Goal: Task Accomplishment & Management: Complete application form

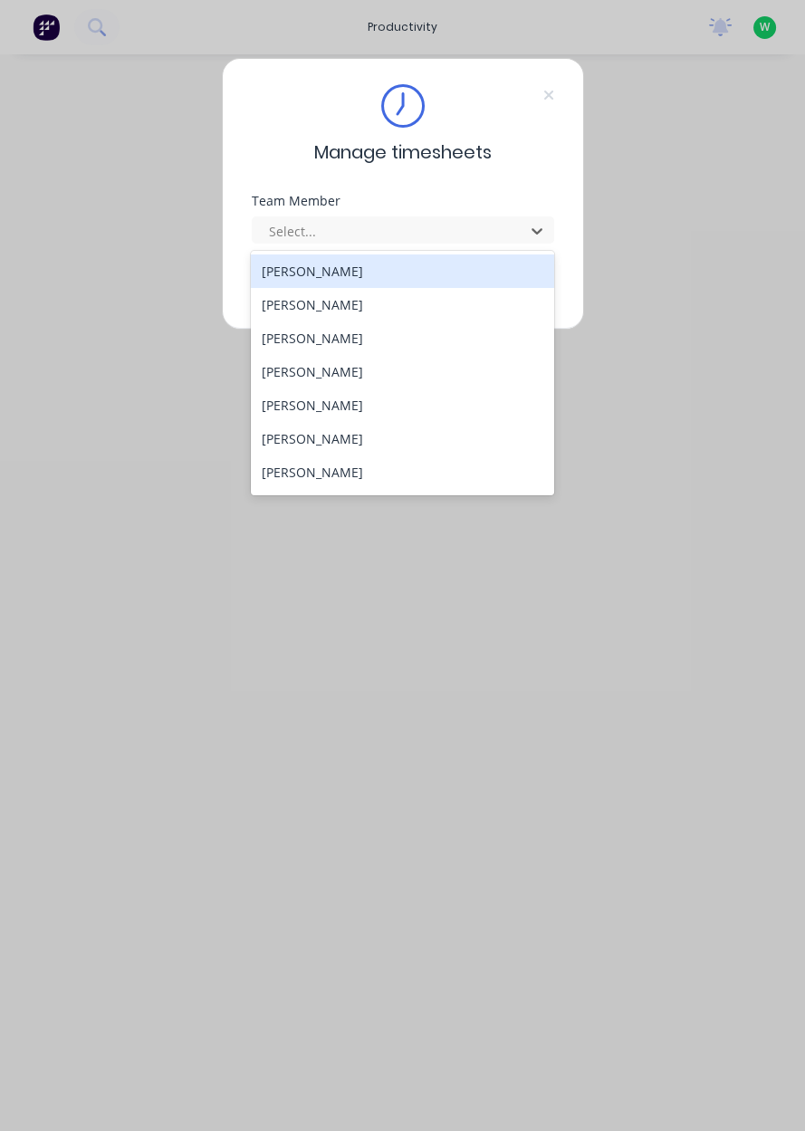
click at [264, 342] on div "[PERSON_NAME]" at bounding box center [402, 337] width 303 height 33
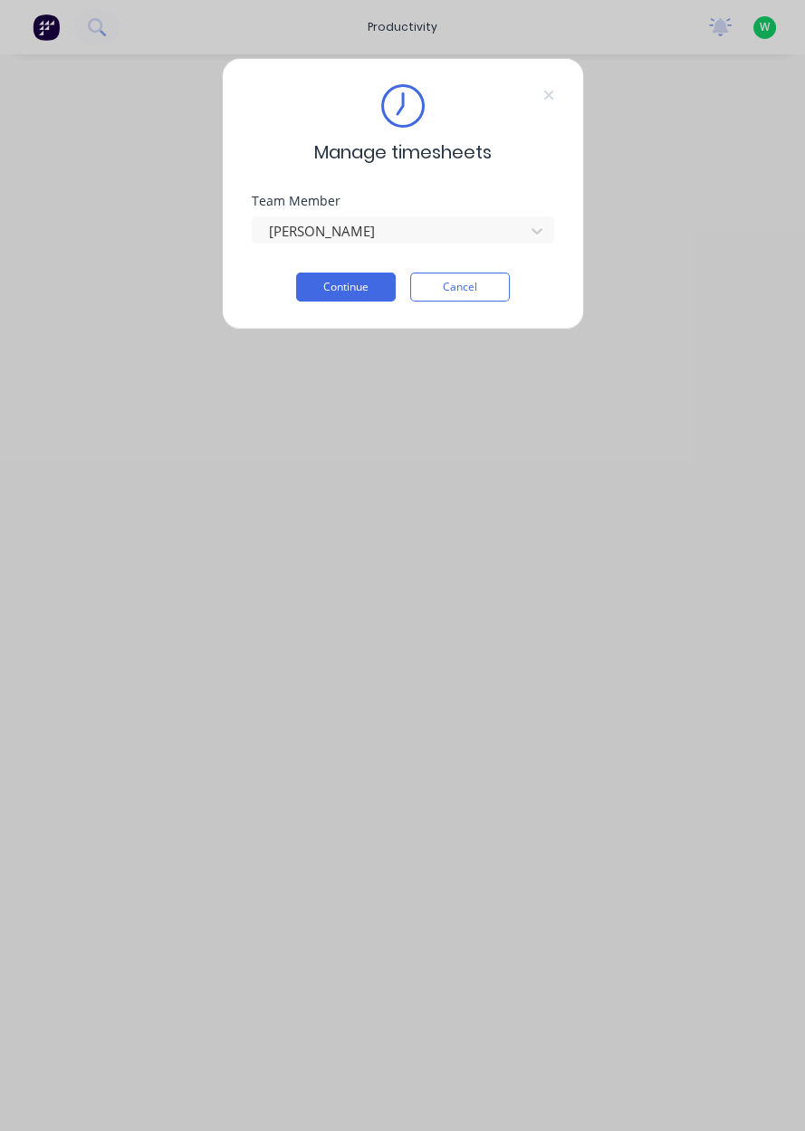
click at [300, 296] on button "Continue" at bounding box center [346, 286] width 100 height 29
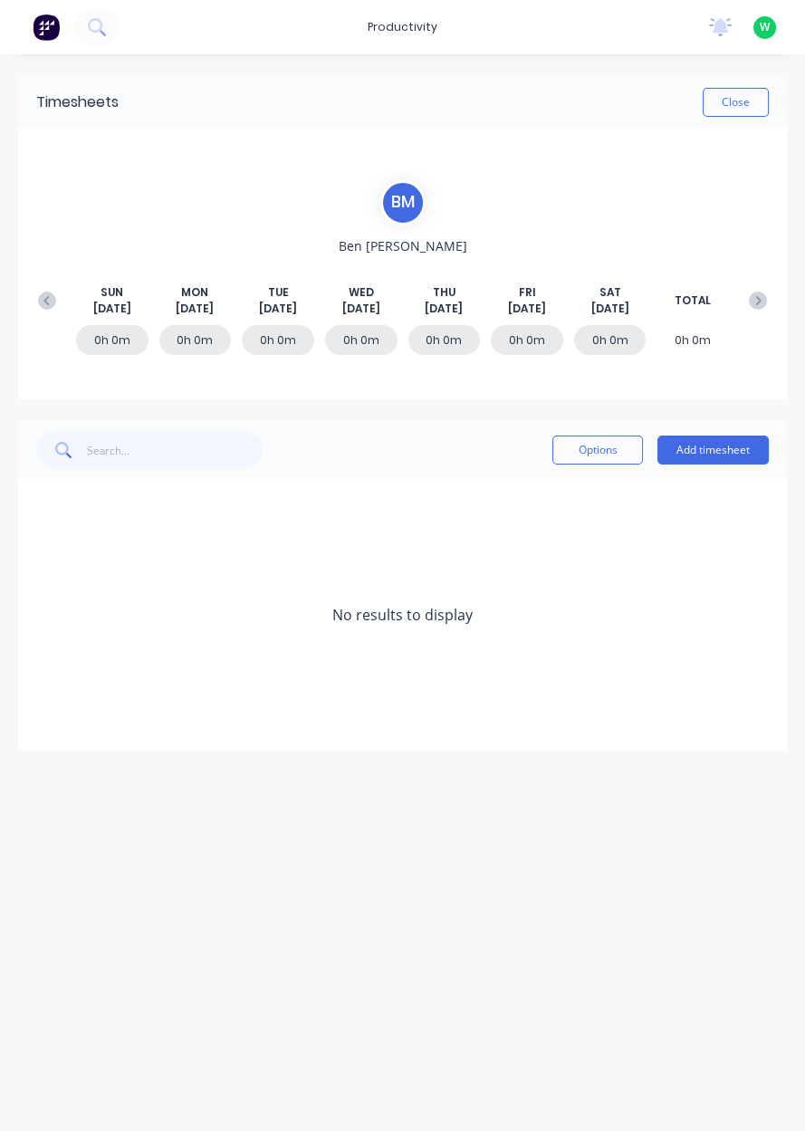
click at [44, 302] on icon at bounding box center [47, 301] width 18 height 18
click at [731, 454] on button "Add timesheet" at bounding box center [712, 449] width 111 height 29
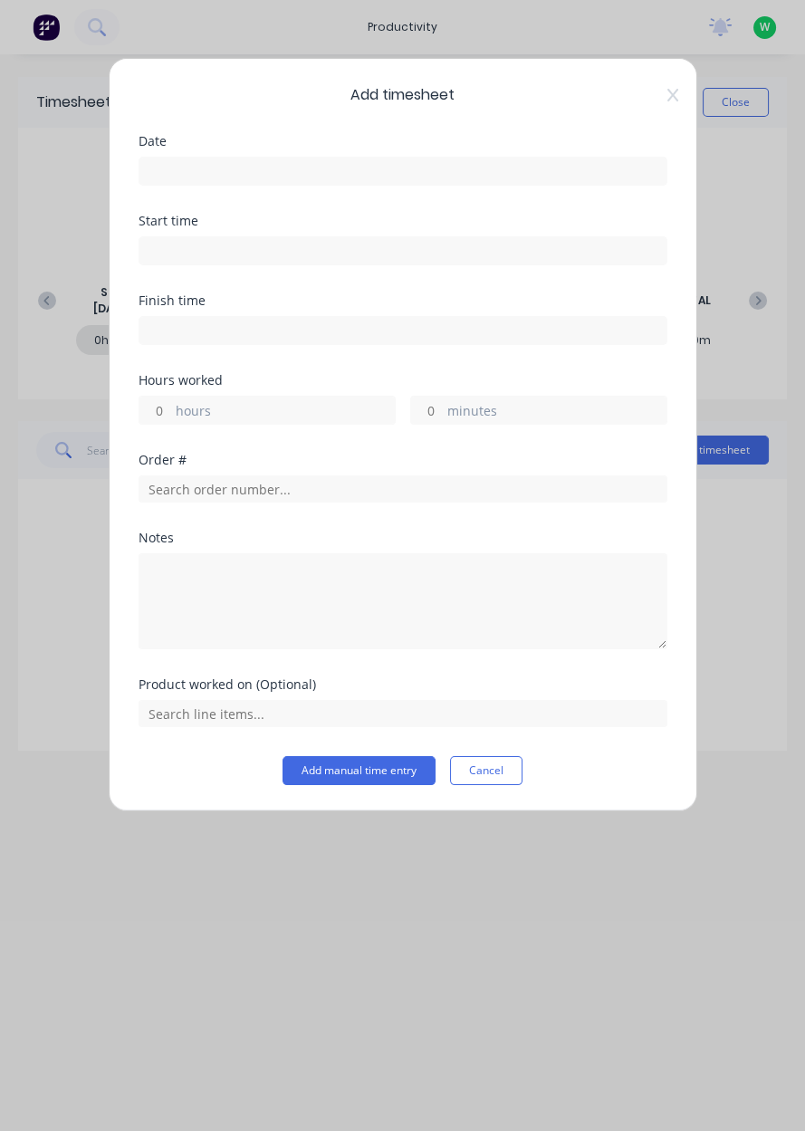
click at [457, 163] on input at bounding box center [402, 171] width 527 height 27
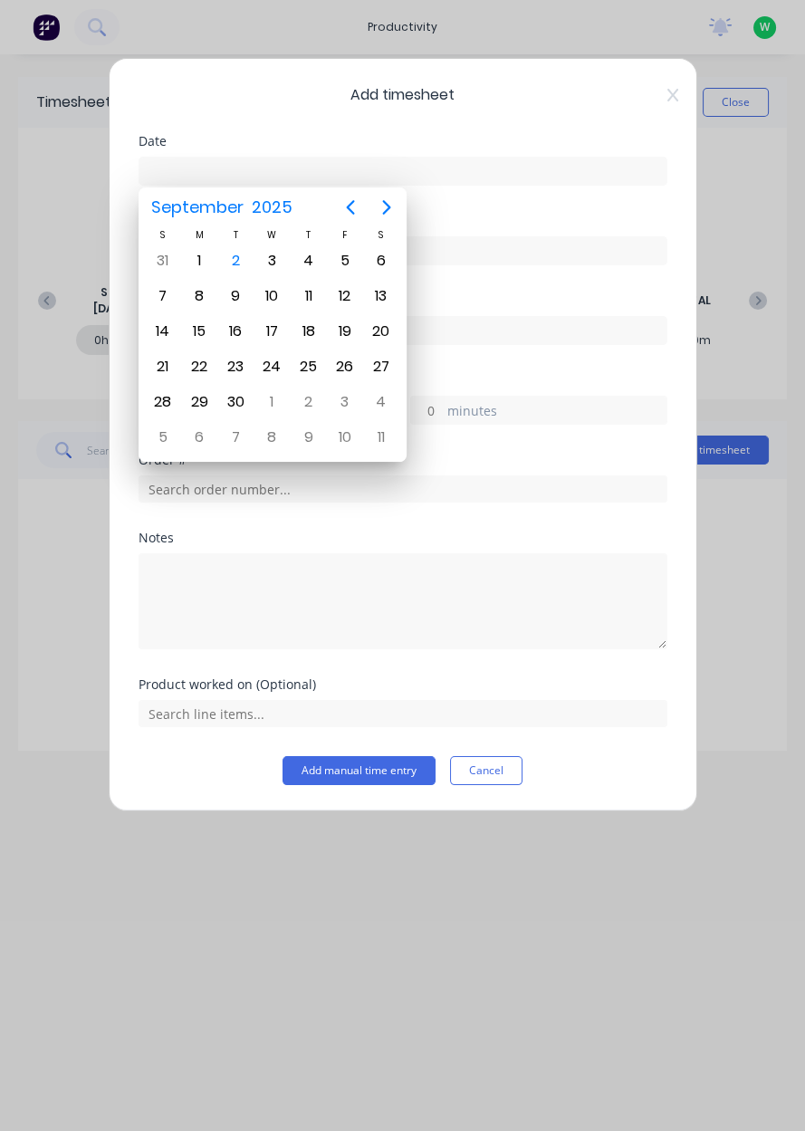
click at [352, 210] on icon "Previous page" at bounding box center [350, 207] width 22 height 22
click at [306, 397] on div "28" at bounding box center [308, 401] width 27 height 27
type input "28/08/2025"
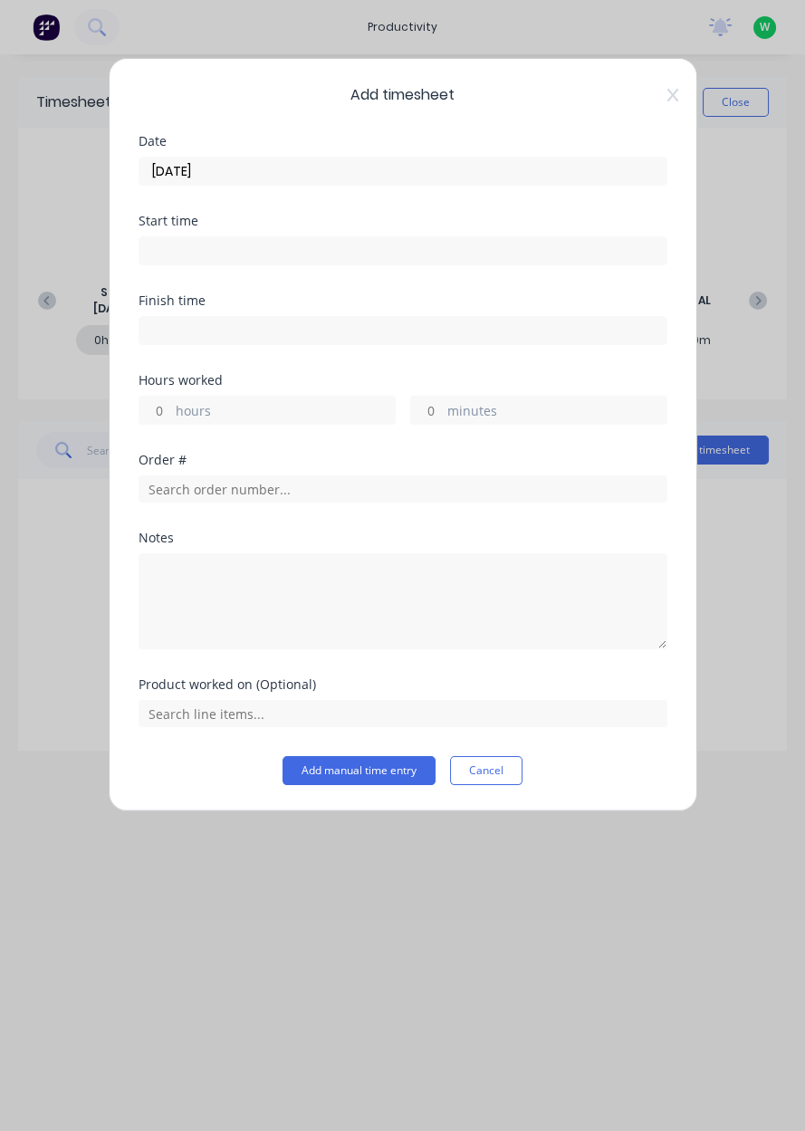
click at [159, 413] on input "hours" at bounding box center [155, 410] width 32 height 27
type input "8"
click at [180, 489] on input "text" at bounding box center [403, 488] width 529 height 27
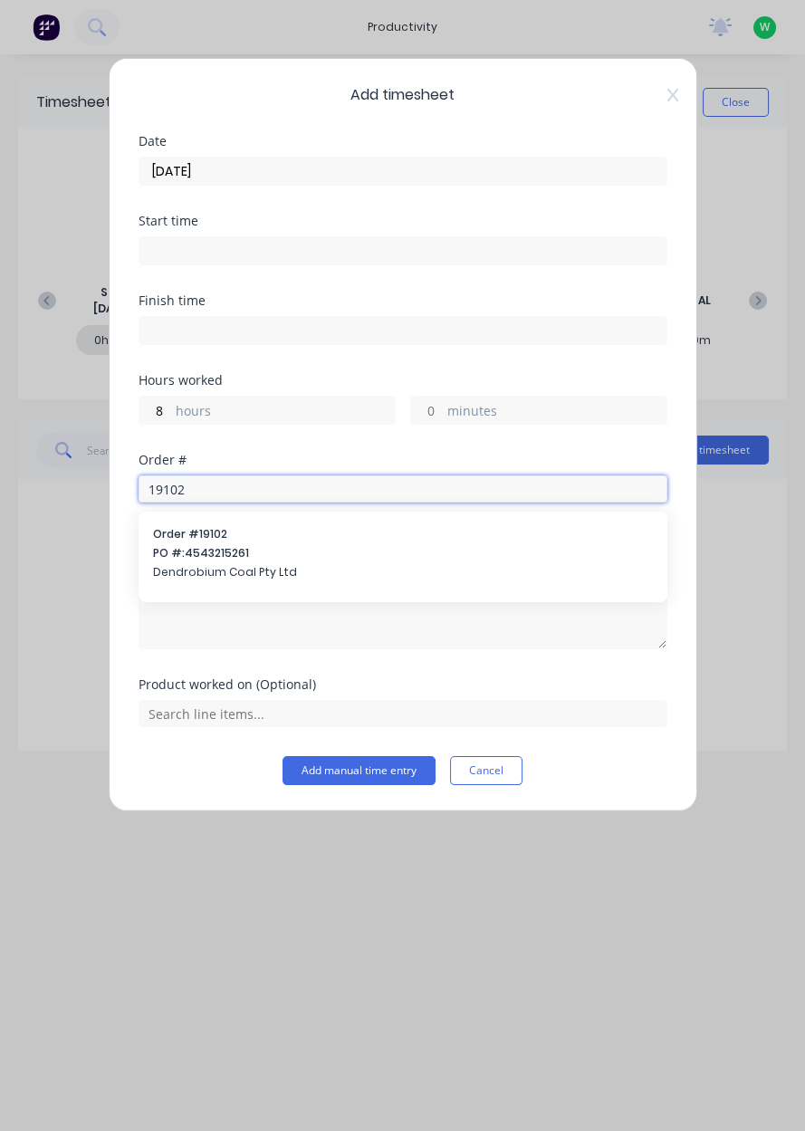
type input "19102"
click at [195, 556] on span "PO #: 4543215261" at bounding box center [403, 553] width 500 height 16
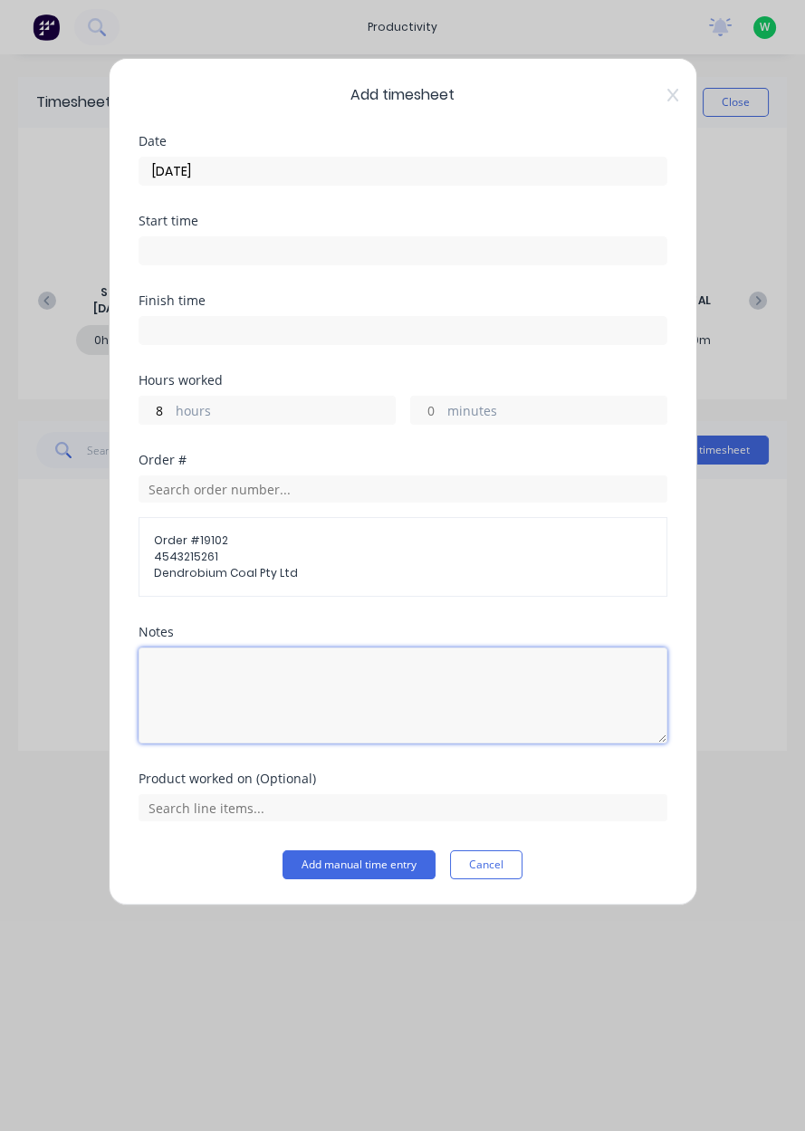
click at [194, 702] on textarea at bounding box center [403, 695] width 529 height 96
type textarea "Snapjacks"
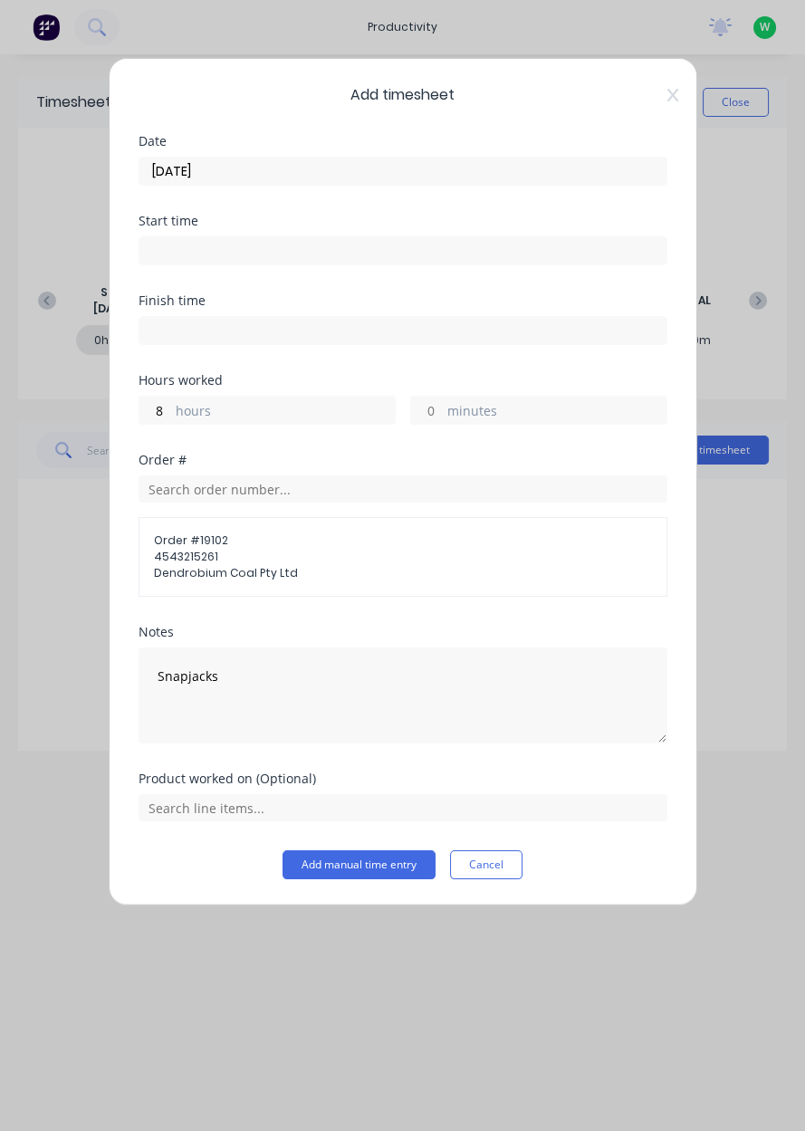
click at [763, 605] on div "Add timesheet Date 28/08/2025 Start time Finish time Hours worked 8 hours minut…" at bounding box center [402, 565] width 805 height 1131
click at [170, 798] on input "text" at bounding box center [403, 807] width 529 height 27
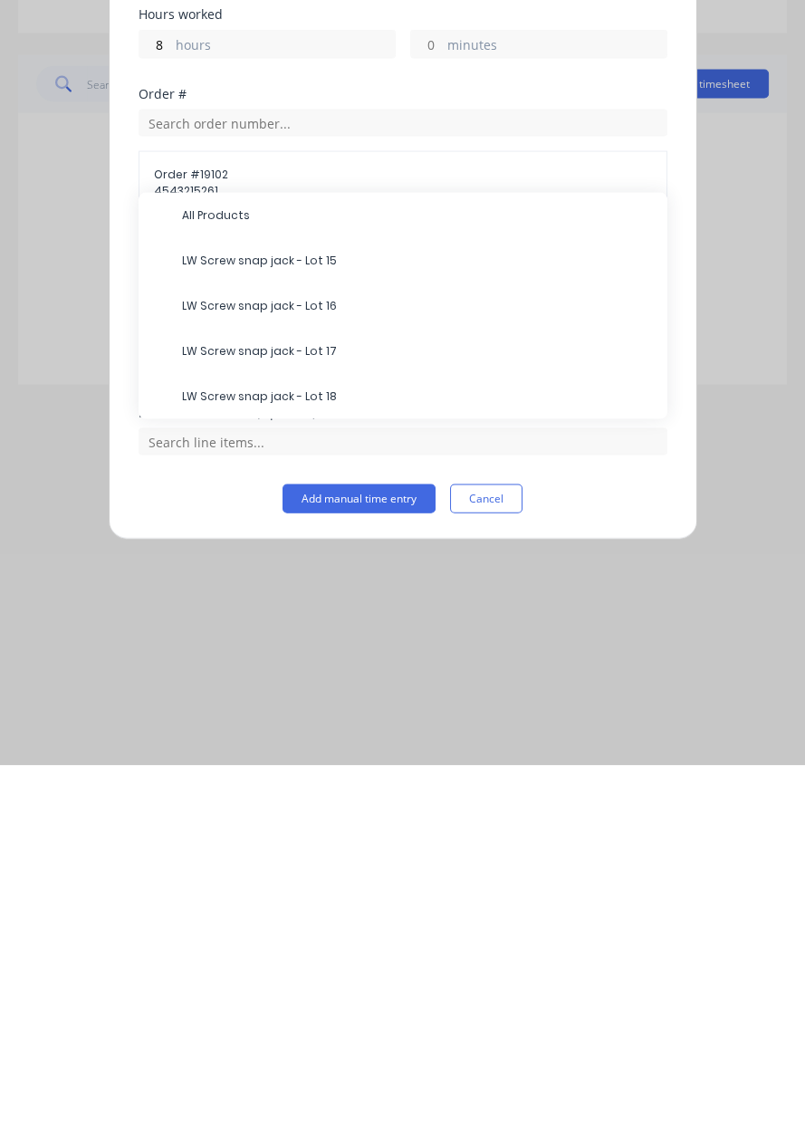
click at [201, 626] on span "LW Screw snap jack - Lot 15" at bounding box center [417, 626] width 471 height 16
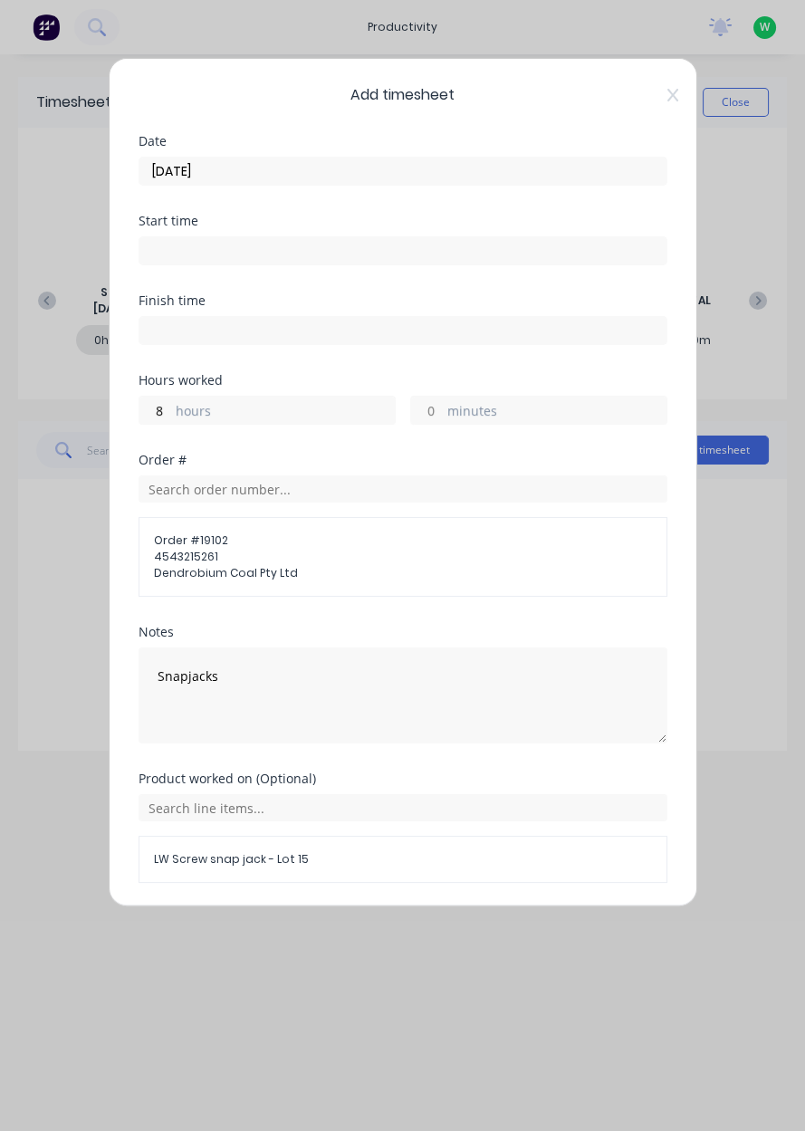
scroll to position [56, 0]
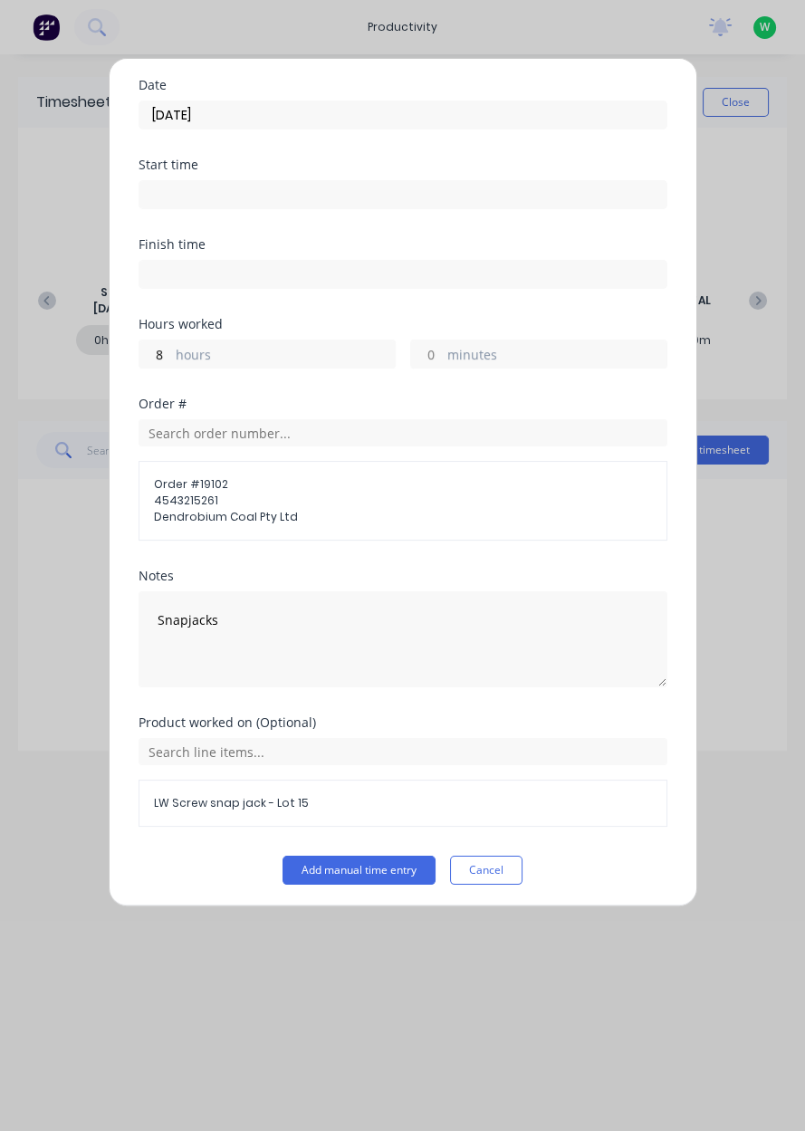
click at [319, 870] on button "Add manual time entry" at bounding box center [358, 870] width 153 height 29
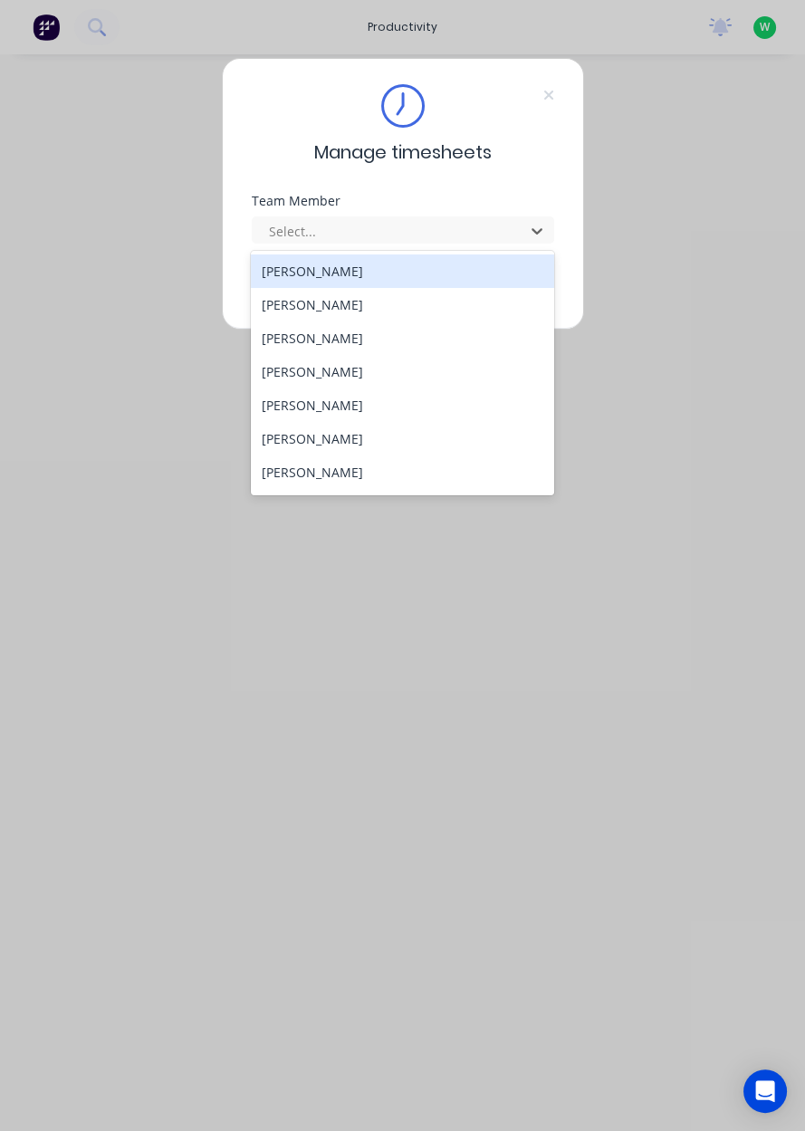
click at [290, 345] on div "[PERSON_NAME]" at bounding box center [402, 337] width 303 height 33
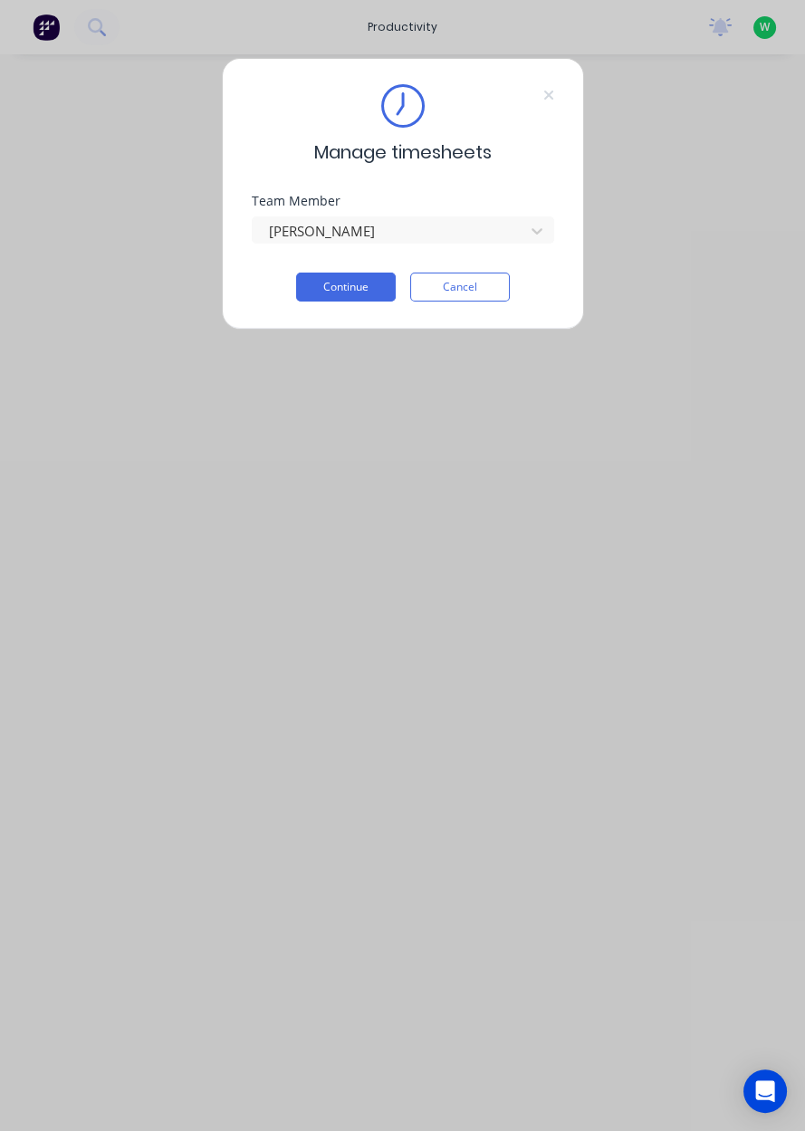
click at [336, 291] on button "Continue" at bounding box center [346, 286] width 100 height 29
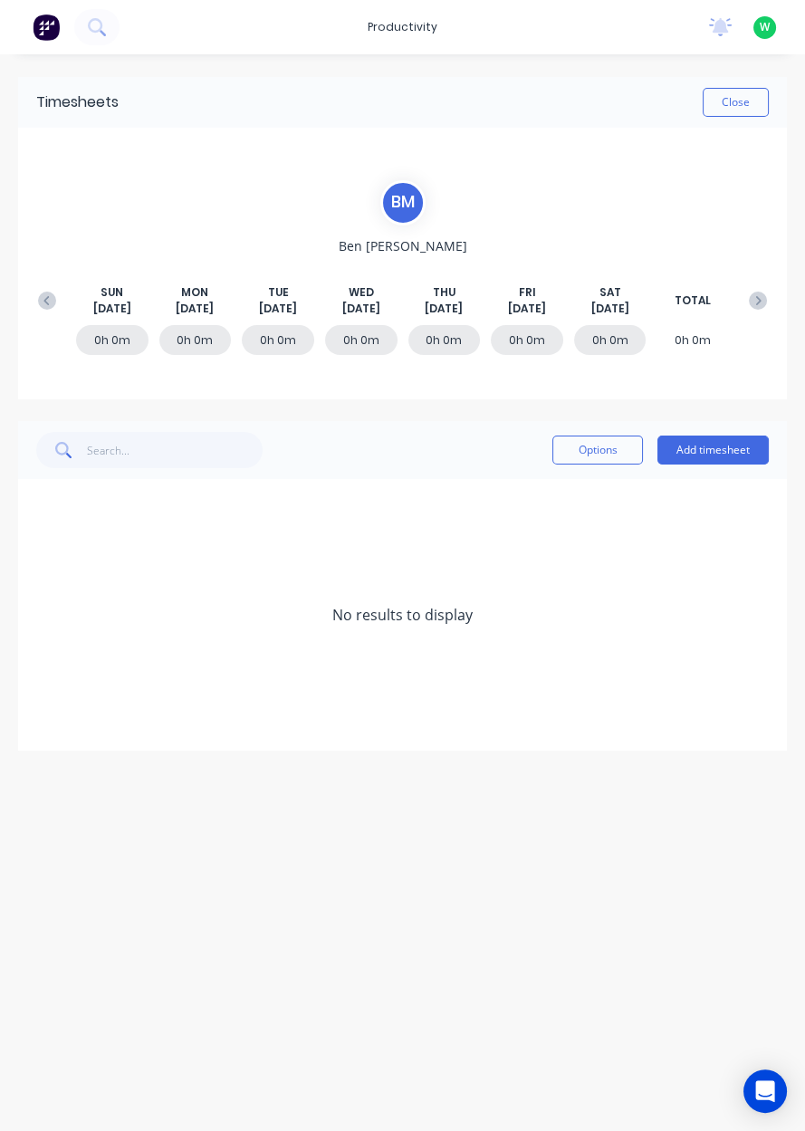
click at [52, 302] on icon at bounding box center [47, 301] width 18 height 18
click at [531, 346] on div "0h 0m" at bounding box center [527, 340] width 72 height 30
click at [540, 348] on div "0h 0m" at bounding box center [527, 340] width 72 height 30
click at [511, 320] on div "0h 0m 0h 0m 0h 0m 0h 0m 8h 0m 0h 0m 0h 0m 8h 0m" at bounding box center [402, 344] width 747 height 54
click at [712, 455] on button "Add timesheet" at bounding box center [712, 449] width 111 height 29
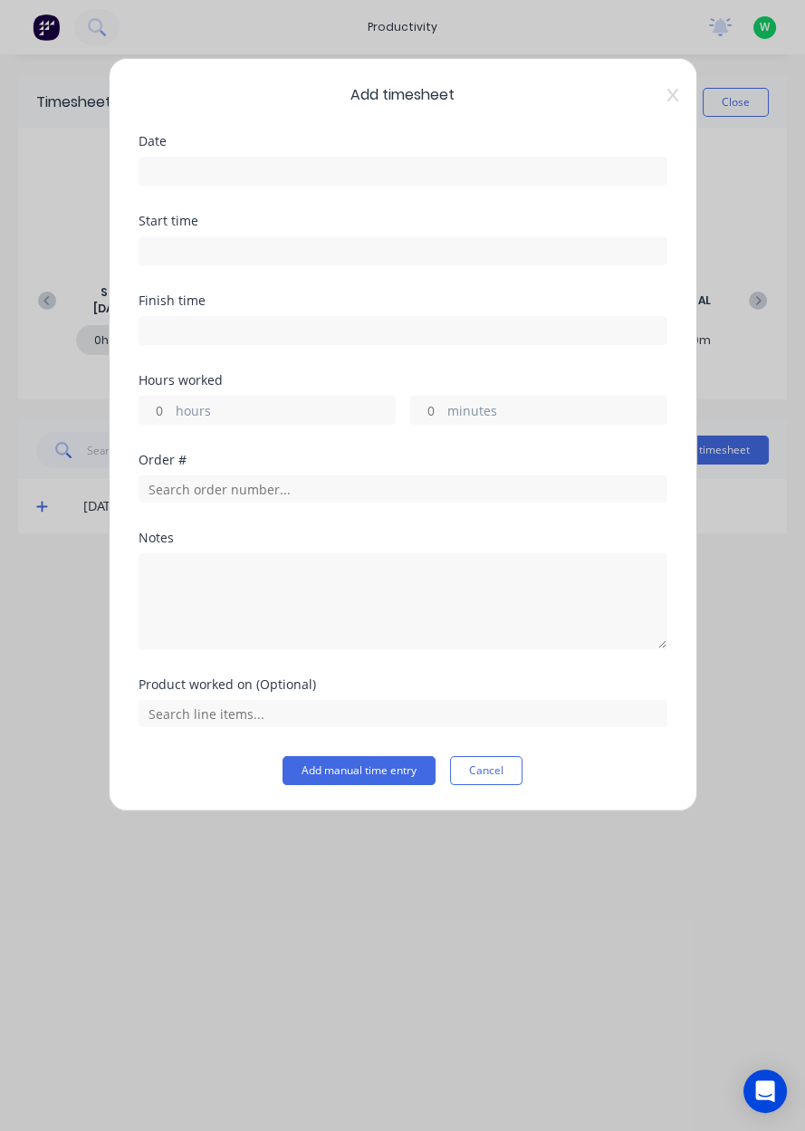
click at [179, 167] on input at bounding box center [402, 171] width 527 height 27
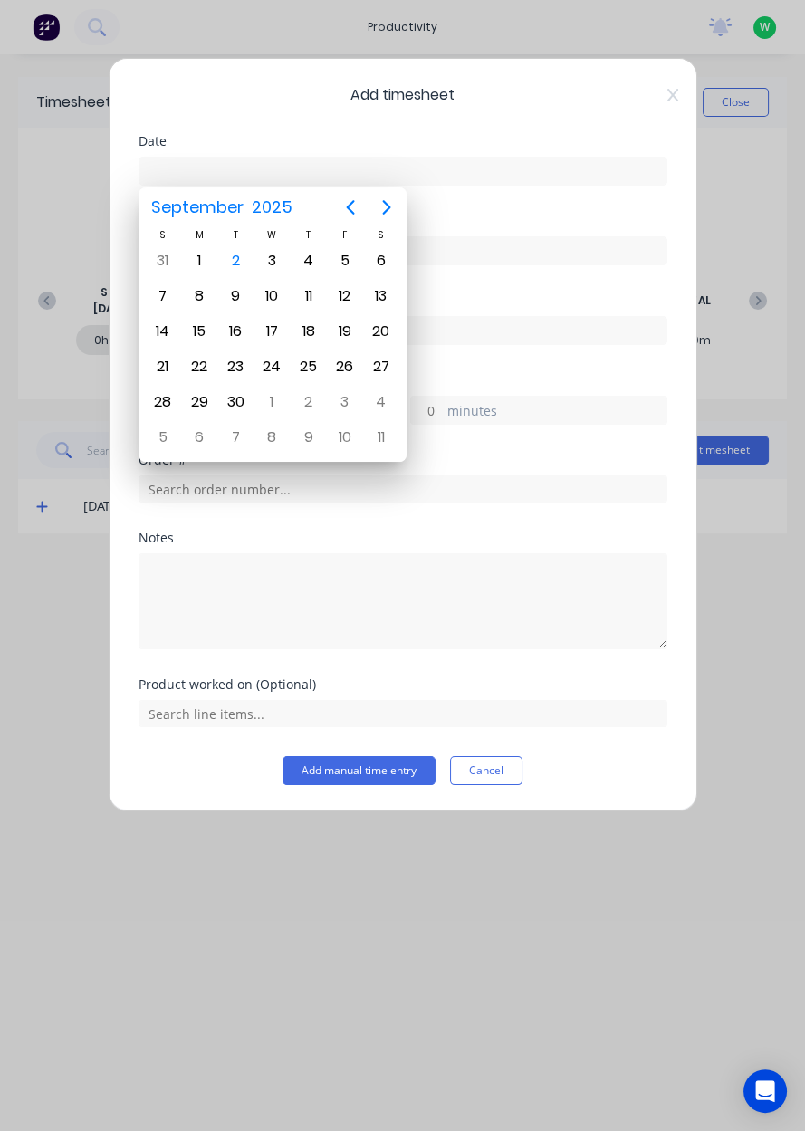
click at [341, 211] on icon "Previous page" at bounding box center [350, 207] width 22 height 22
click at [342, 403] on div "29" at bounding box center [344, 401] width 27 height 27
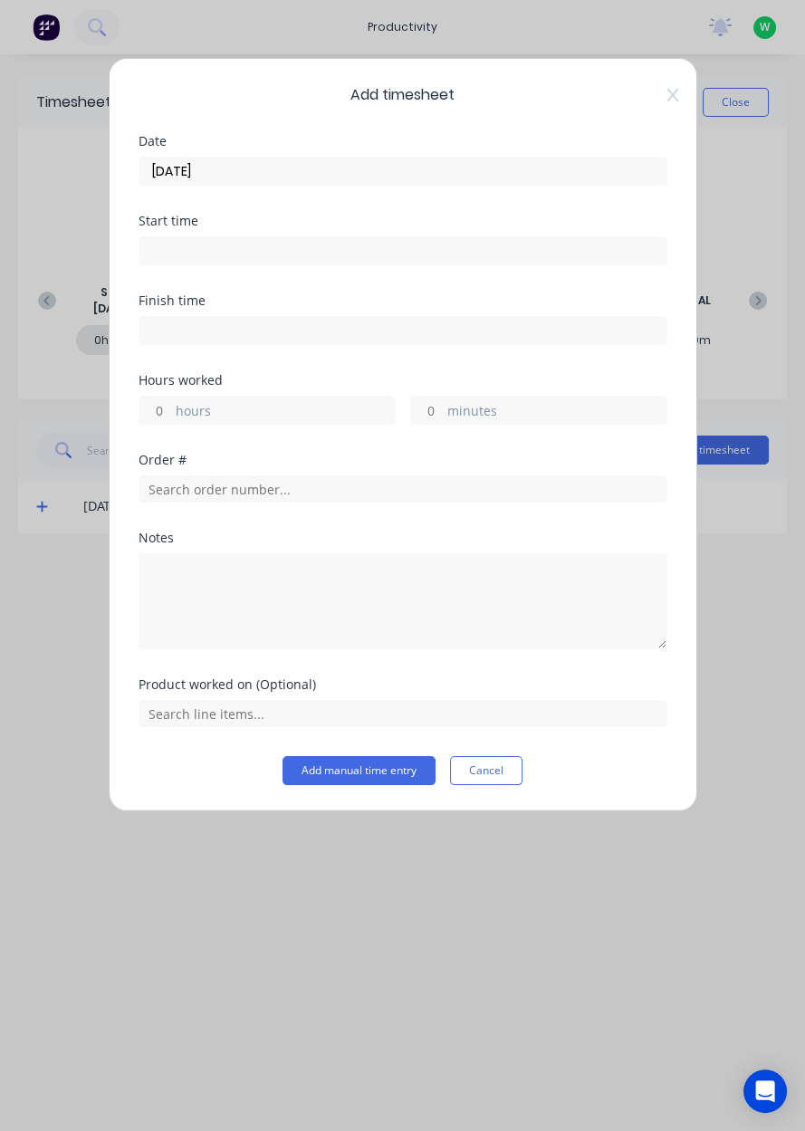
type input "29/08/2025"
click at [189, 416] on label "hours" at bounding box center [285, 412] width 219 height 23
click at [171, 416] on input "hours" at bounding box center [155, 410] width 32 height 27
type input "8"
click at [177, 492] on input "text" at bounding box center [403, 488] width 529 height 27
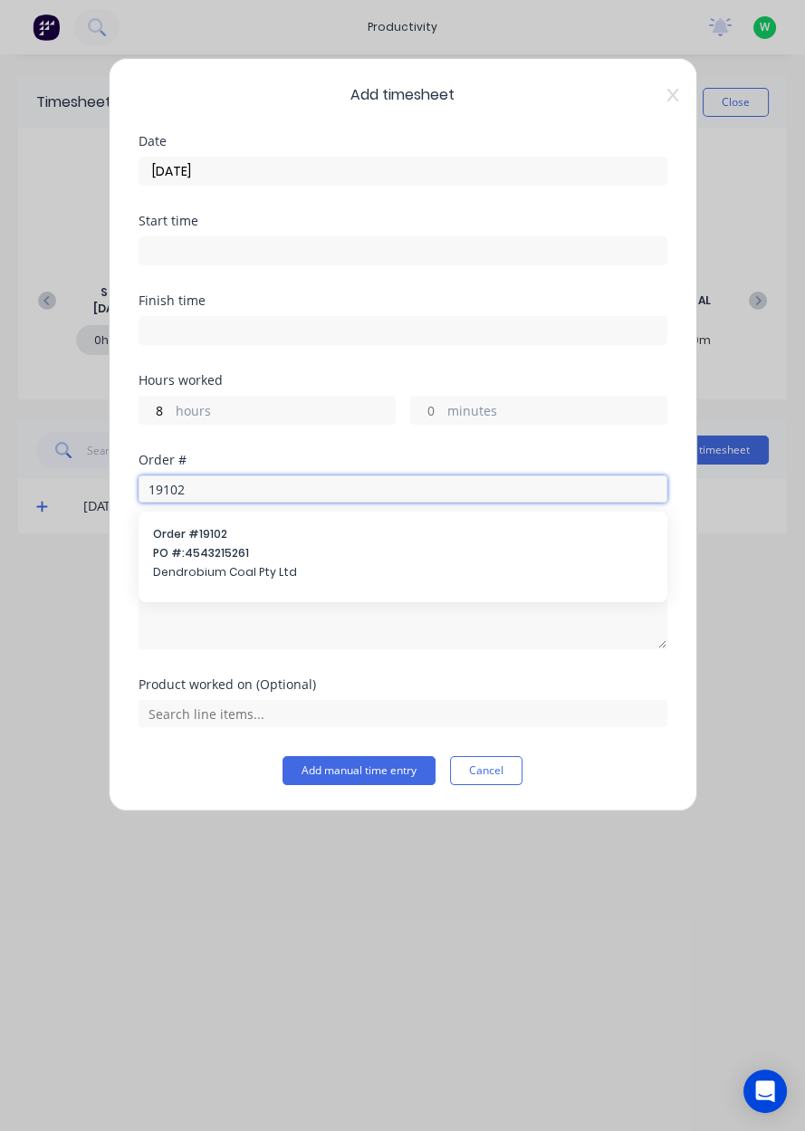
type input "19102"
click at [174, 560] on div "Order # 19102 PO #: 4543215261 Dendrobium Coal Pty Ltd" at bounding box center [403, 555] width 500 height 58
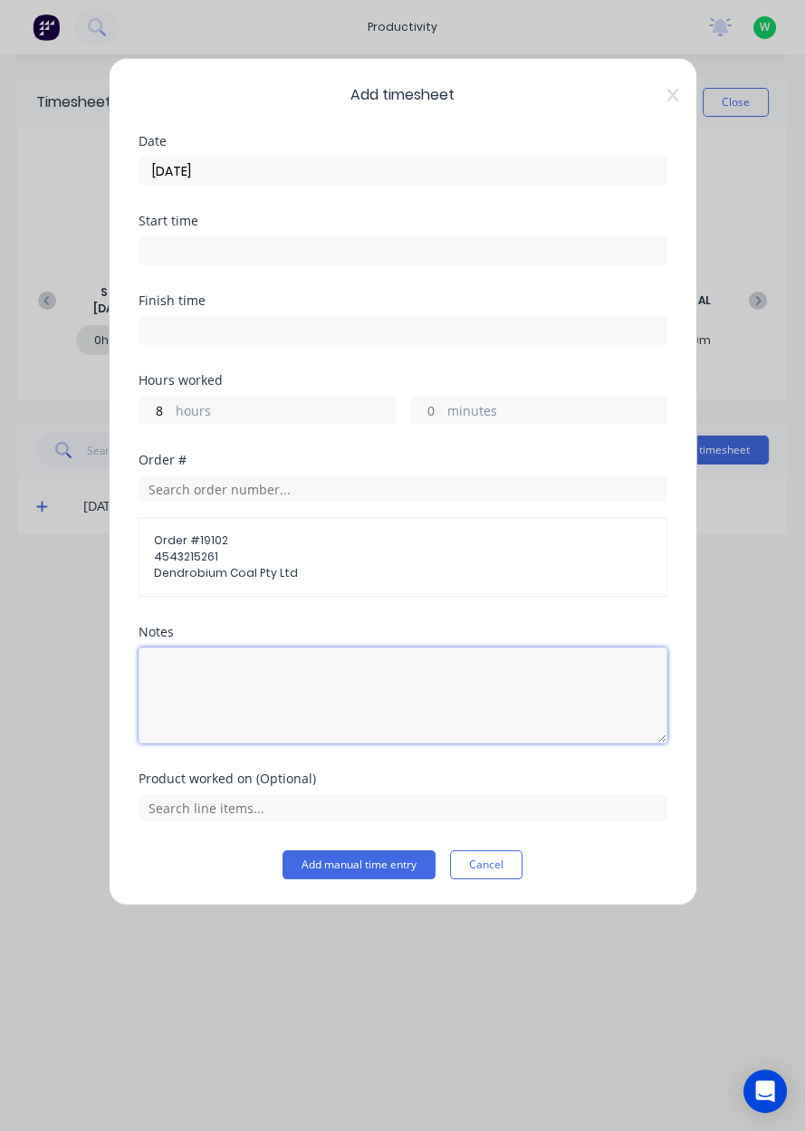
click at [186, 678] on textarea at bounding box center [403, 695] width 529 height 96
click at [418, 664] on textarea "Snapjacks" at bounding box center [403, 695] width 529 height 96
type textarea "Snapjacks"
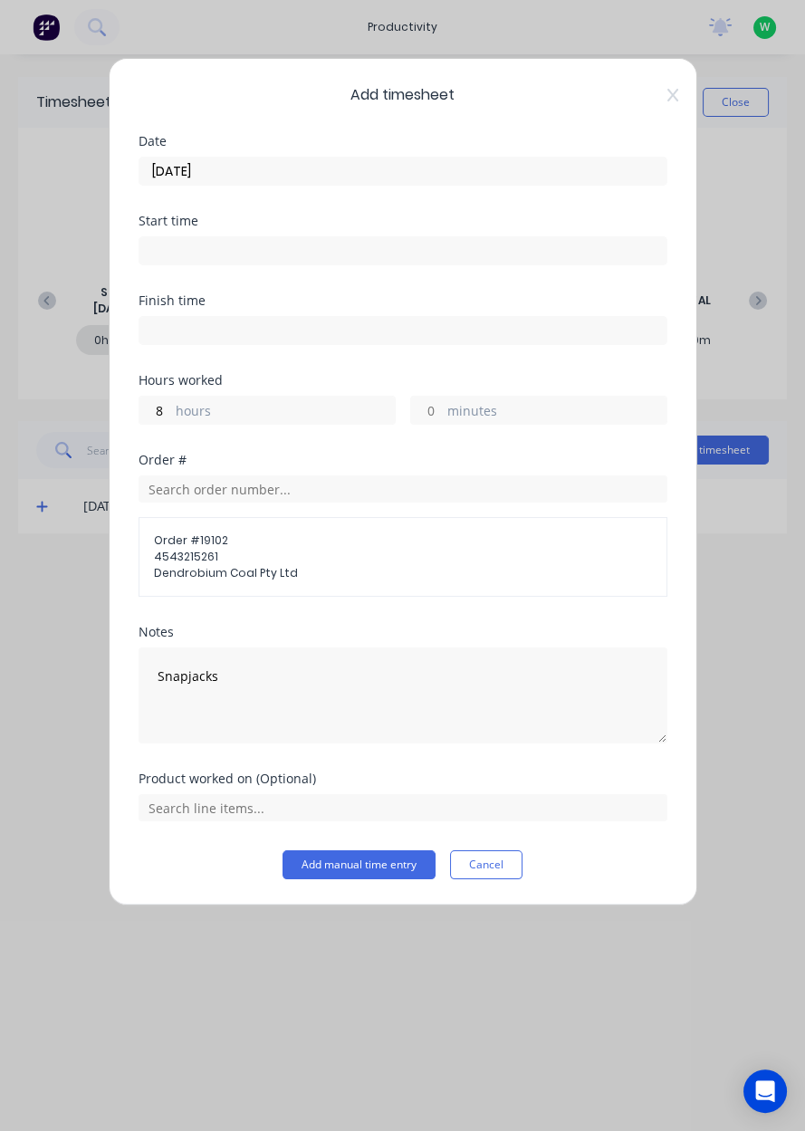
click at [358, 616] on div "Order # Order # 19102 4543215261 Dendrobium Coal Pty Ltd" at bounding box center [403, 540] width 529 height 172
click at [180, 804] on input "text" at bounding box center [403, 807] width 529 height 27
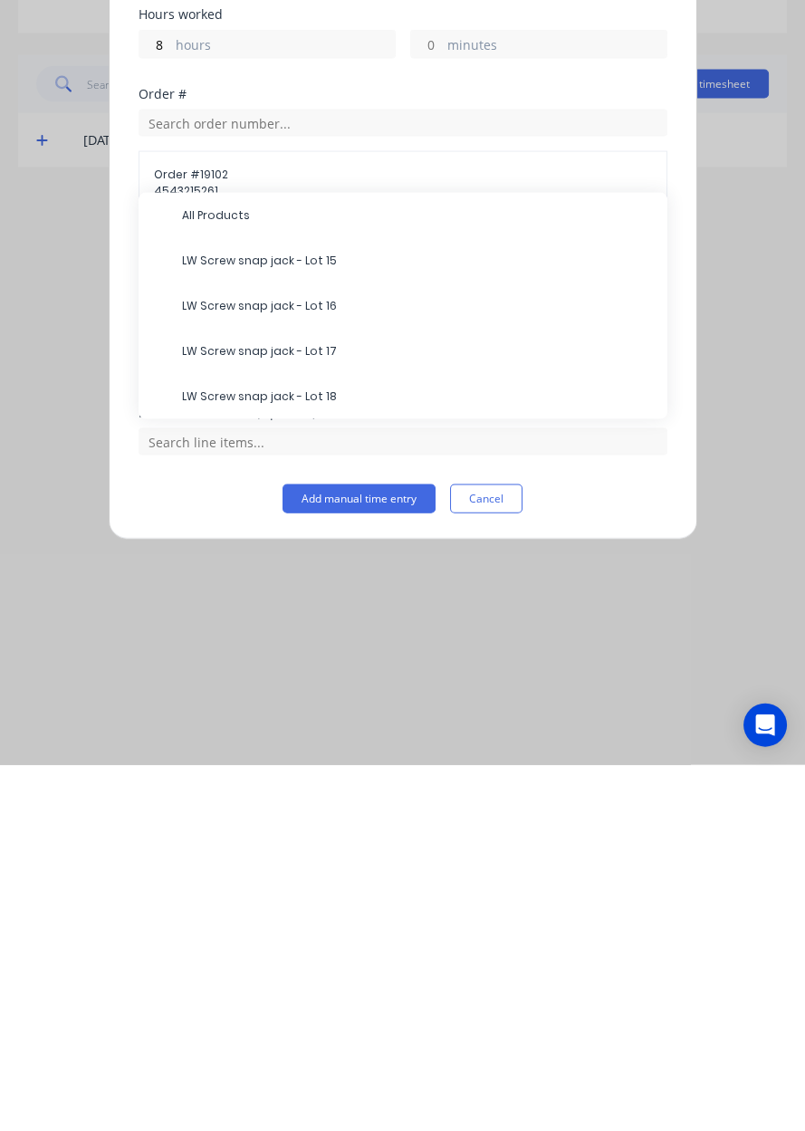
click at [241, 644] on div "LW Screw snap jack - Lot 15" at bounding box center [403, 626] width 529 height 45
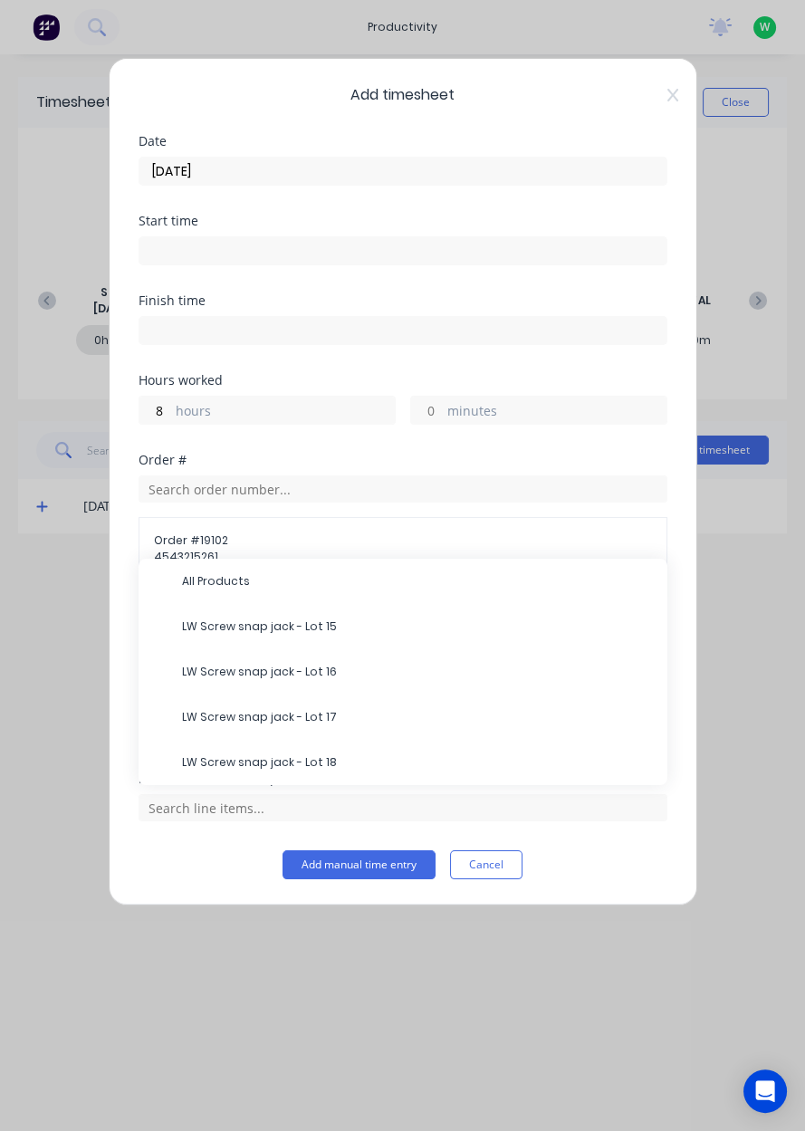
click at [241, 628] on span "LW Screw snap jack - Lot 15" at bounding box center [417, 626] width 471 height 16
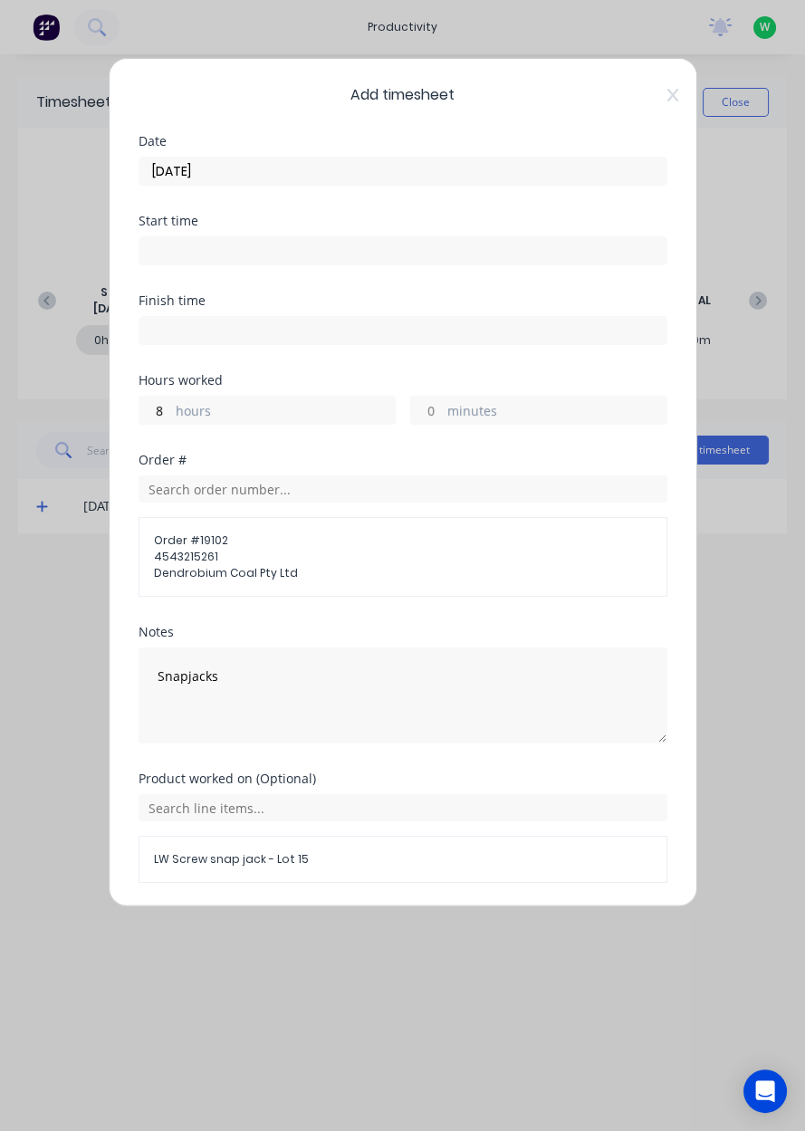
scroll to position [56, 0]
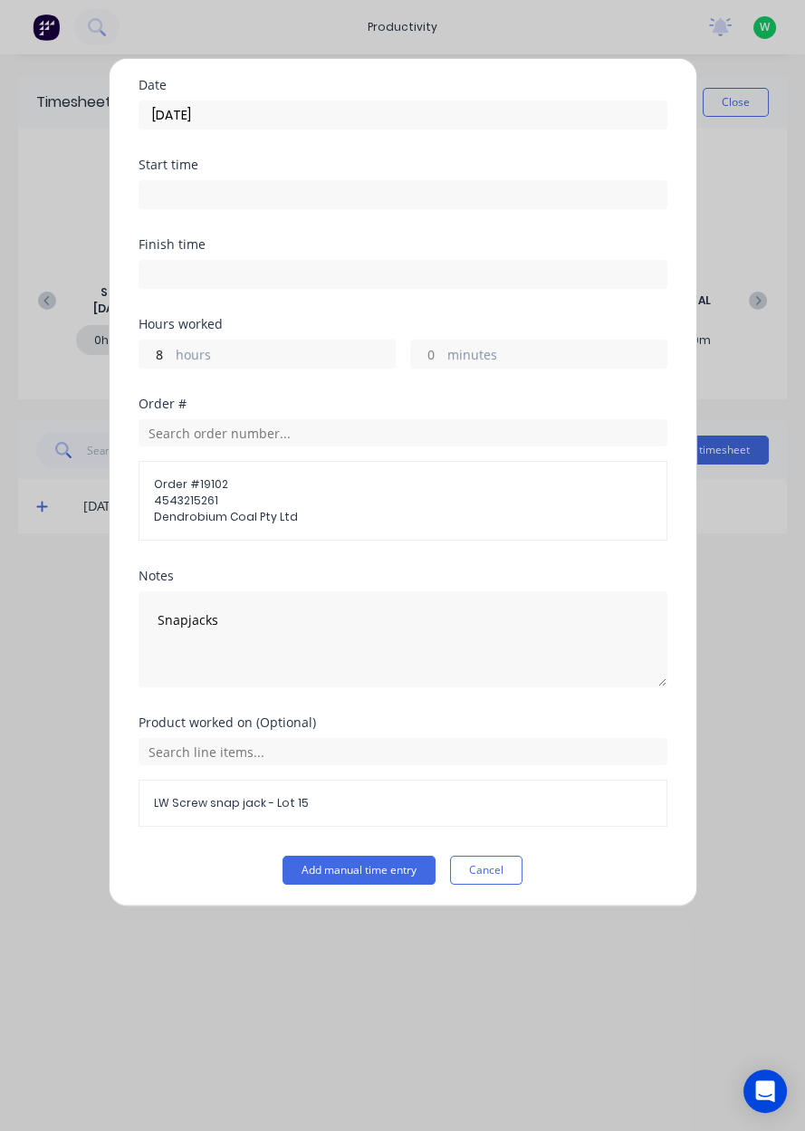
click at [329, 868] on button "Add manual time entry" at bounding box center [358, 870] width 153 height 29
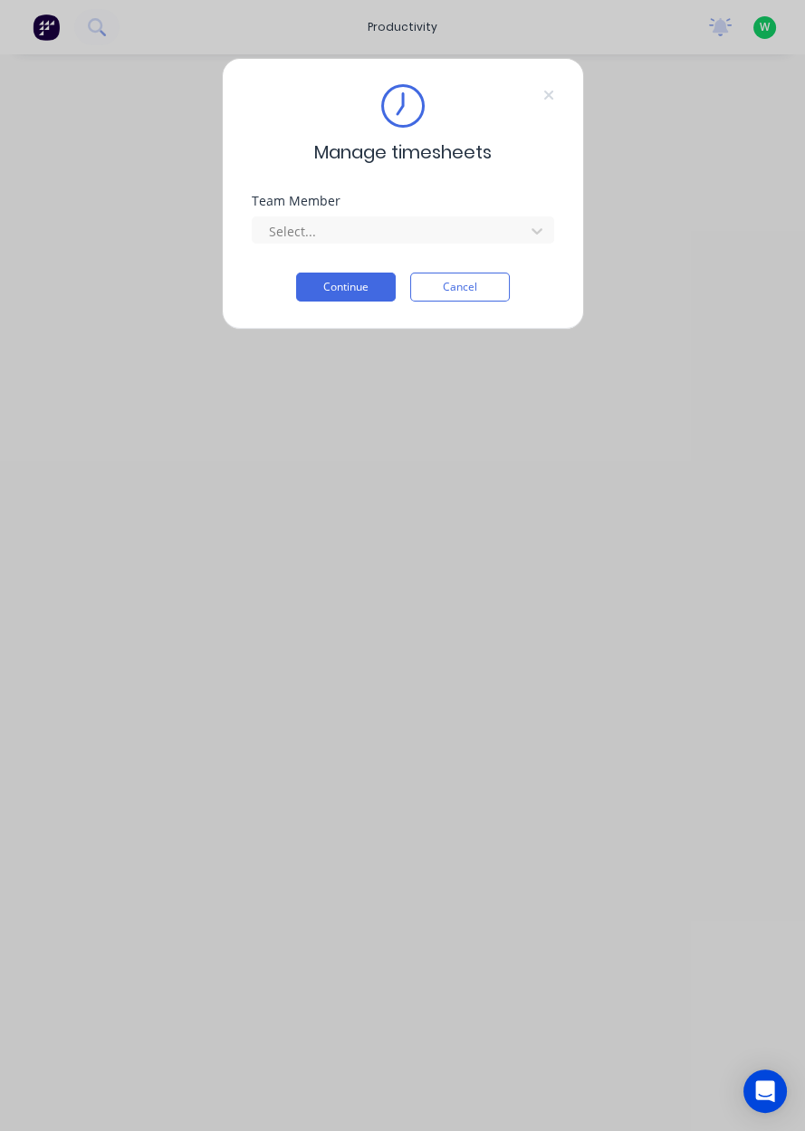
click at [286, 261] on div "Team Member Select..." at bounding box center [403, 234] width 302 height 78
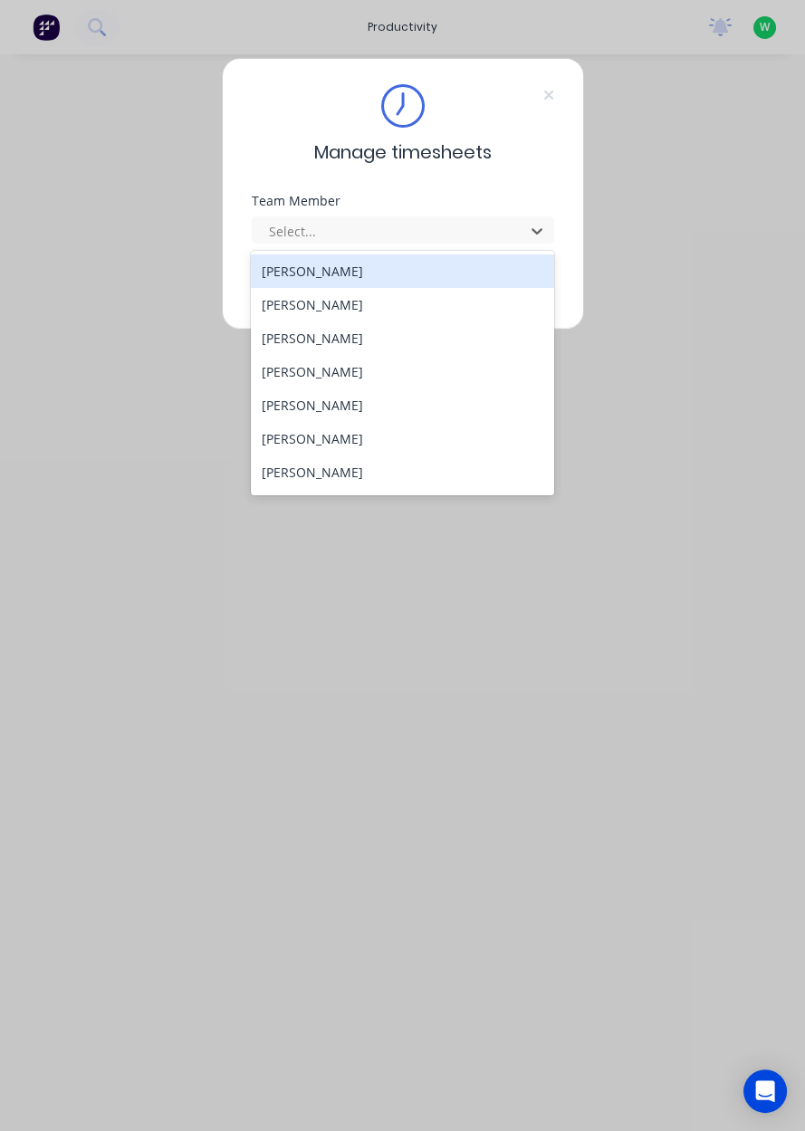
click at [278, 341] on div "[PERSON_NAME]" at bounding box center [402, 337] width 303 height 33
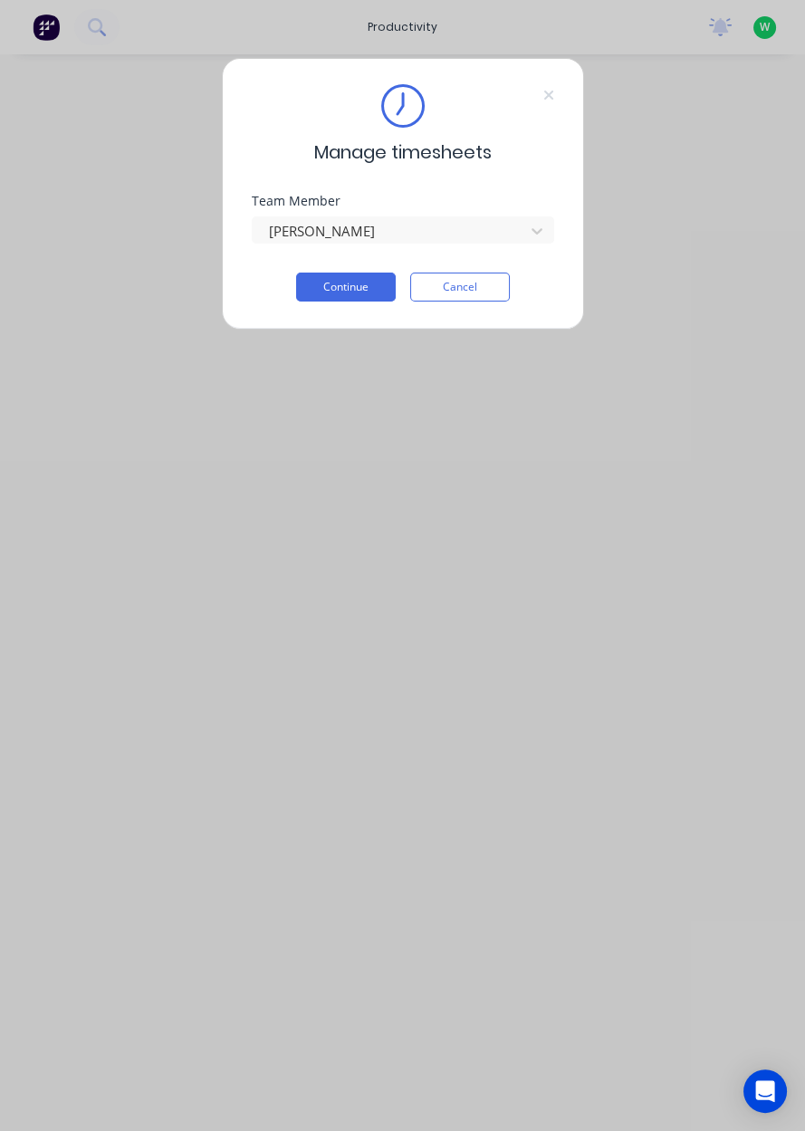
click at [330, 292] on button "Continue" at bounding box center [346, 286] width 100 height 29
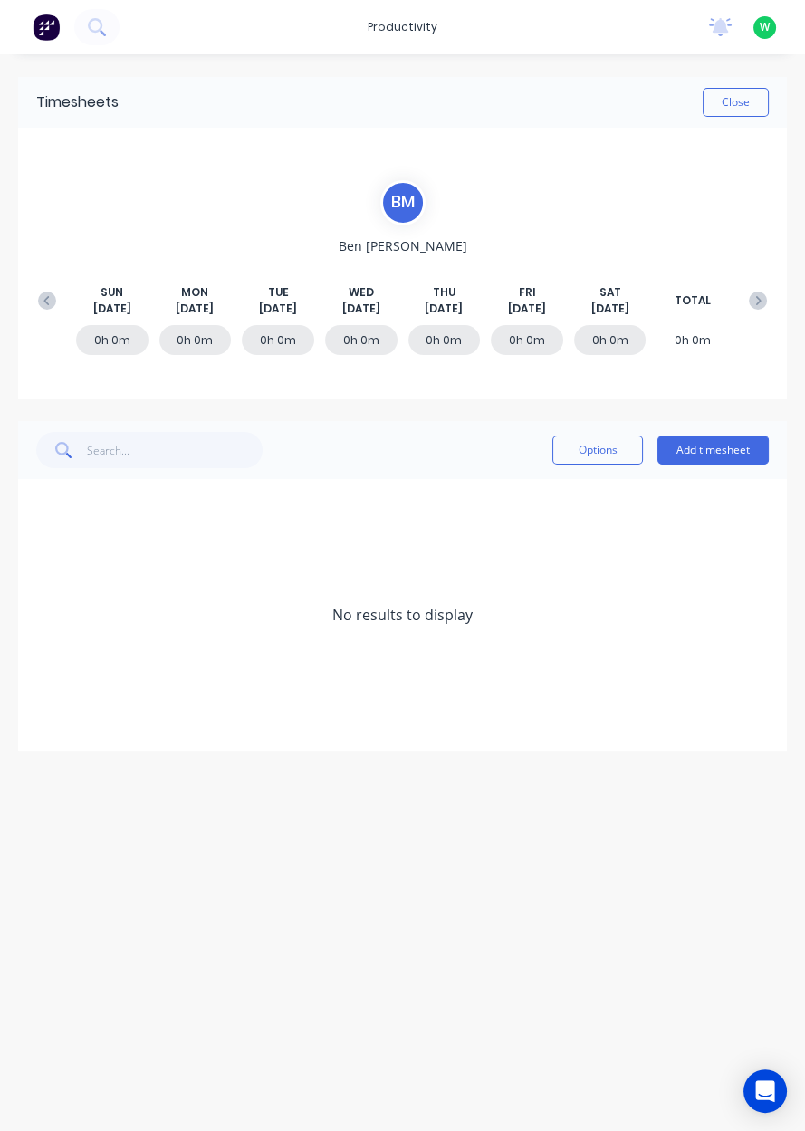
click at [694, 454] on button "Add timesheet" at bounding box center [712, 449] width 111 height 29
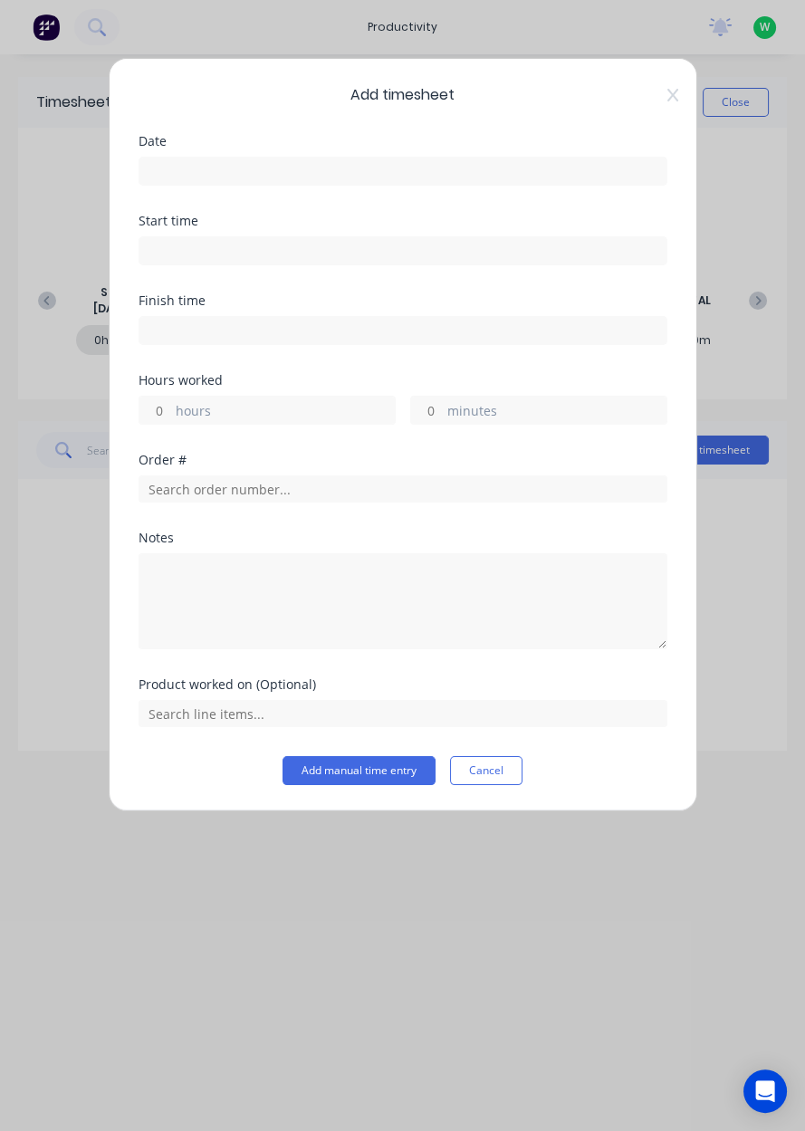
click at [674, 100] on icon at bounding box center [672, 95] width 11 height 14
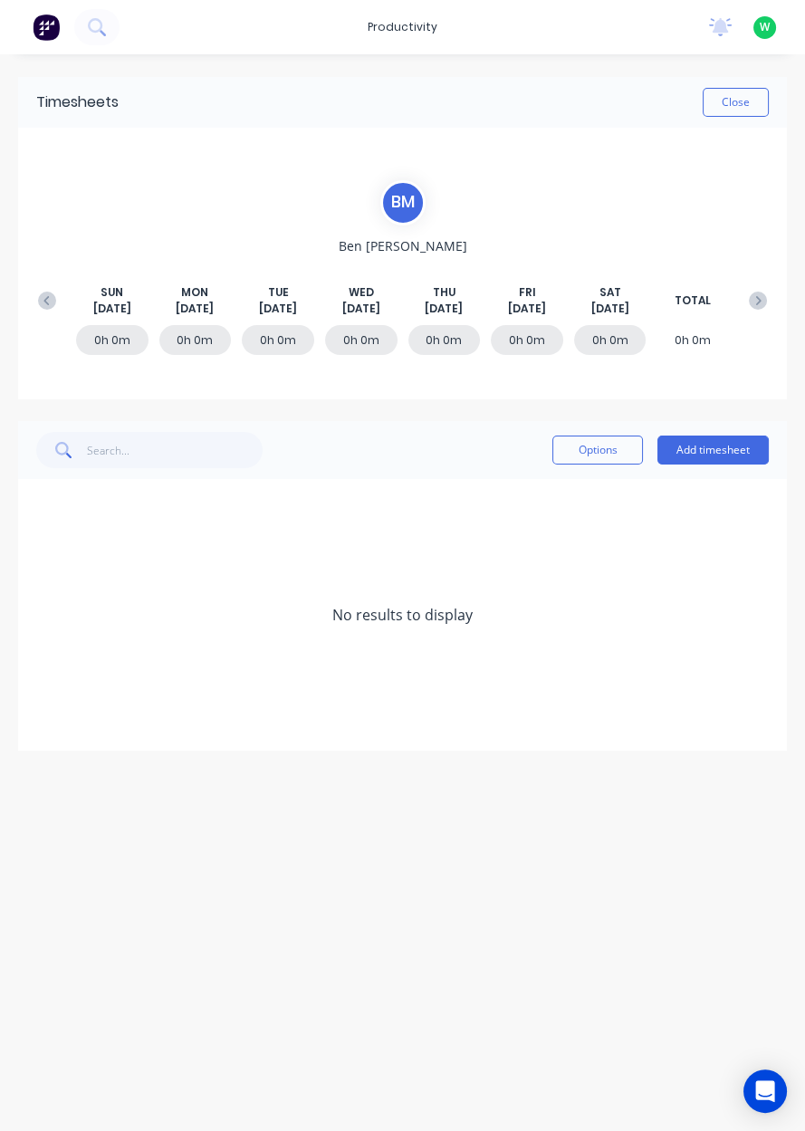
click at [705, 453] on button "Add timesheet" at bounding box center [712, 449] width 111 height 29
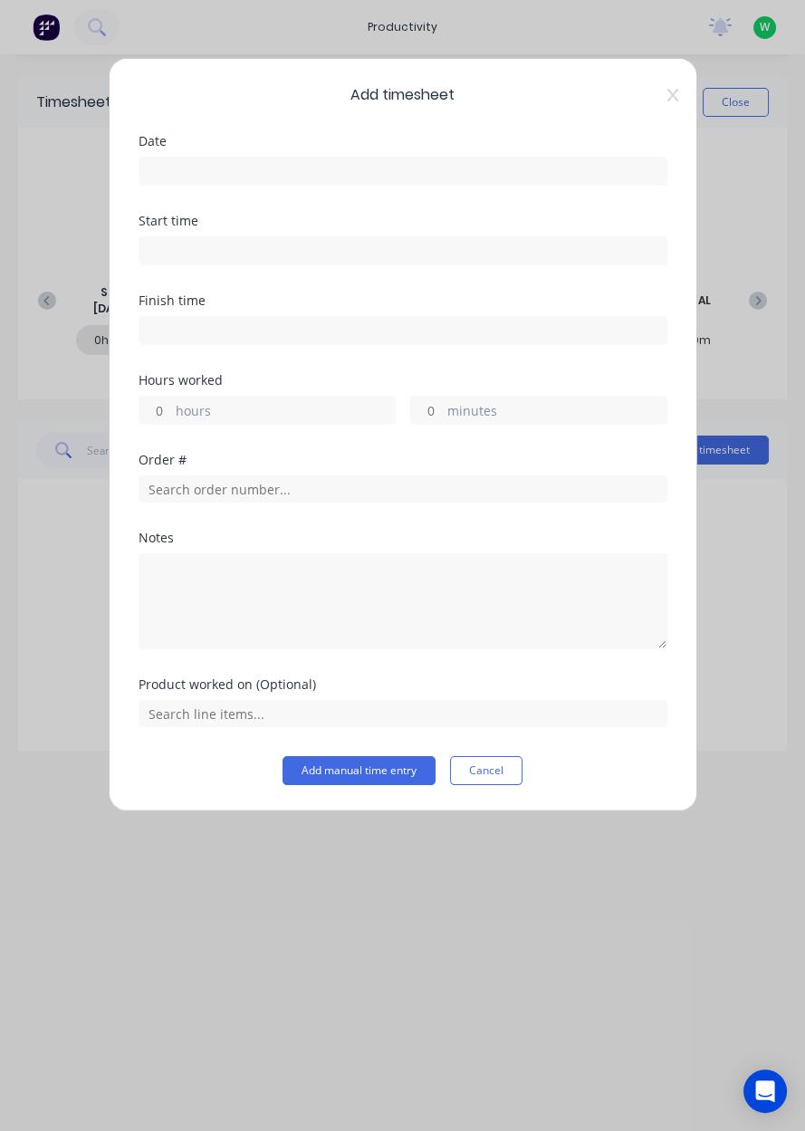
click at [196, 164] on input at bounding box center [402, 171] width 527 height 27
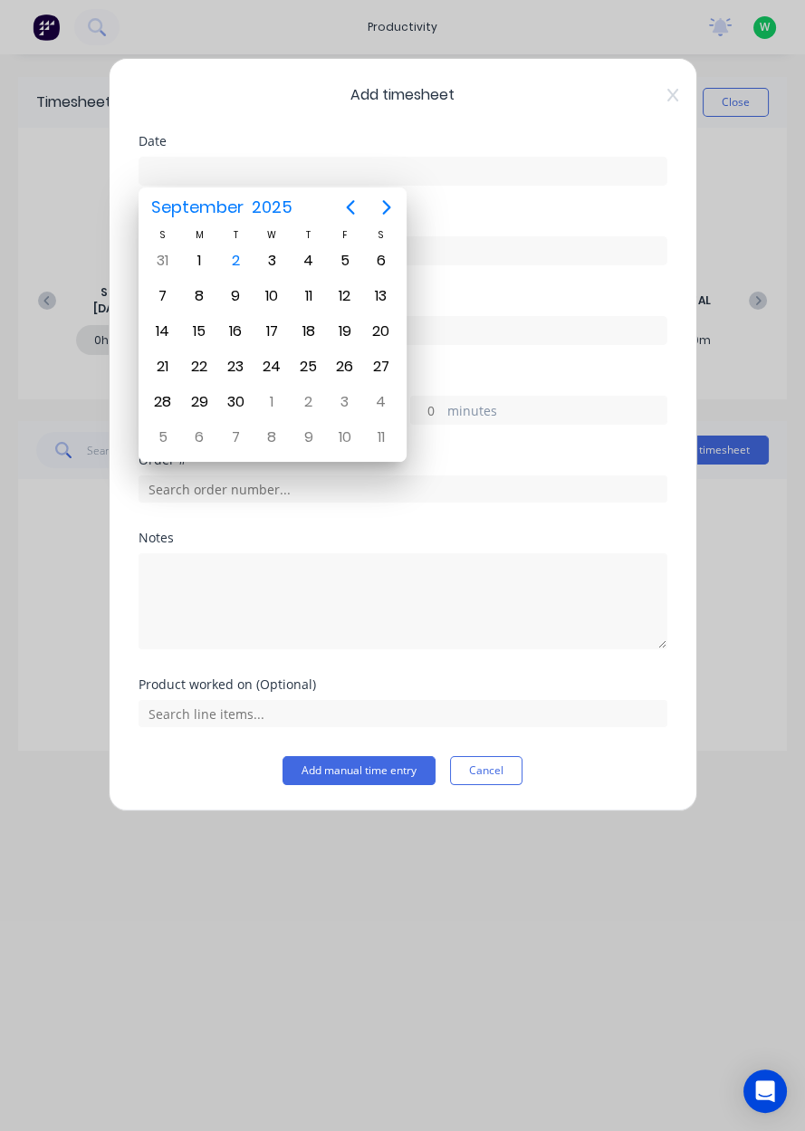
click at [206, 259] on div "1" at bounding box center [199, 260] width 27 height 27
type input "[DATE]"
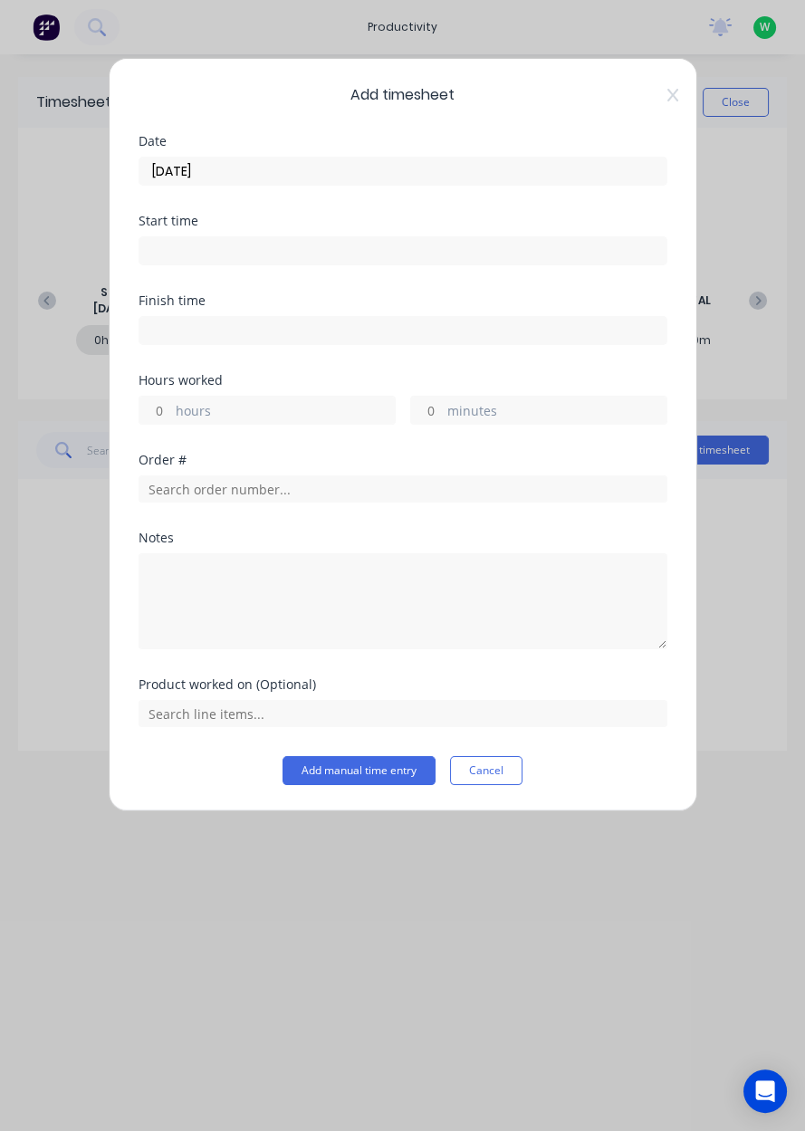
click at [163, 406] on input "hours" at bounding box center [155, 410] width 32 height 27
type input "8"
click at [167, 493] on input "text" at bounding box center [403, 488] width 529 height 27
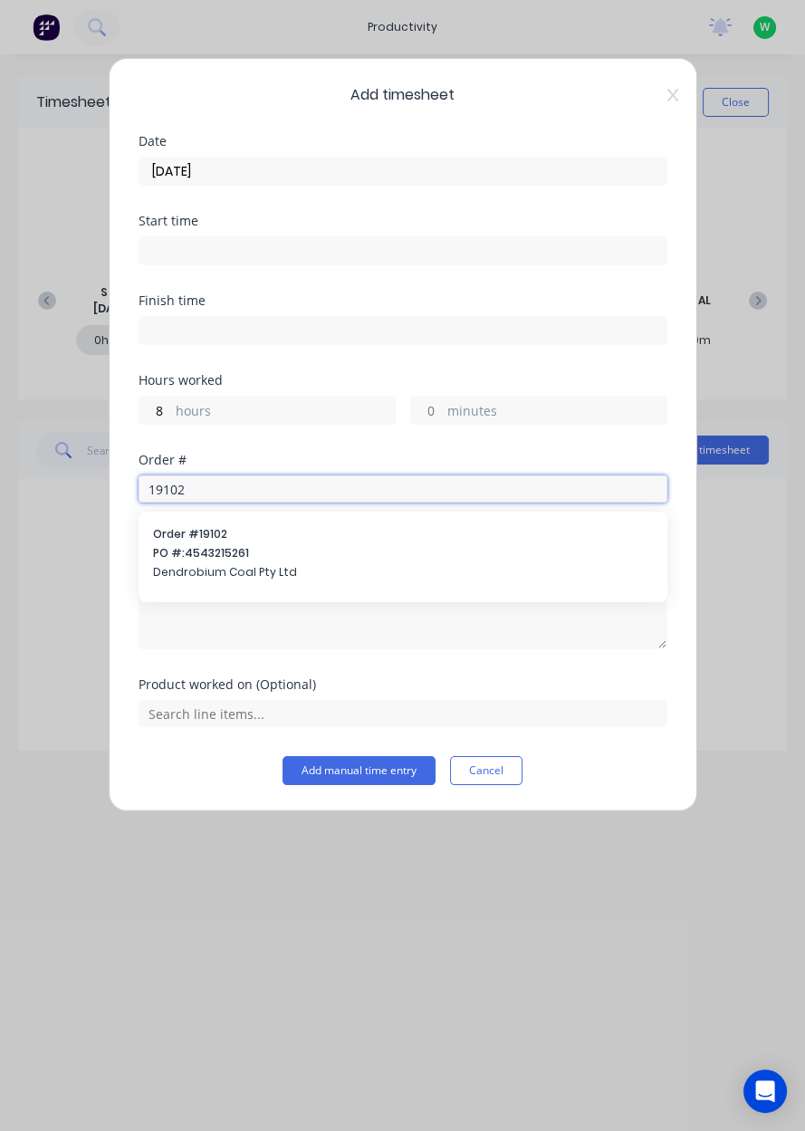
type input "19102"
click at [178, 564] on span "Dendrobium Coal Pty Ltd" at bounding box center [403, 572] width 500 height 16
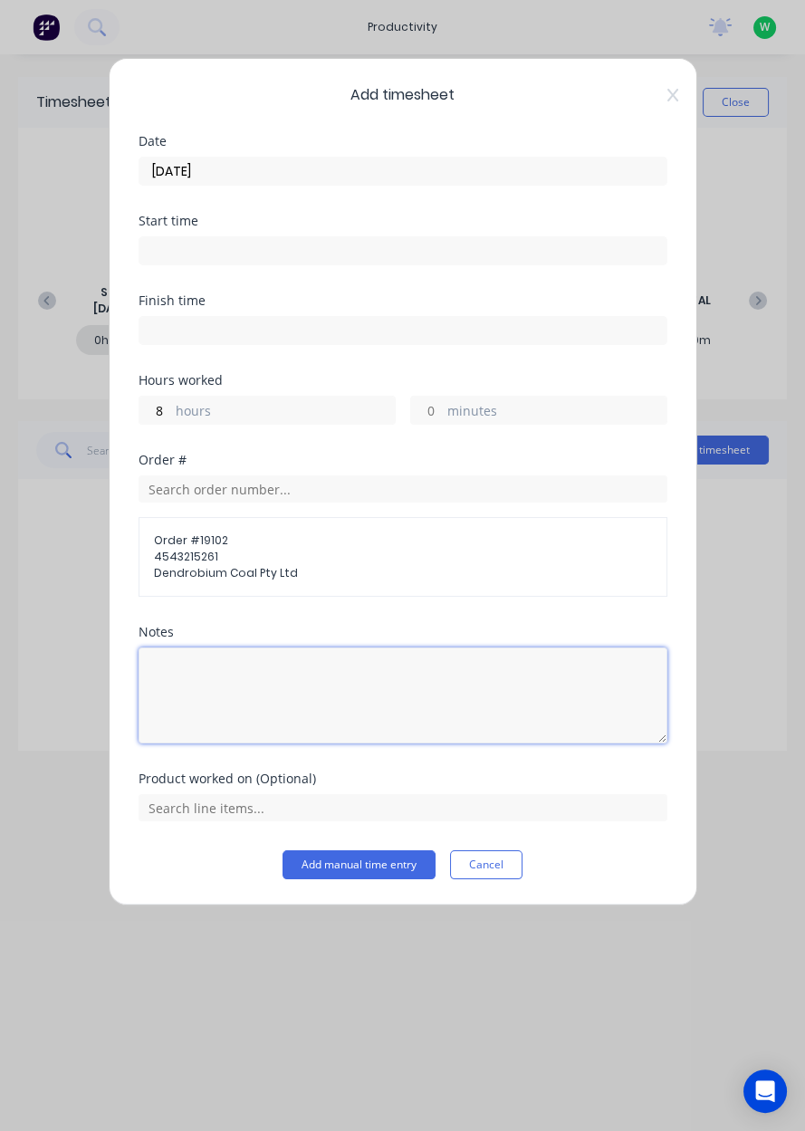
click at [179, 675] on textarea at bounding box center [403, 695] width 529 height 96
type textarea "Snapjacks"
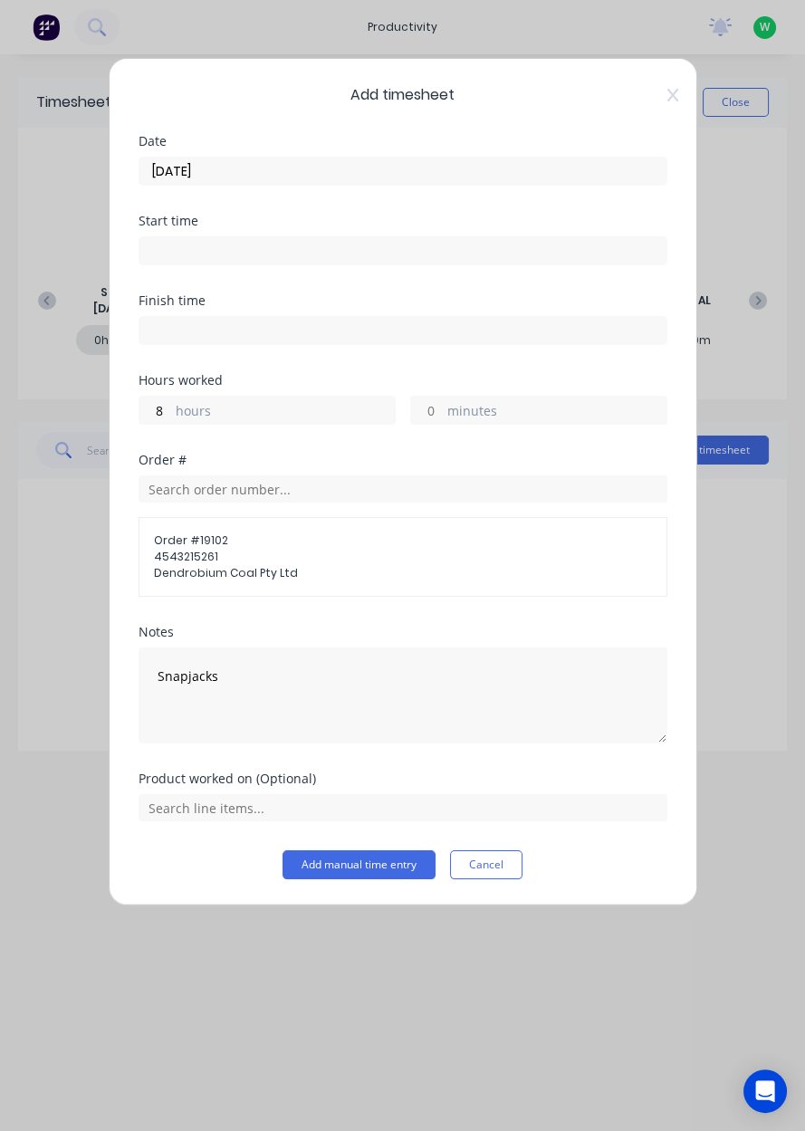
click at [692, 594] on div "Add timesheet Date [DATE] Start time Finish time Hours worked 8 hours minutes O…" at bounding box center [403, 481] width 588 height 847
click at [195, 809] on input "text" at bounding box center [403, 807] width 529 height 27
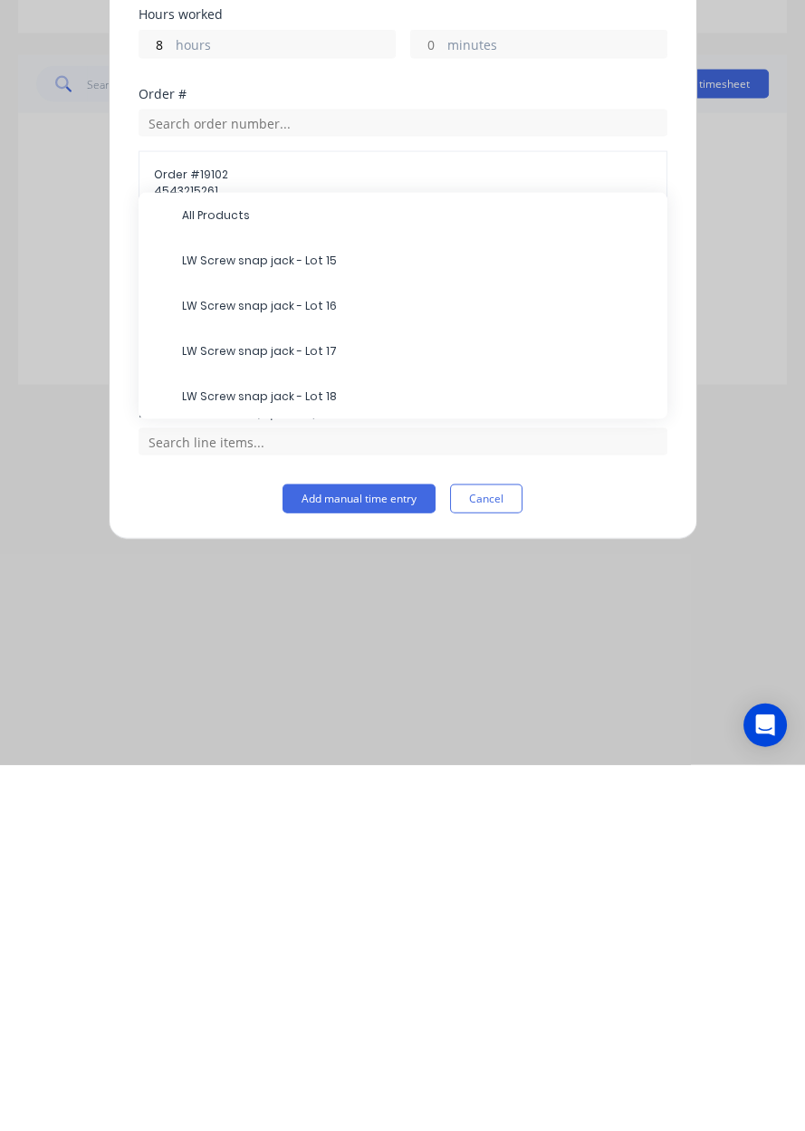
click at [244, 629] on span "LW Screw snap jack - Lot 15" at bounding box center [417, 626] width 471 height 16
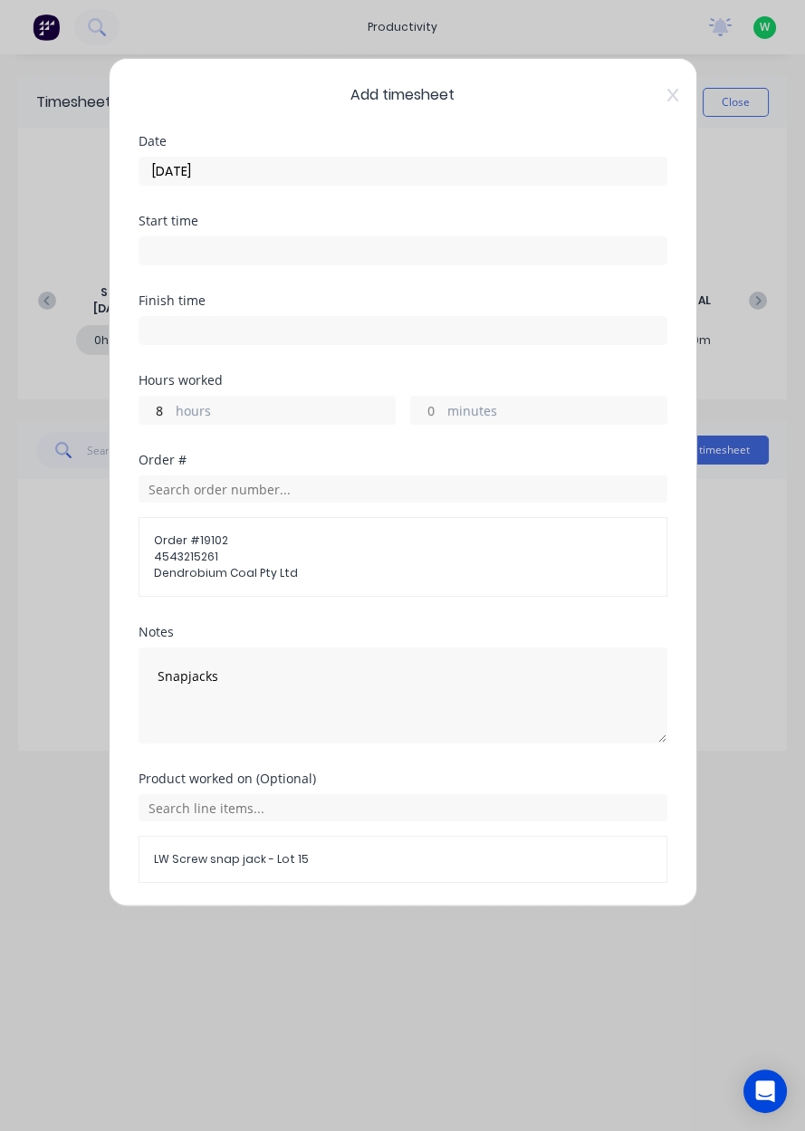
scroll to position [56, 0]
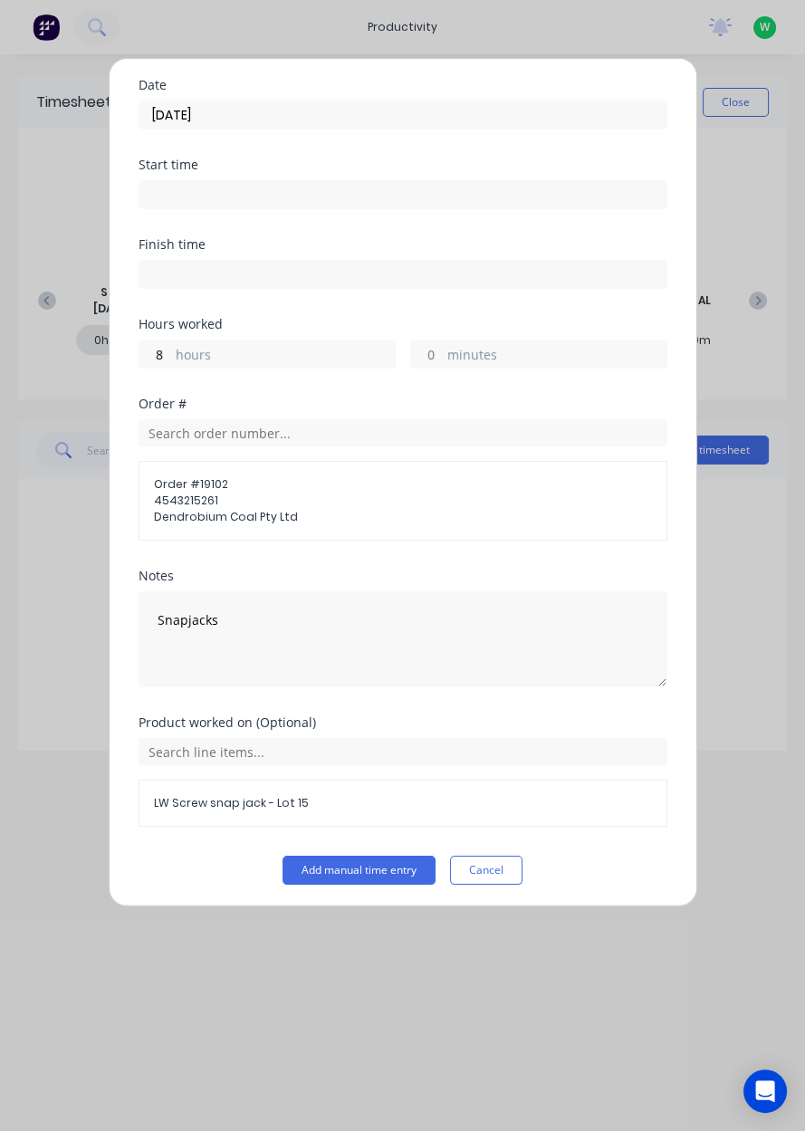
click at [324, 870] on button "Add manual time entry" at bounding box center [358, 870] width 153 height 29
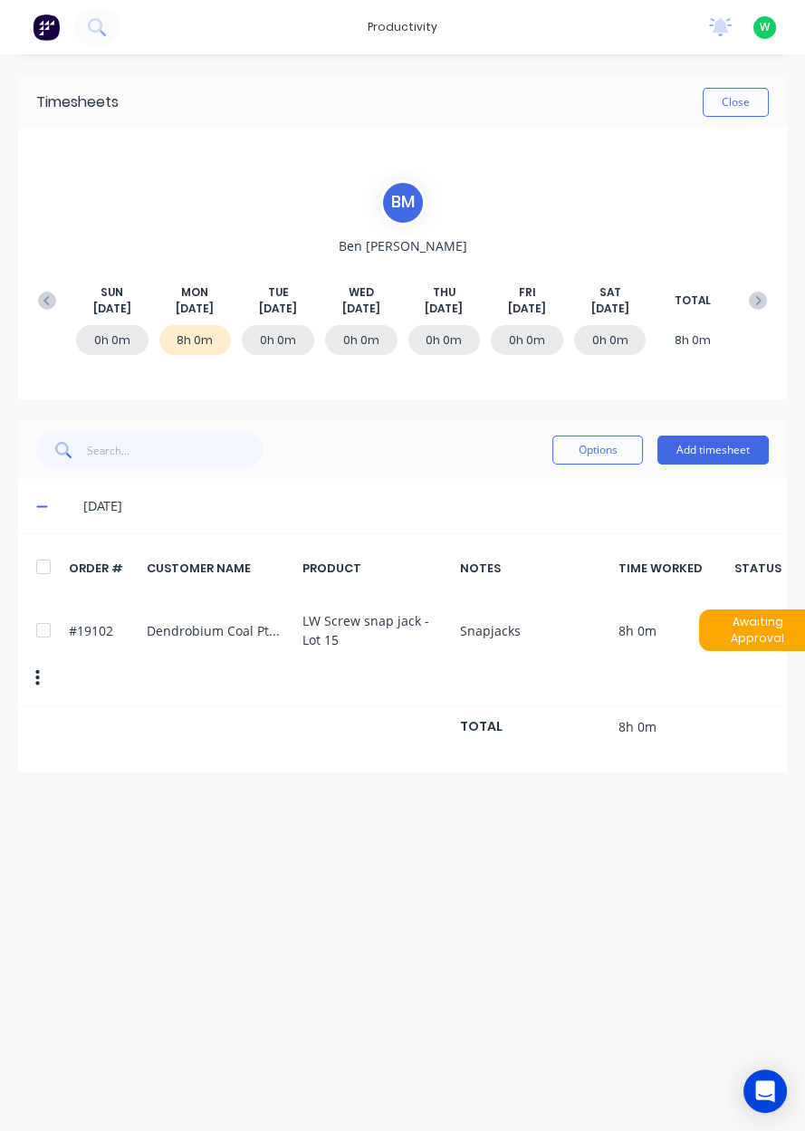
click at [747, 460] on button "Add timesheet" at bounding box center [712, 449] width 111 height 29
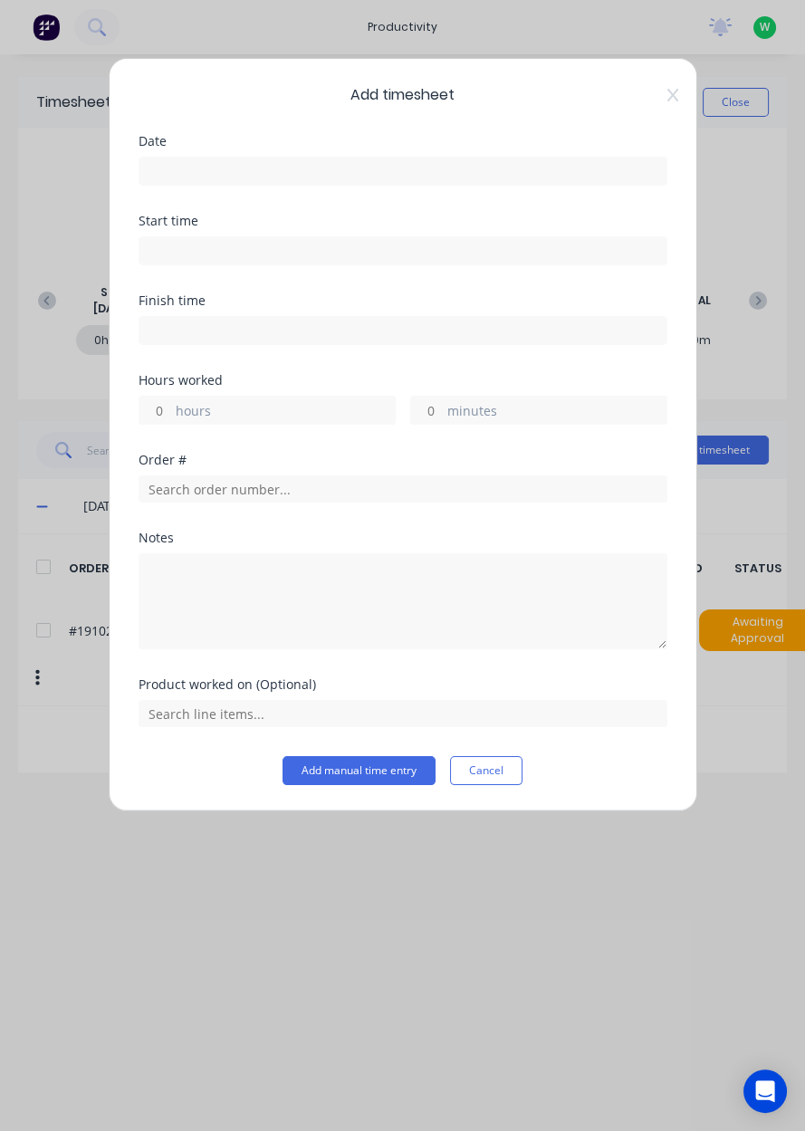
click at [171, 167] on input at bounding box center [402, 171] width 527 height 27
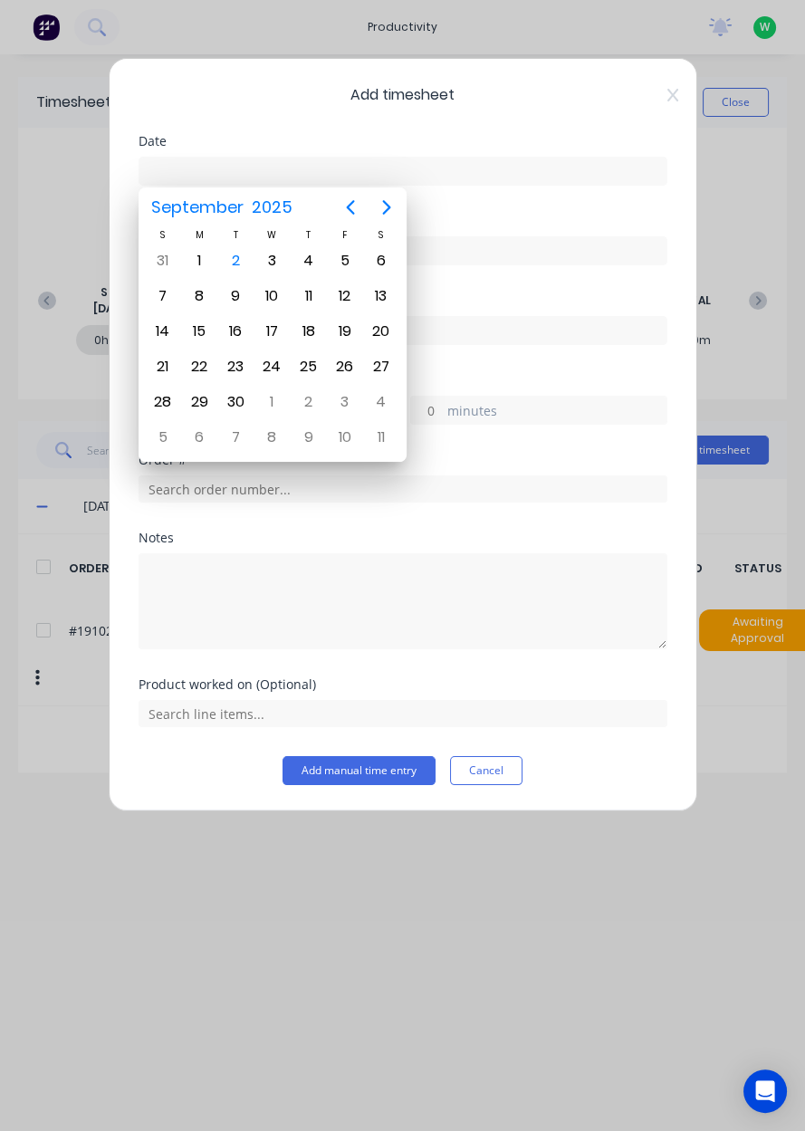
click at [276, 266] on div "3" at bounding box center [271, 260] width 27 height 27
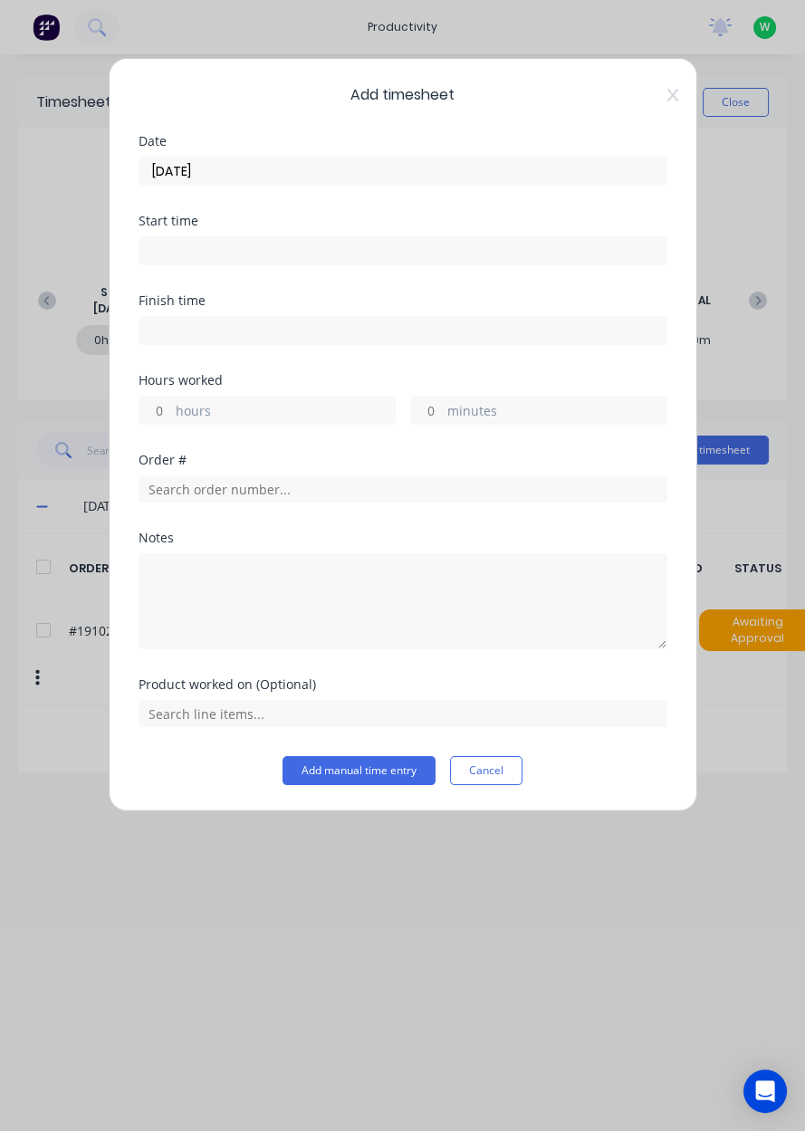
type input "[DATE]"
click at [163, 490] on input "text" at bounding box center [403, 488] width 529 height 27
click at [165, 634] on textarea at bounding box center [403, 601] width 529 height 96
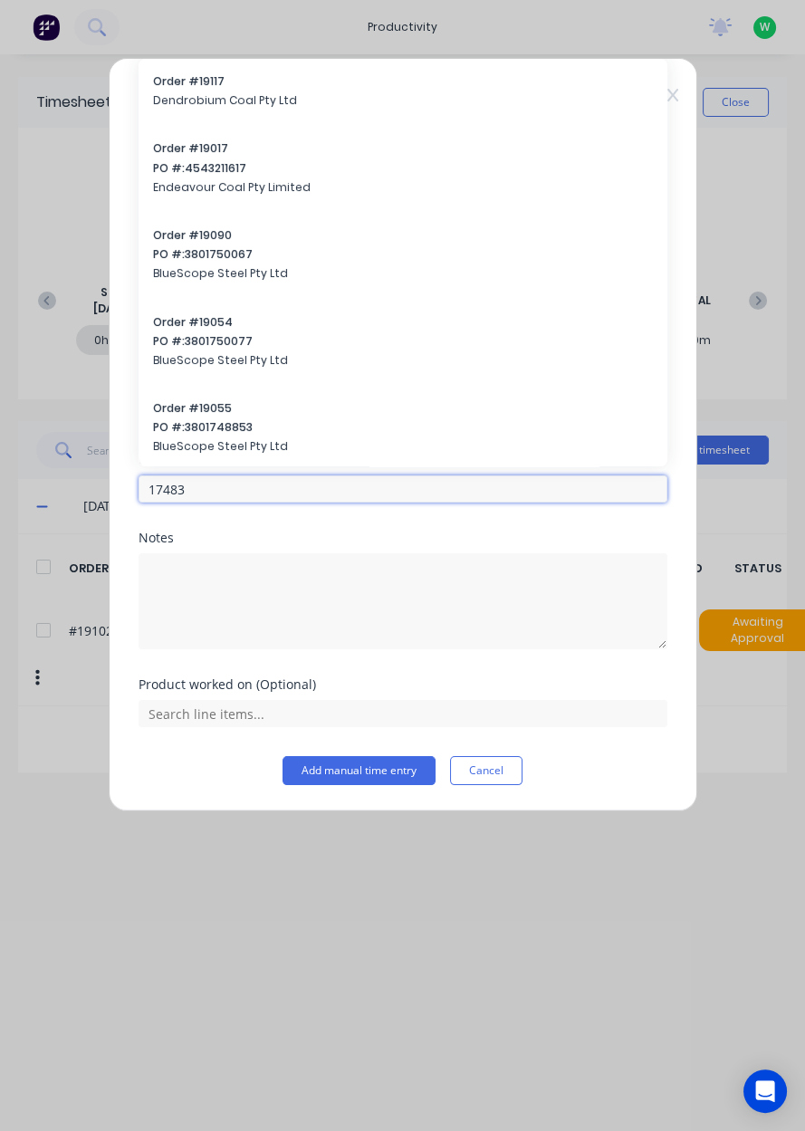
click at [214, 492] on input "17483" at bounding box center [403, 488] width 529 height 27
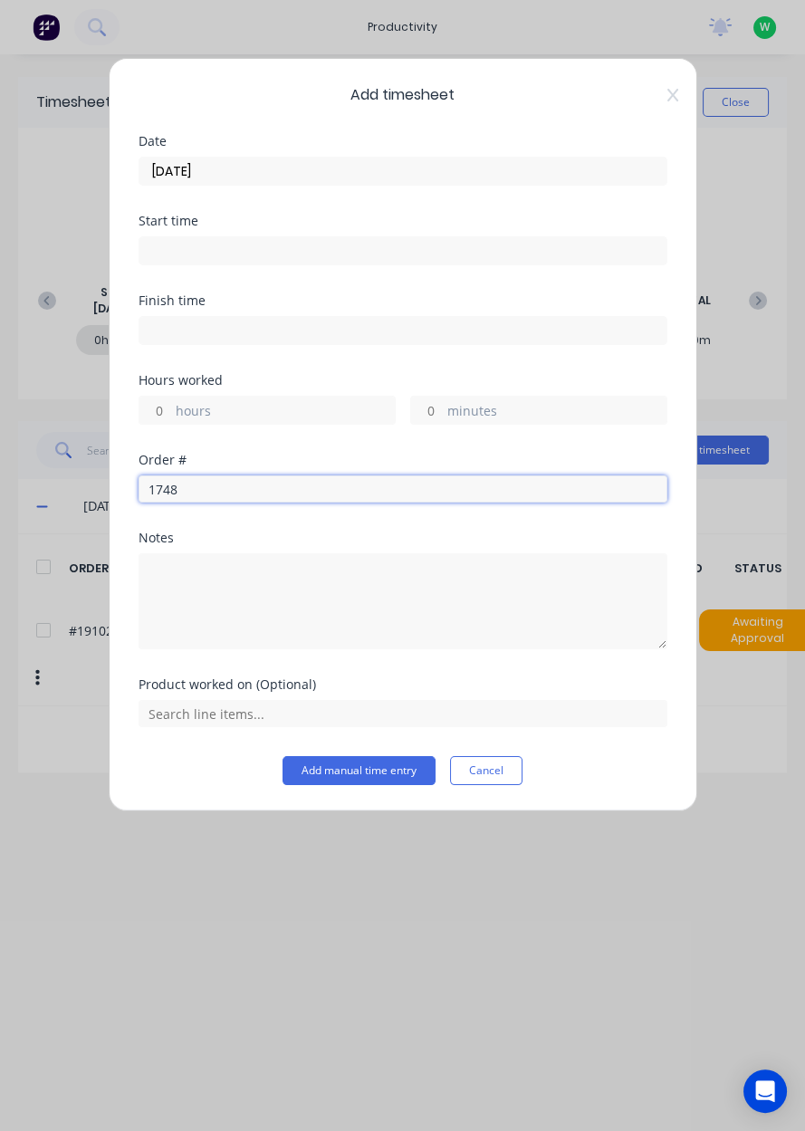
type input "17483"
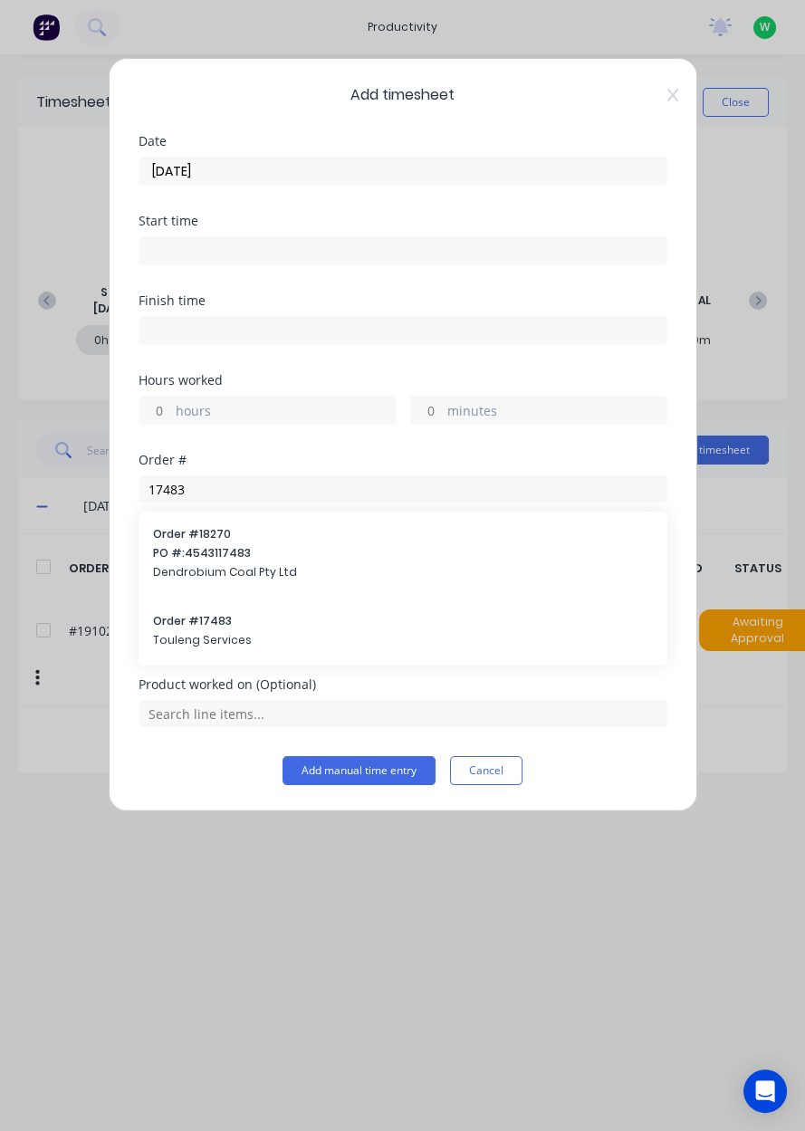
click at [196, 626] on div "Order # 17483 Touleng Services" at bounding box center [403, 632] width 500 height 38
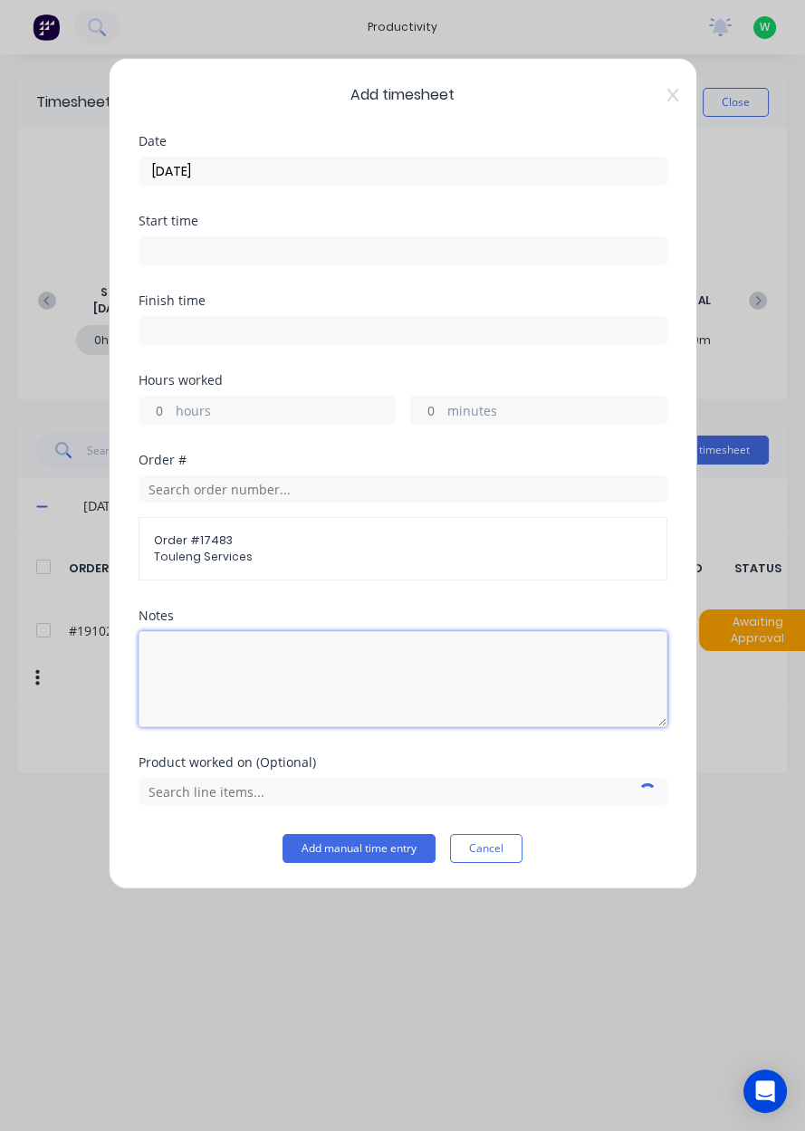
click at [196, 689] on textarea at bounding box center [403, 679] width 529 height 96
type textarea "Tafe"
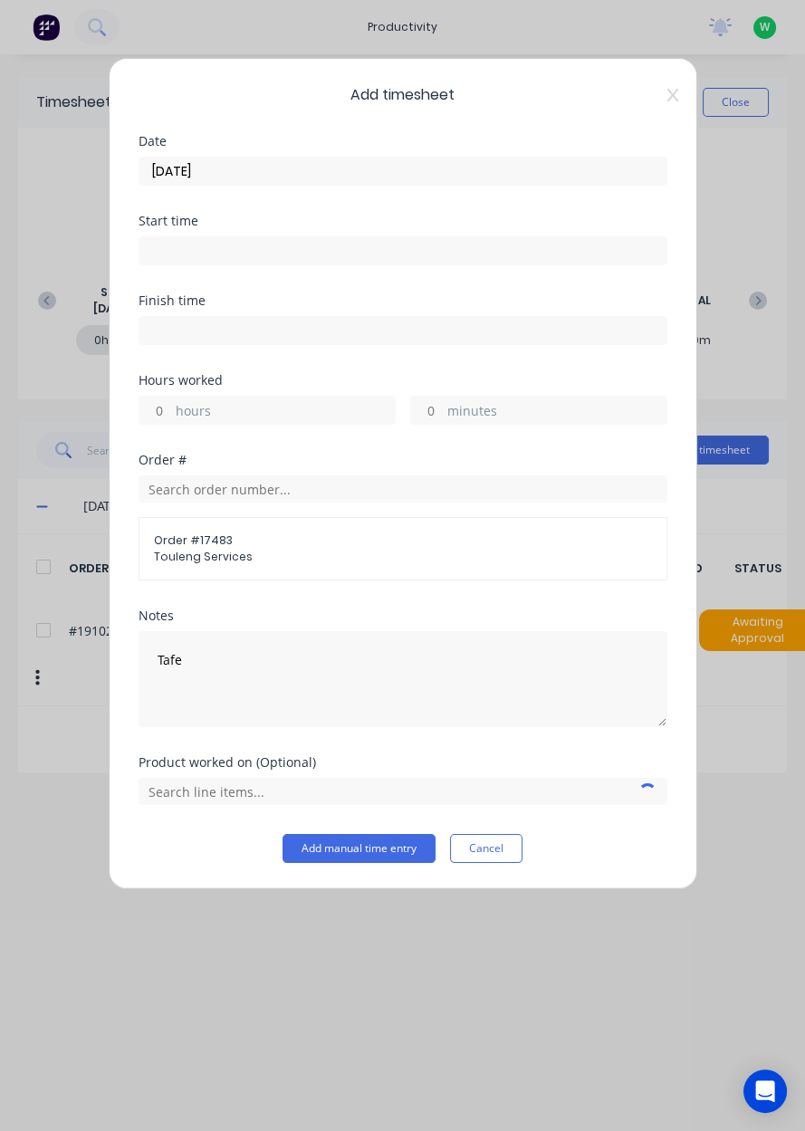
click at [183, 410] on label "hours" at bounding box center [285, 412] width 219 height 23
click at [171, 410] on input "hours" at bounding box center [155, 410] width 32 height 27
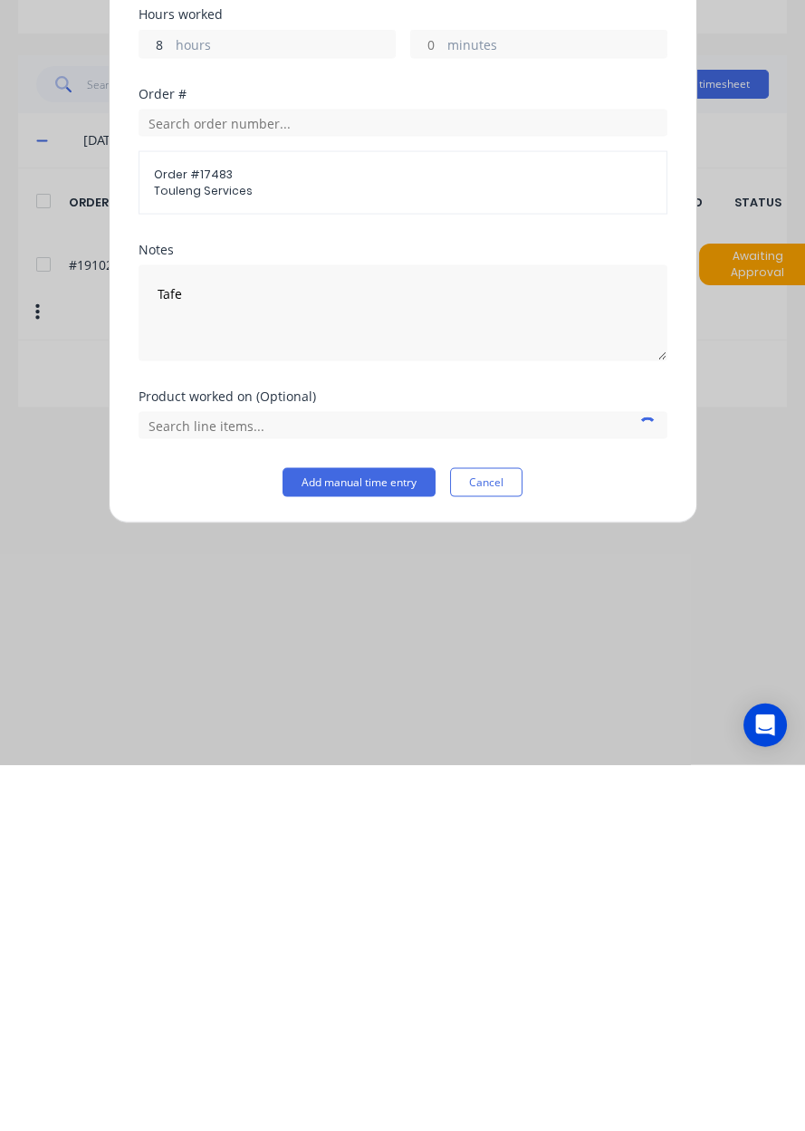
scroll to position [0, 0]
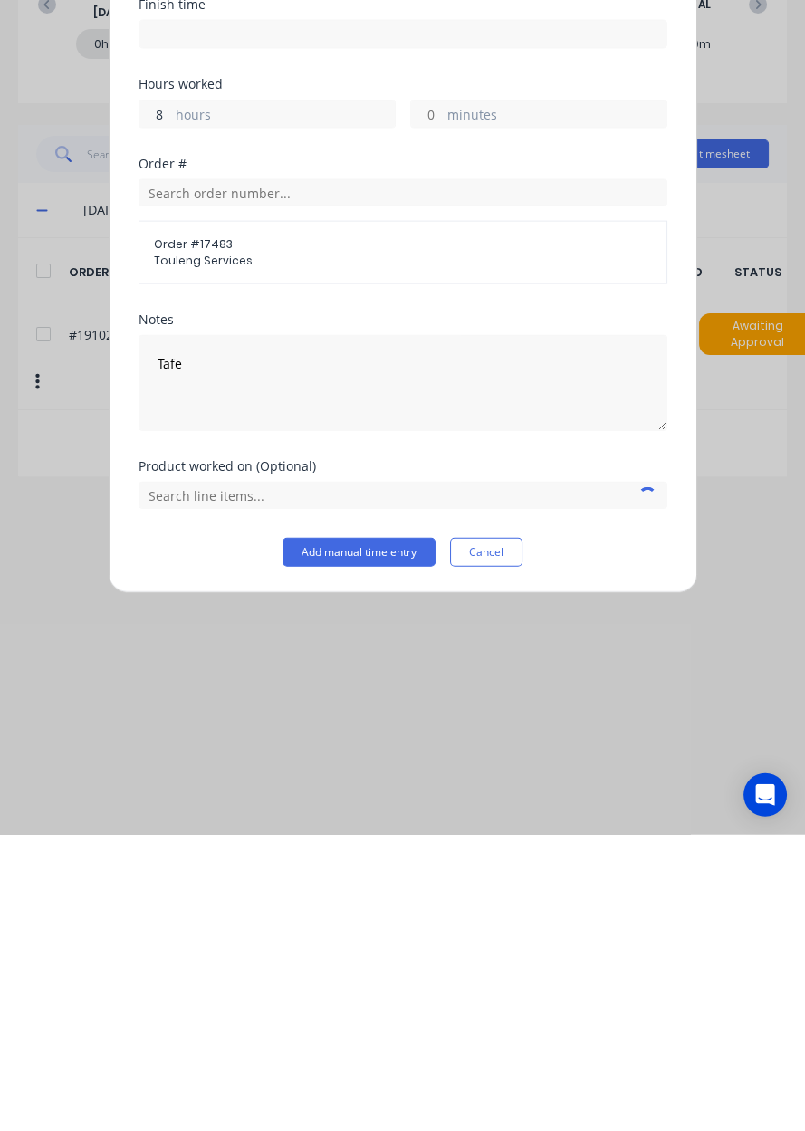
type input "8"
click at [160, 791] on input "text" at bounding box center [403, 791] width 529 height 27
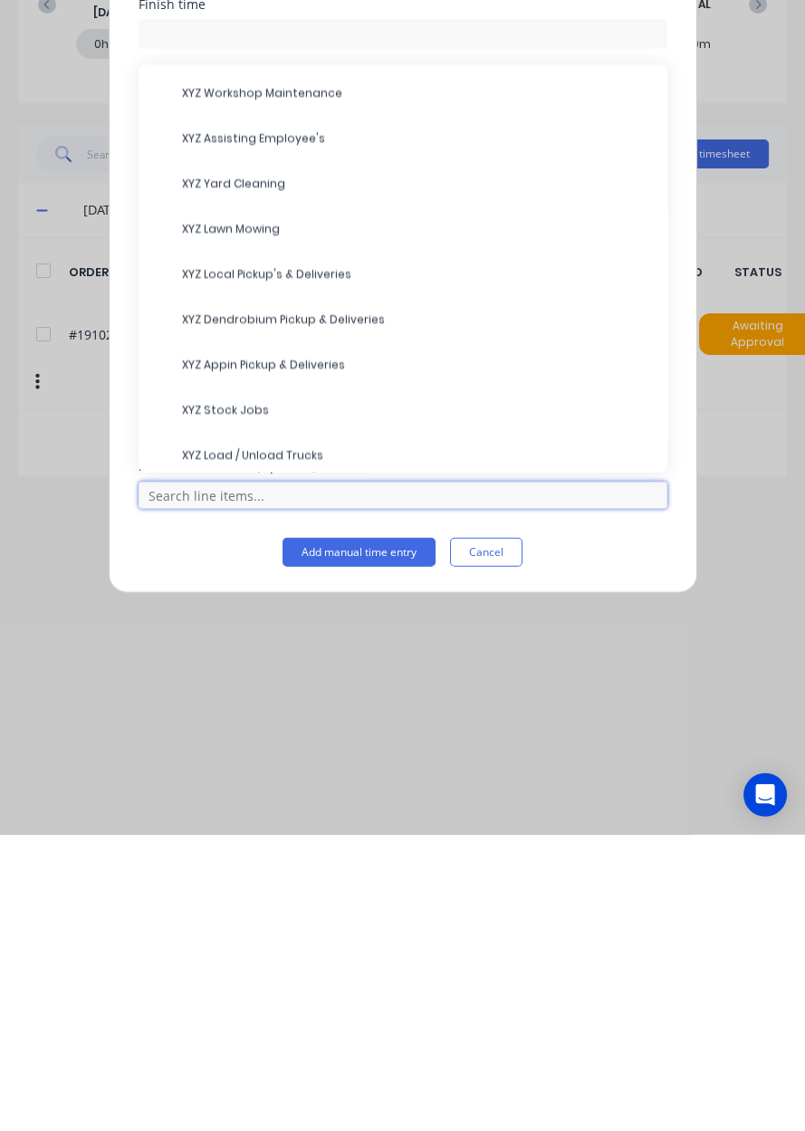
scroll to position [180, 0]
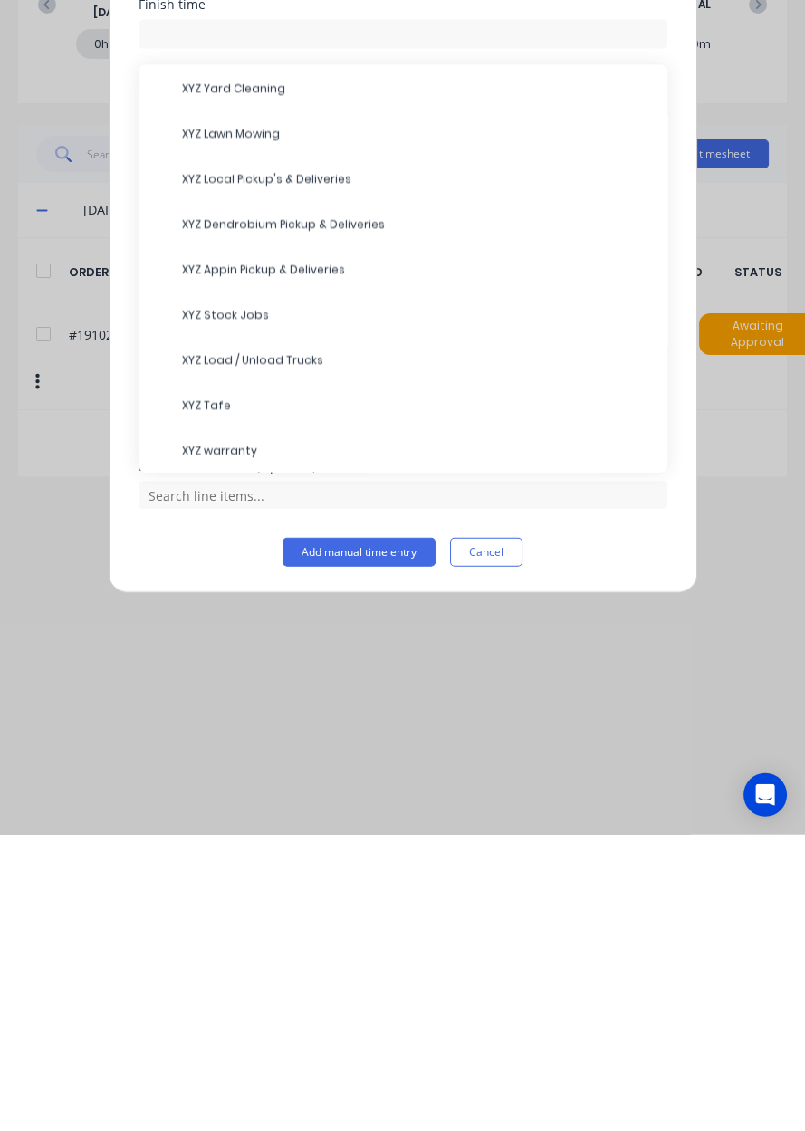
click at [191, 695] on span "XYZ Tafe" at bounding box center [417, 701] width 471 height 16
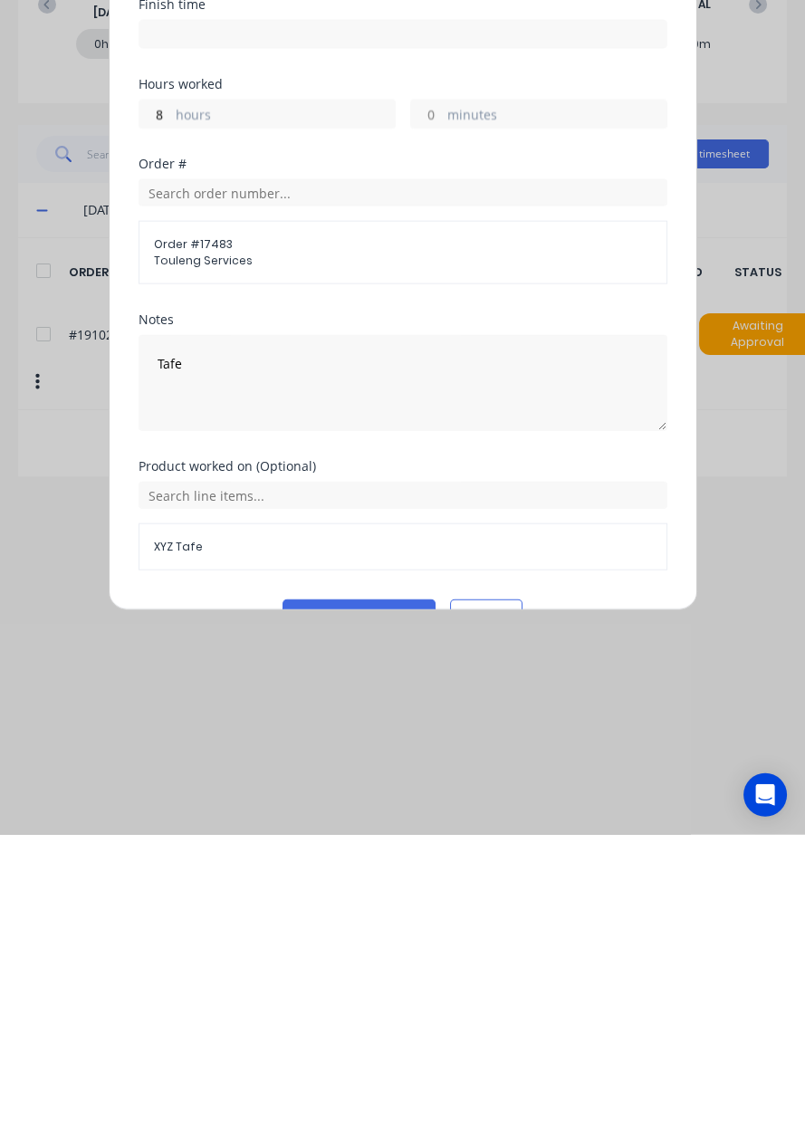
scroll to position [0, 0]
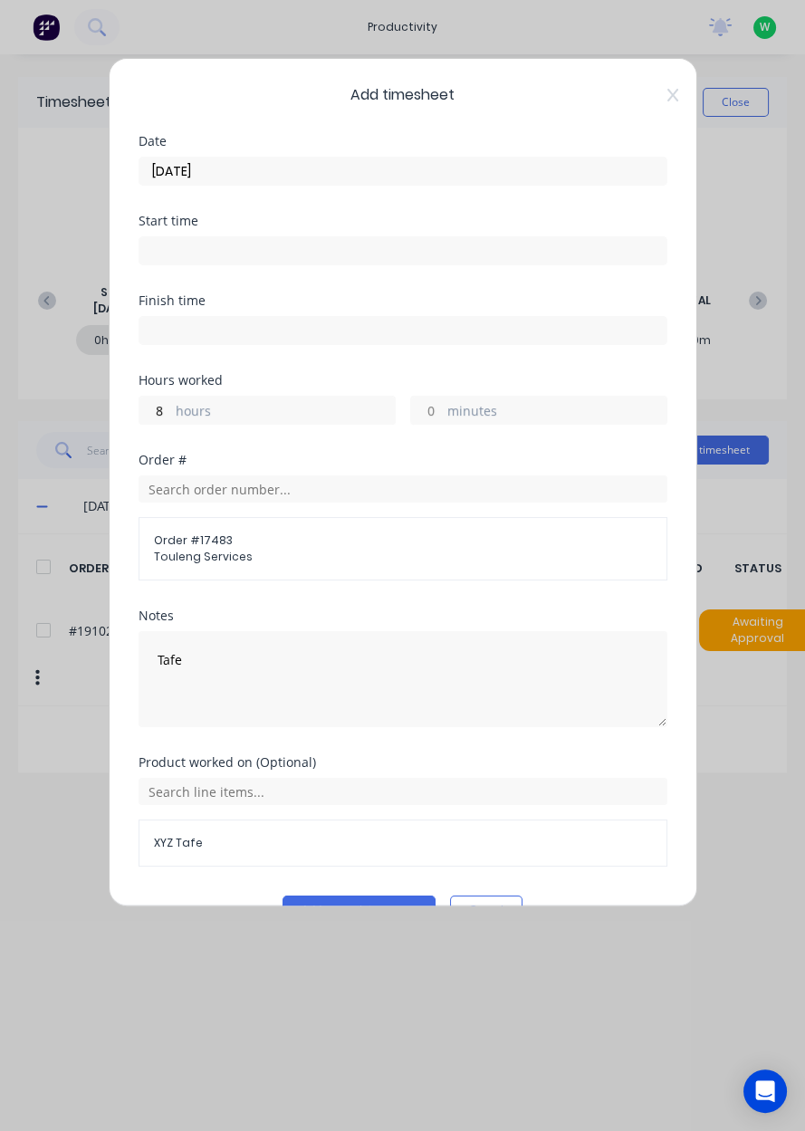
click at [669, 100] on icon at bounding box center [671, 95] width 11 height 13
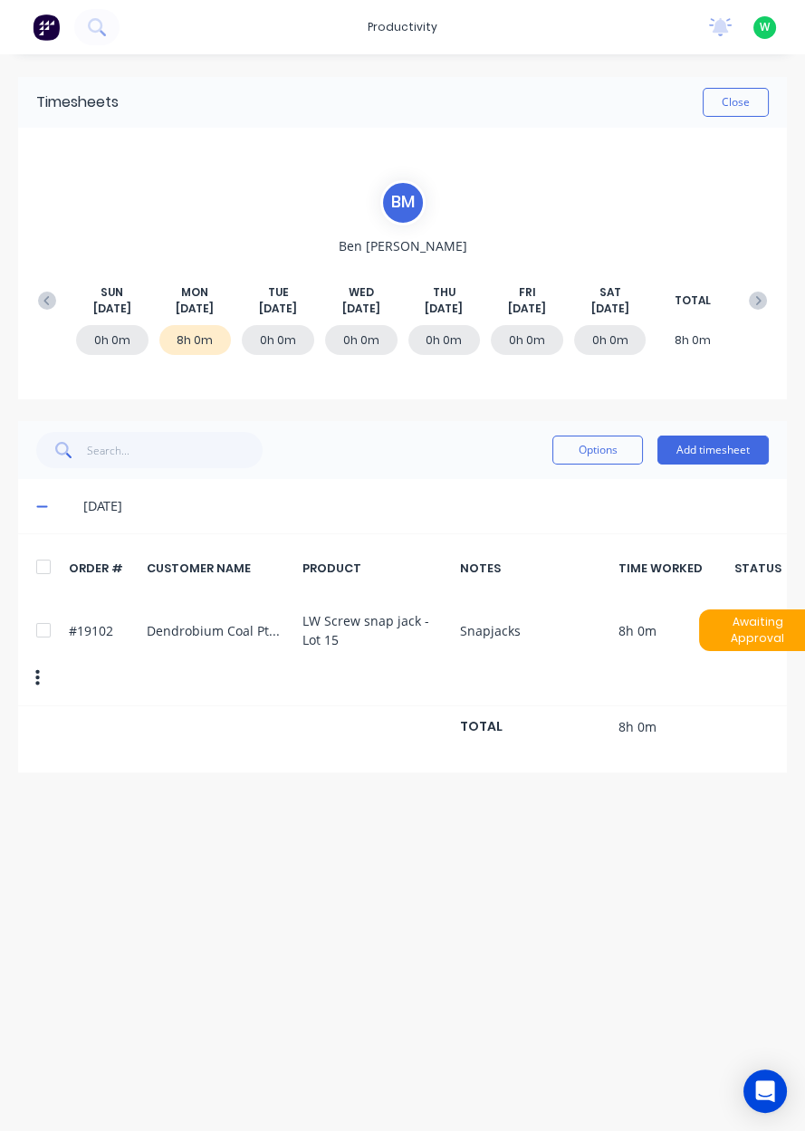
click at [719, 452] on button "Add timesheet" at bounding box center [712, 449] width 111 height 29
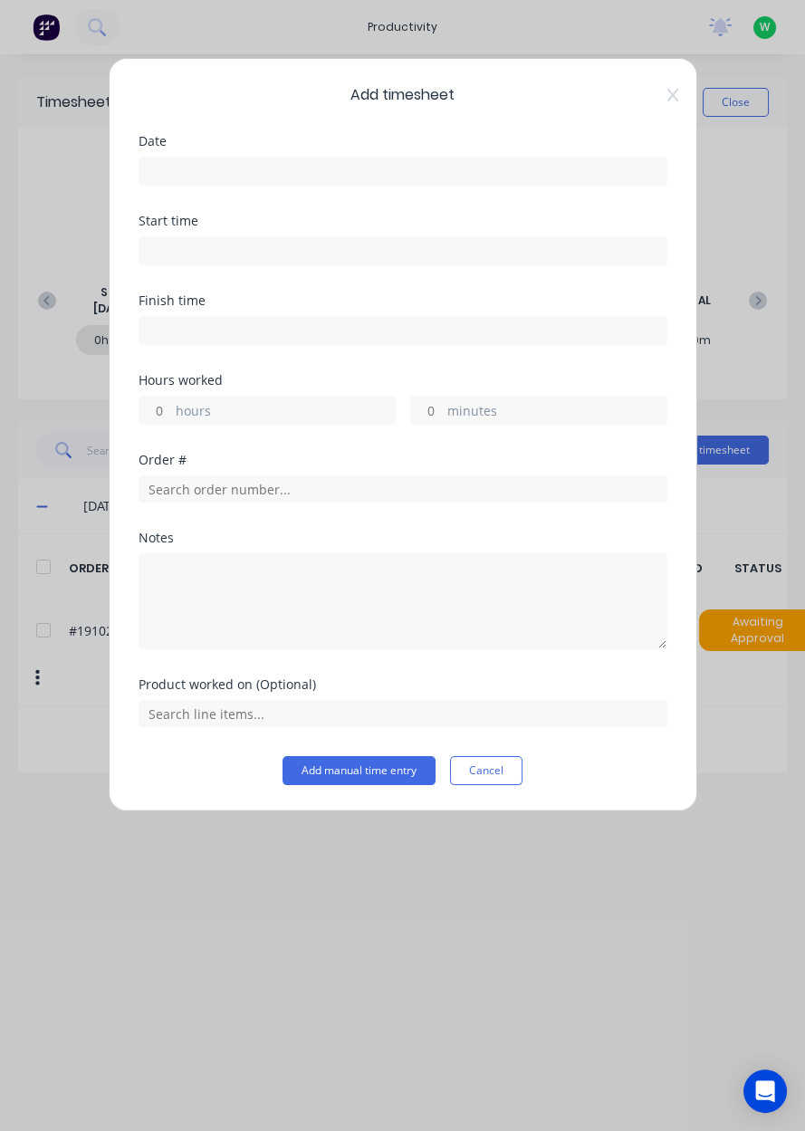
click at [206, 178] on input at bounding box center [402, 171] width 527 height 27
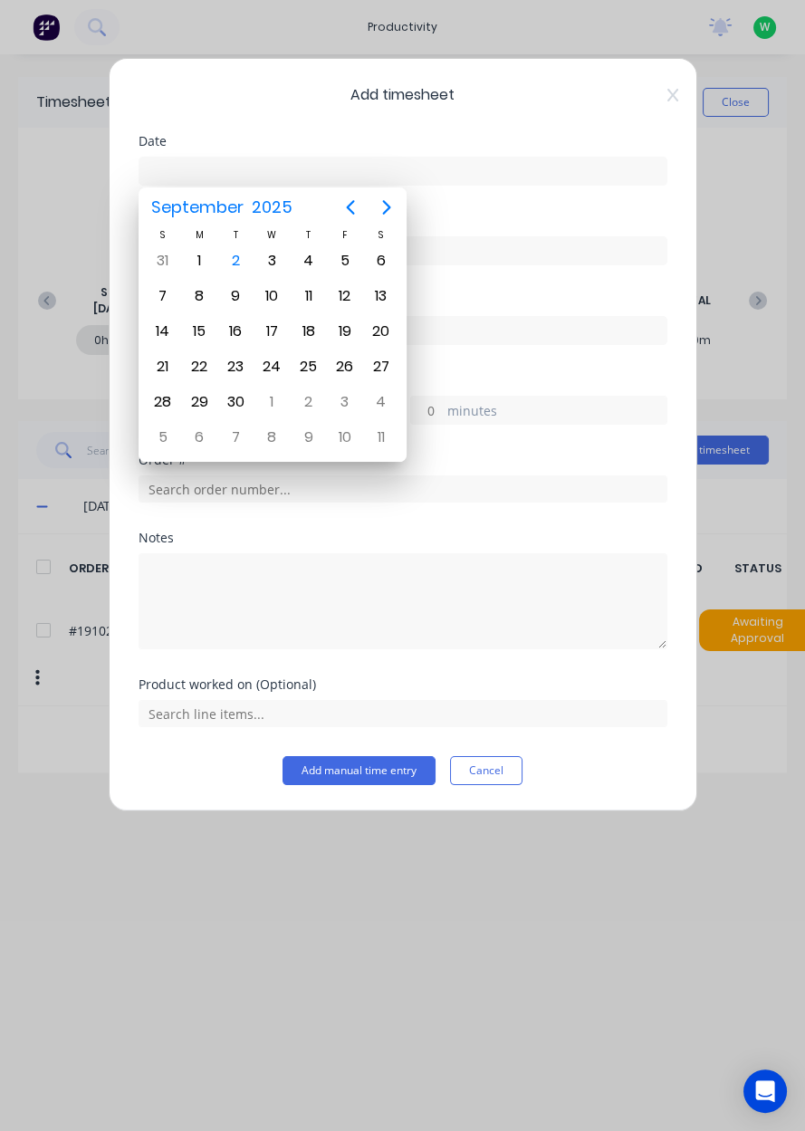
click at [276, 272] on div "3" at bounding box center [271, 260] width 27 height 27
type input "[DATE]"
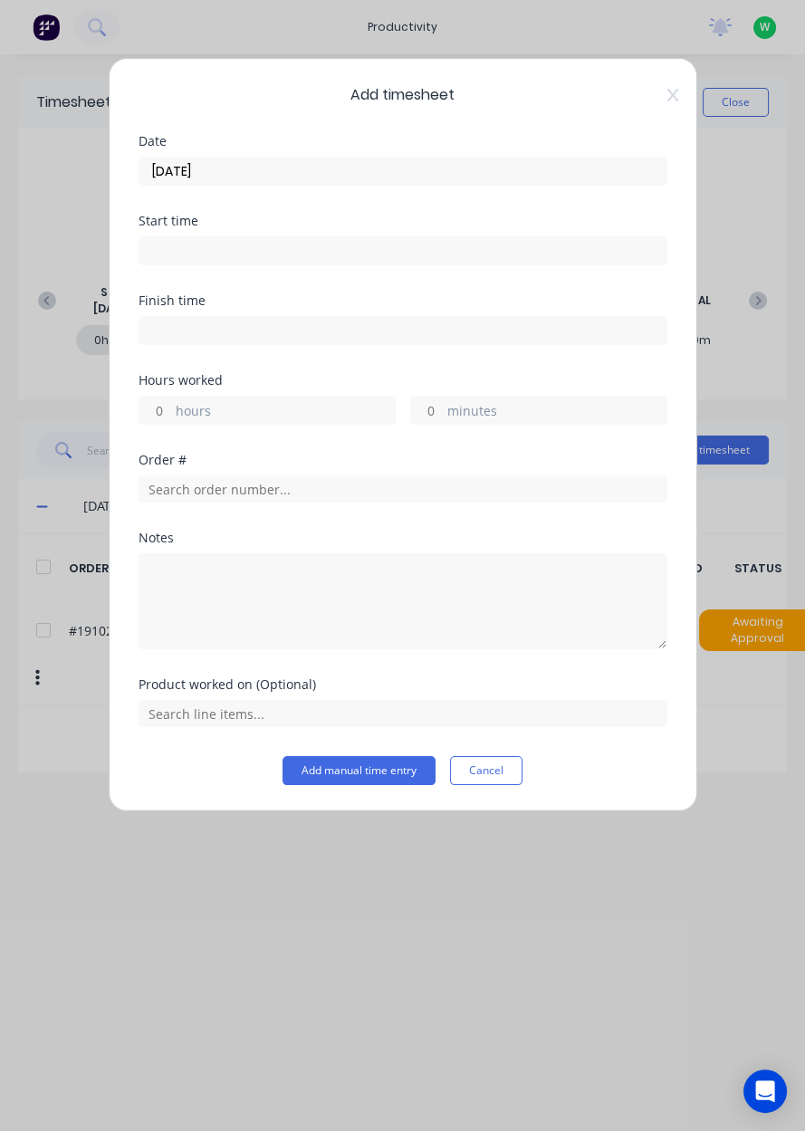
click at [176, 408] on label "hours" at bounding box center [285, 412] width 219 height 23
click at [171, 408] on input "hours" at bounding box center [155, 410] width 32 height 27
type input "8"
click at [189, 492] on input "text" at bounding box center [403, 488] width 529 height 27
click at [187, 629] on textarea at bounding box center [403, 601] width 529 height 96
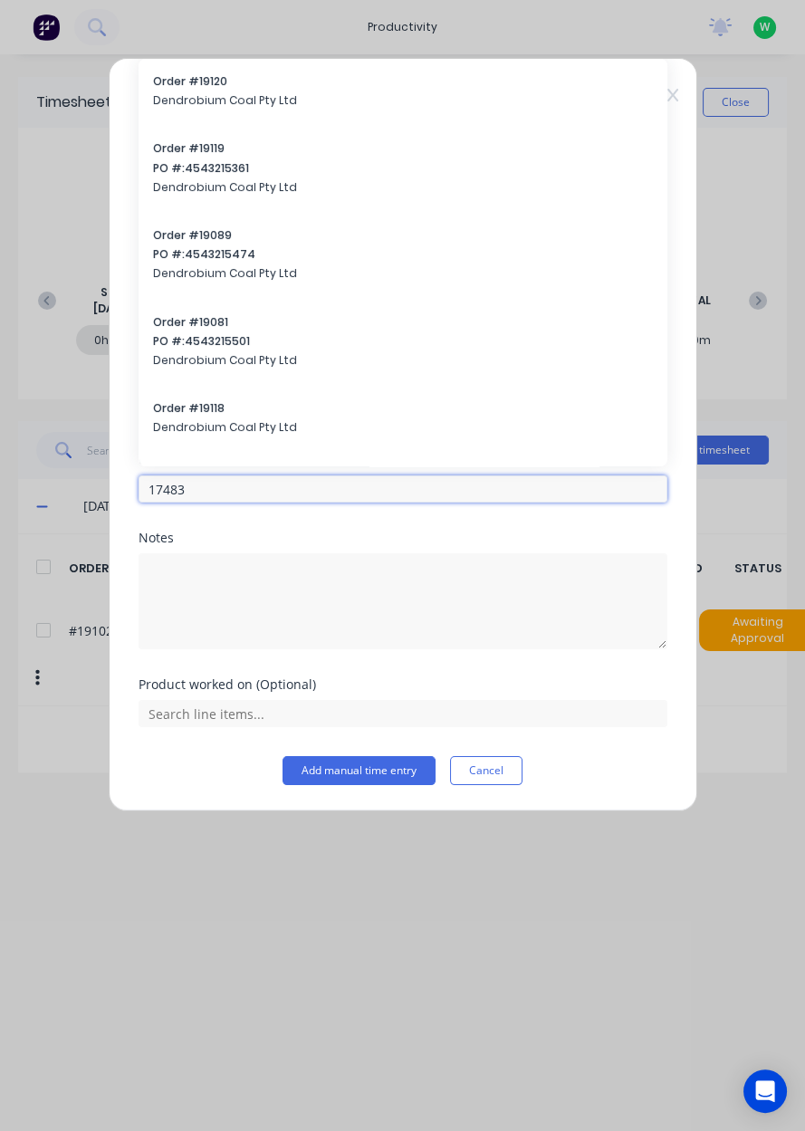
click at [201, 483] on input "17483" at bounding box center [403, 488] width 529 height 27
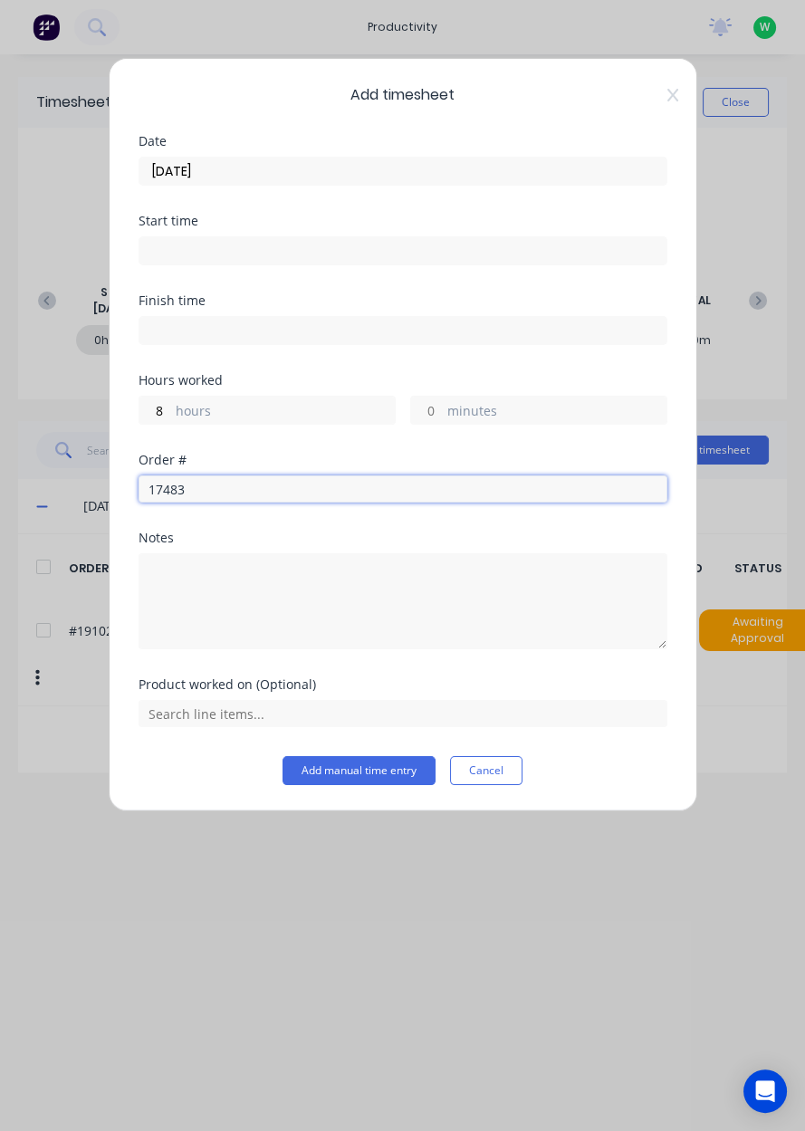
click at [208, 486] on input "17483" at bounding box center [403, 488] width 529 height 27
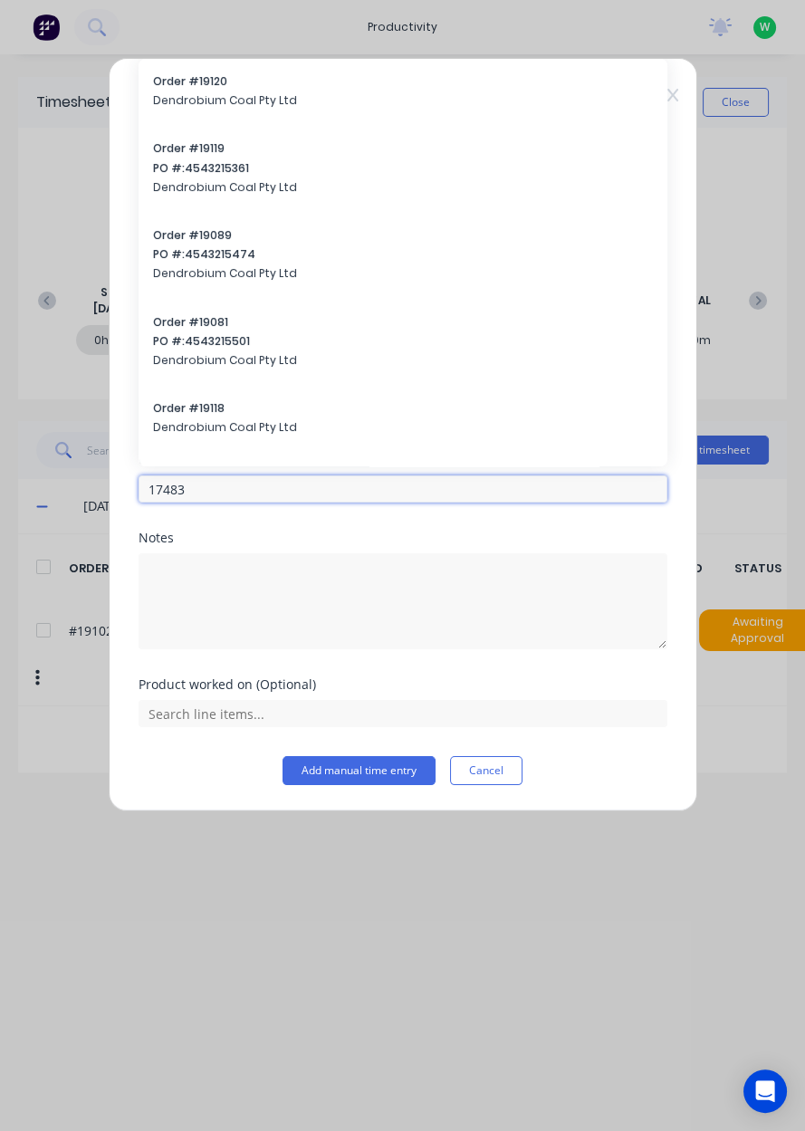
click at [191, 486] on input "17483" at bounding box center [403, 488] width 529 height 27
click at [194, 492] on input "17483" at bounding box center [403, 488] width 529 height 27
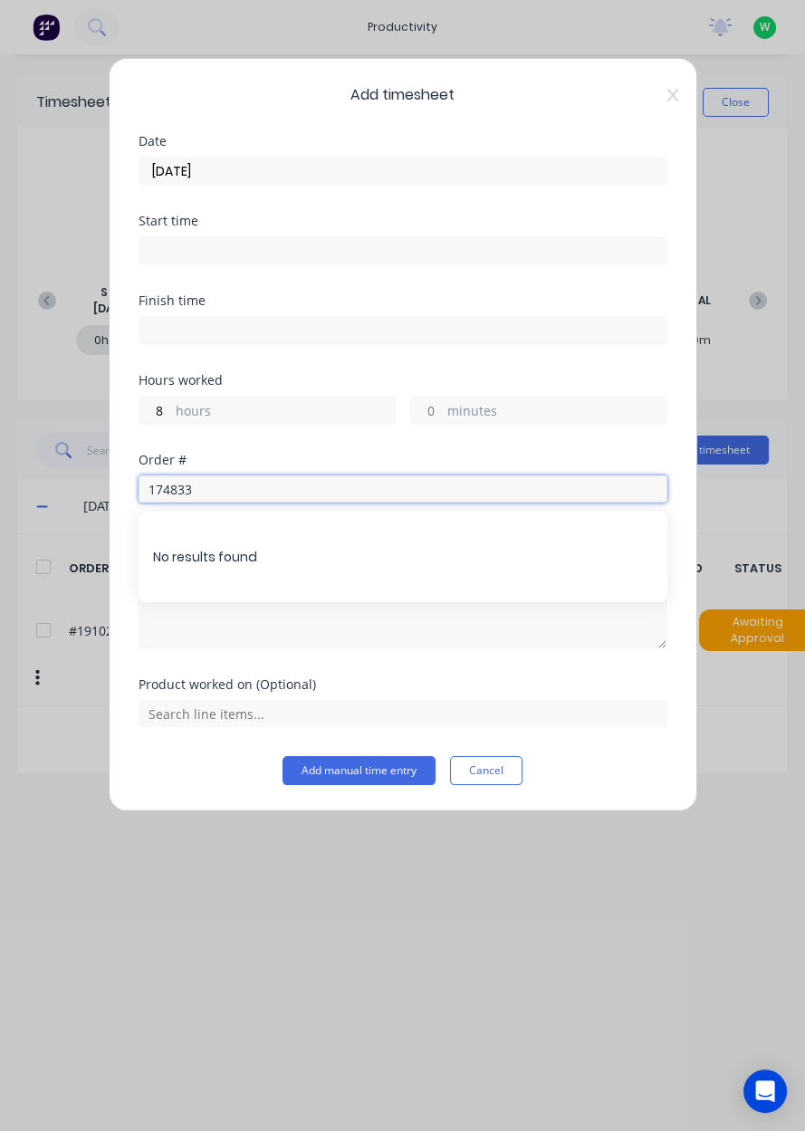
click at [223, 486] on input "174833" at bounding box center [403, 488] width 529 height 27
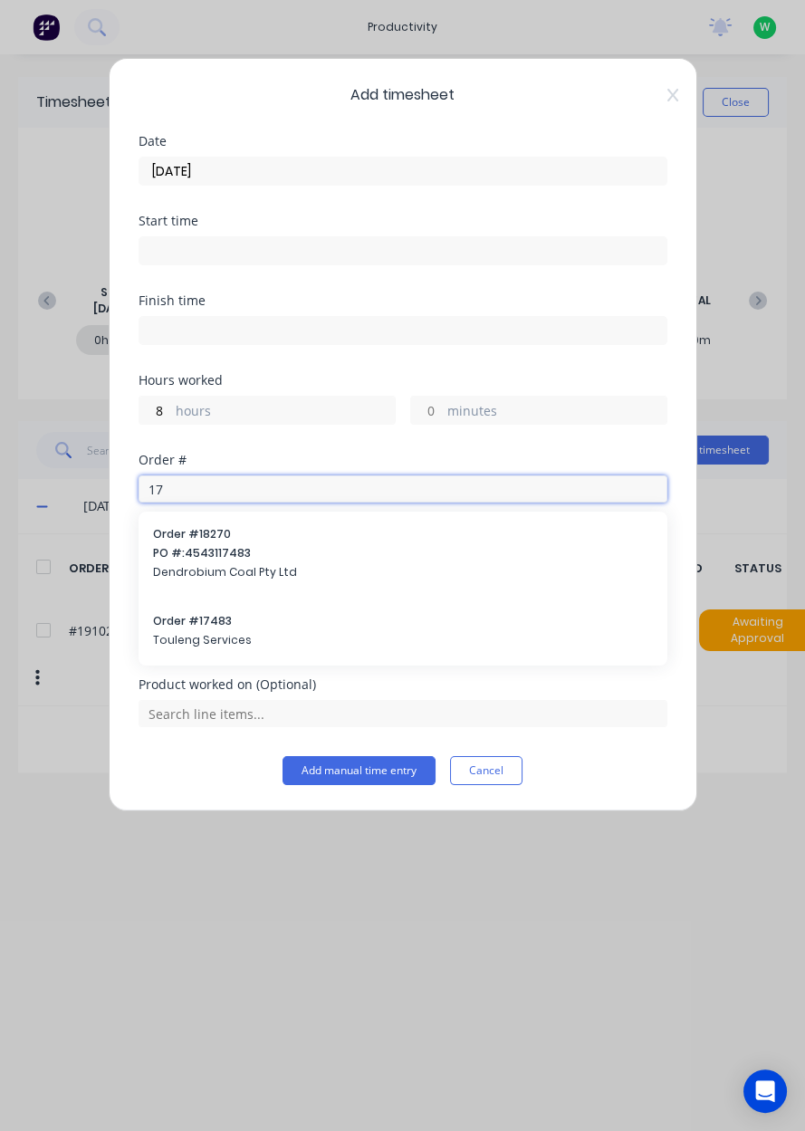
type input "1"
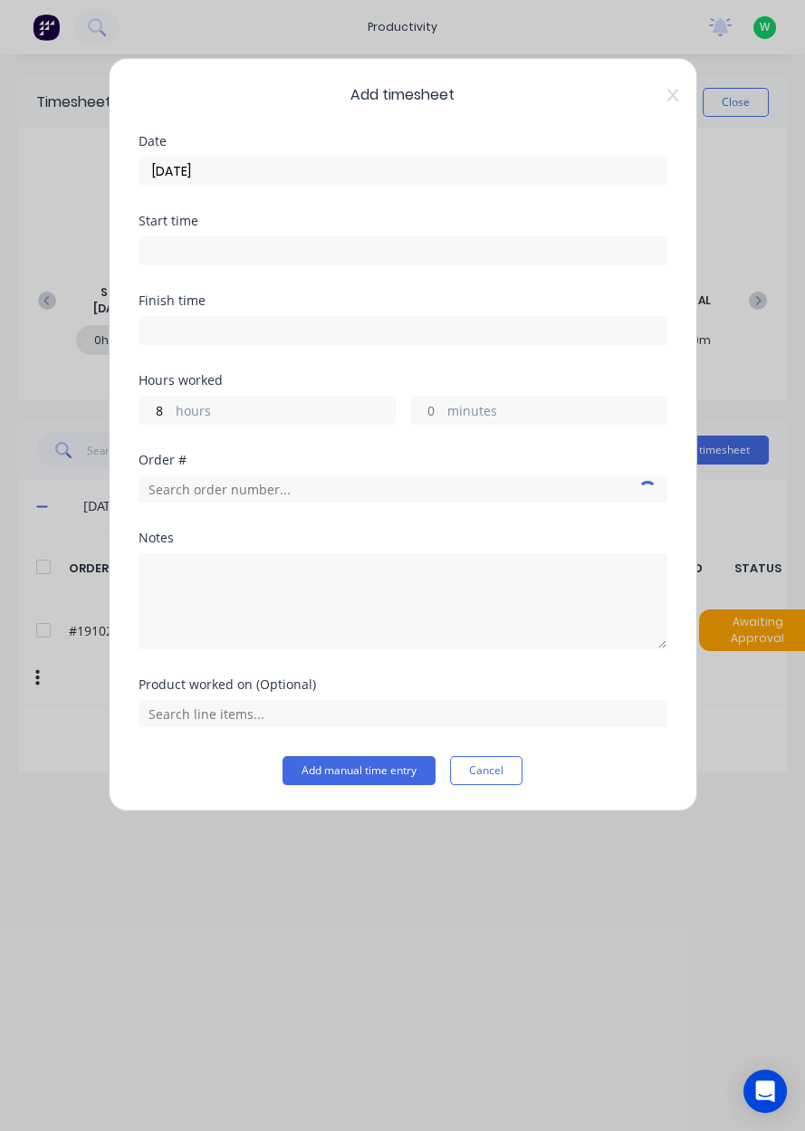
click at [670, 94] on icon at bounding box center [672, 95] width 11 height 14
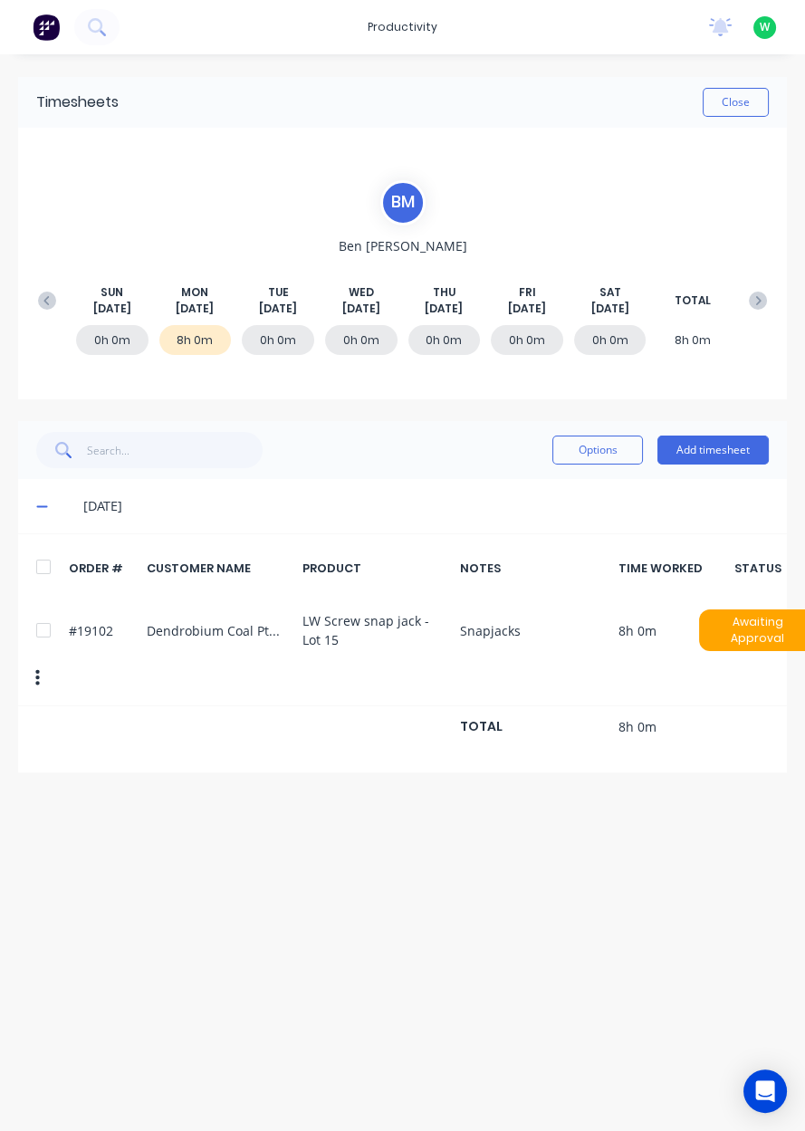
click at [727, 454] on button "Add timesheet" at bounding box center [712, 449] width 111 height 29
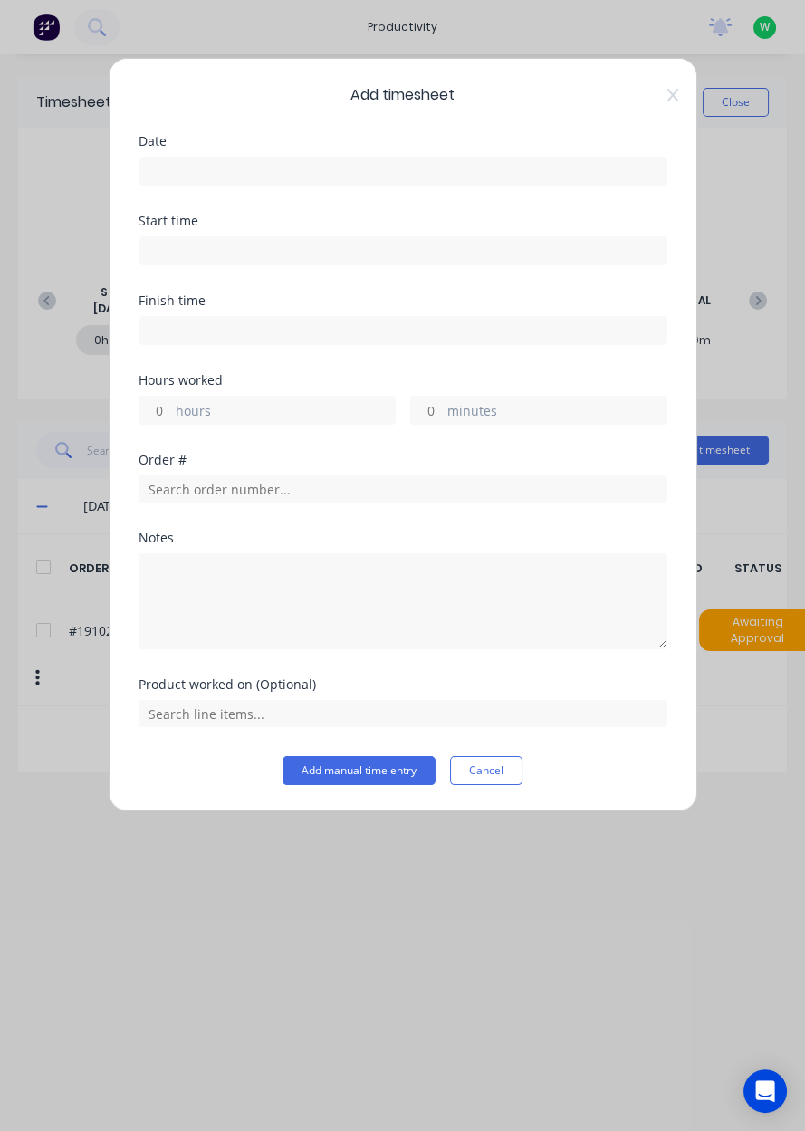
click at [198, 162] on input at bounding box center [402, 171] width 527 height 27
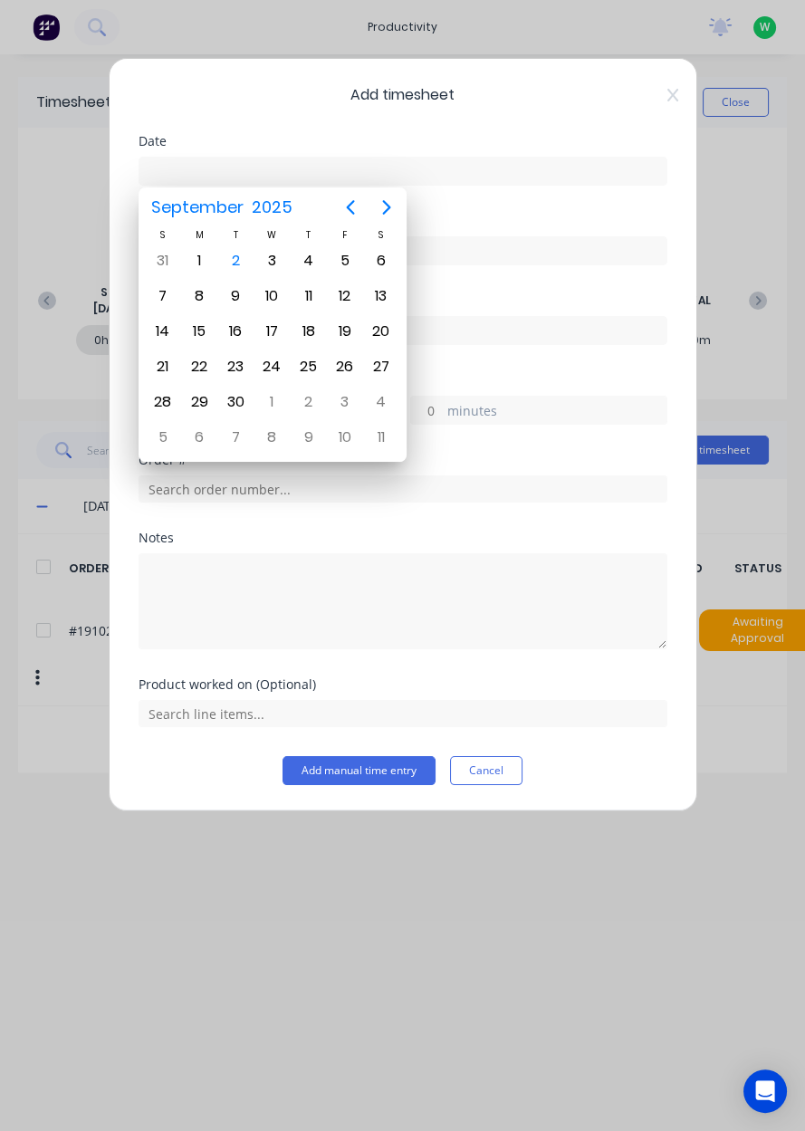
click at [273, 263] on div "3" at bounding box center [271, 260] width 27 height 27
type input "[DATE]"
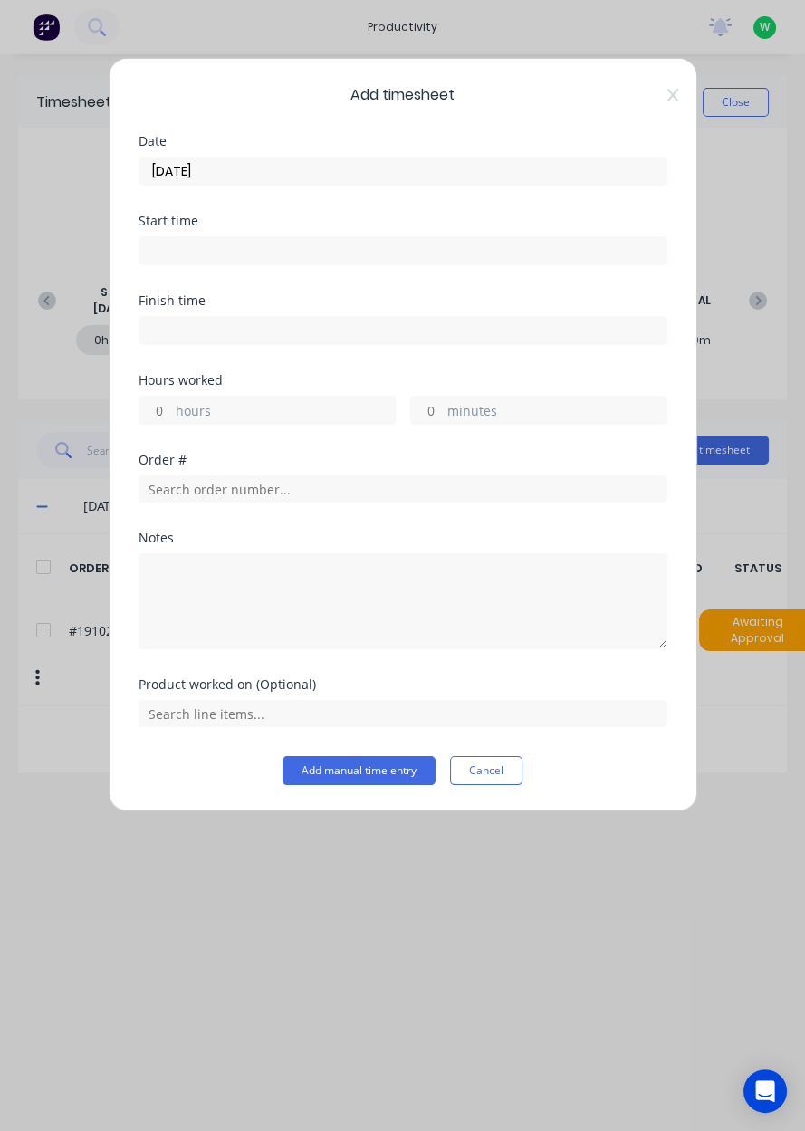
click at [178, 408] on label "hours" at bounding box center [285, 412] width 219 height 23
click at [171, 408] on input "hours" at bounding box center [155, 410] width 32 height 27
type input "8"
click at [198, 492] on input "text" at bounding box center [403, 488] width 529 height 27
click at [191, 493] on input "text" at bounding box center [403, 488] width 529 height 27
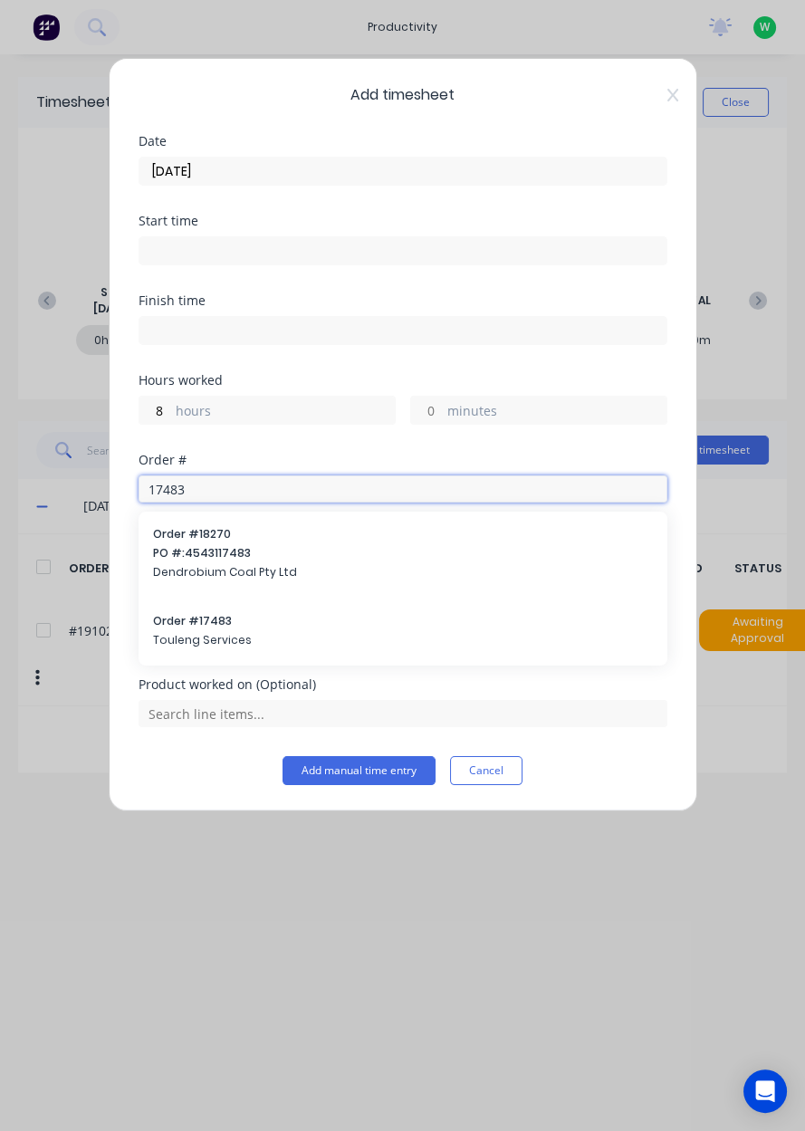
type input "17483"
click at [187, 632] on span "Touleng Services" at bounding box center [403, 640] width 500 height 16
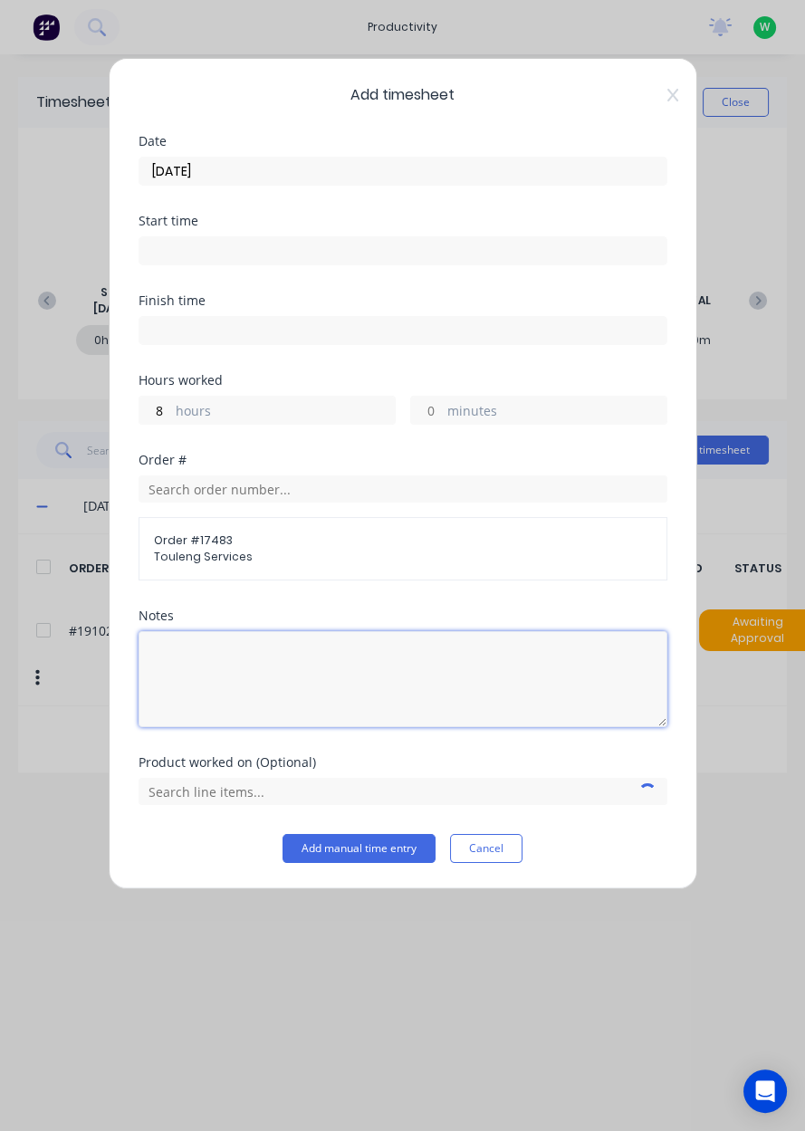
click at [158, 654] on textarea at bounding box center [403, 679] width 529 height 96
type textarea "Tafe"
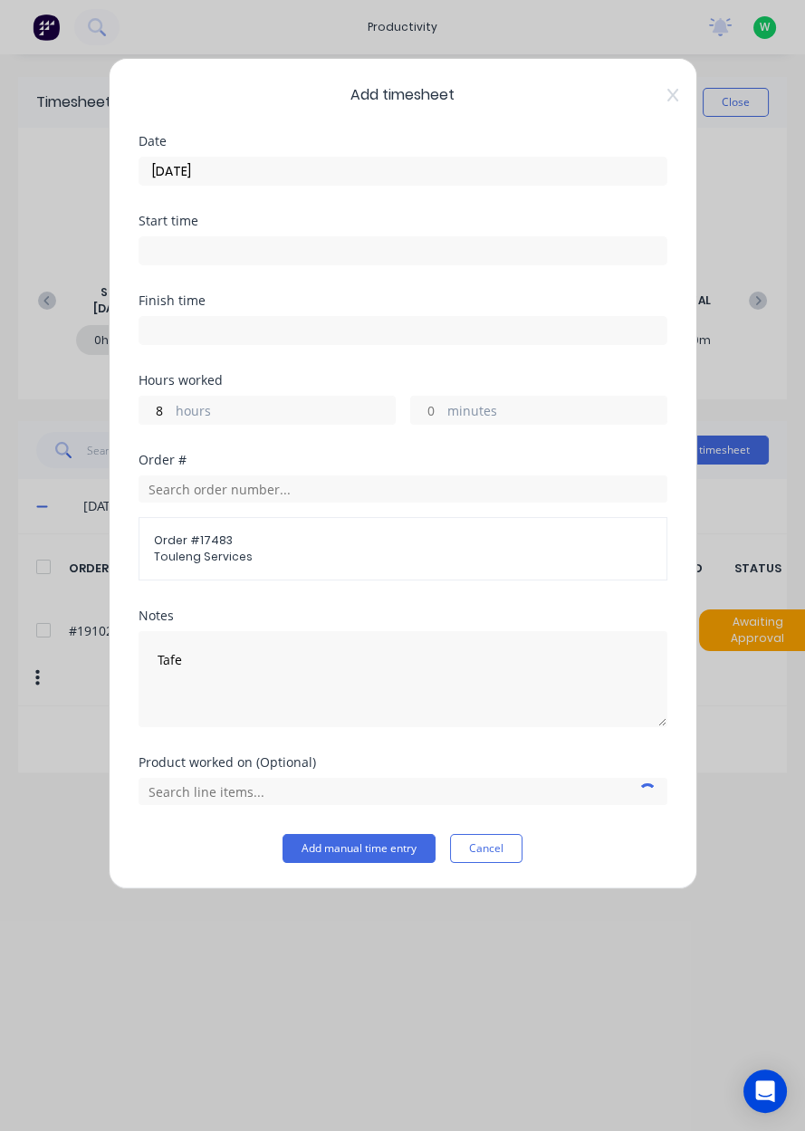
click at [468, 613] on div "Notes" at bounding box center [403, 615] width 529 height 13
click at [215, 799] on input "text" at bounding box center [403, 791] width 529 height 27
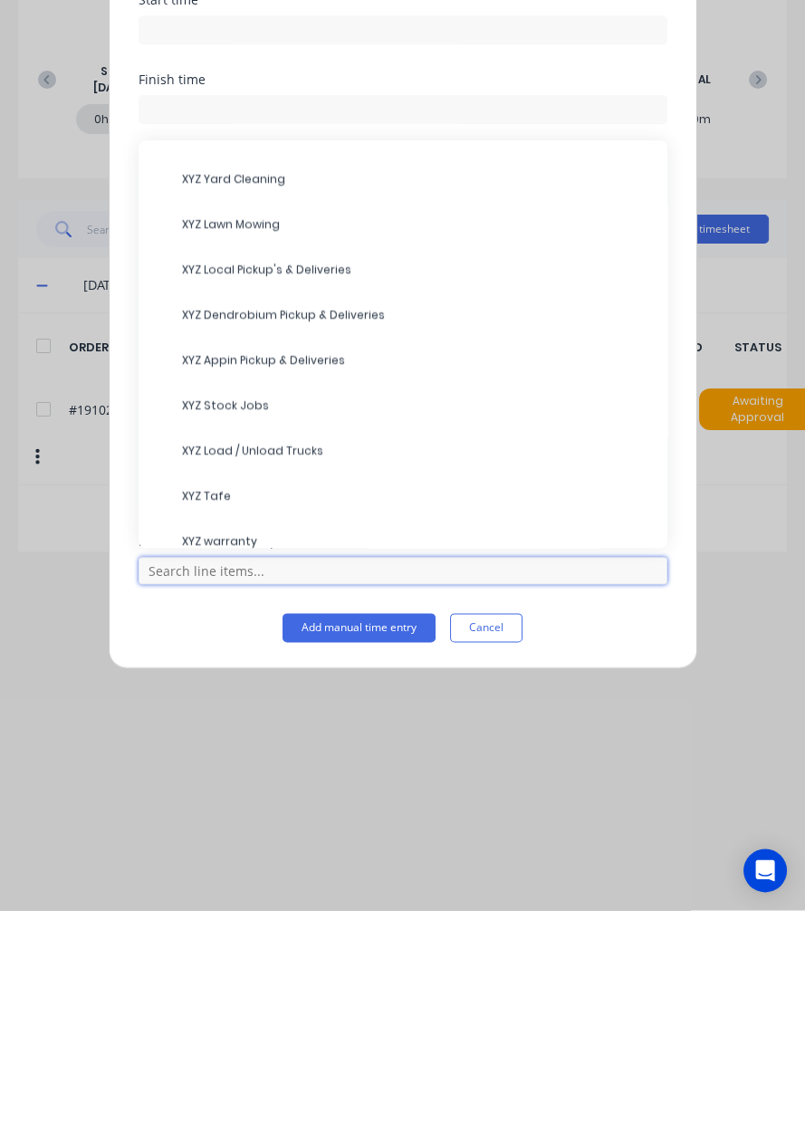
scroll to position [180, 0]
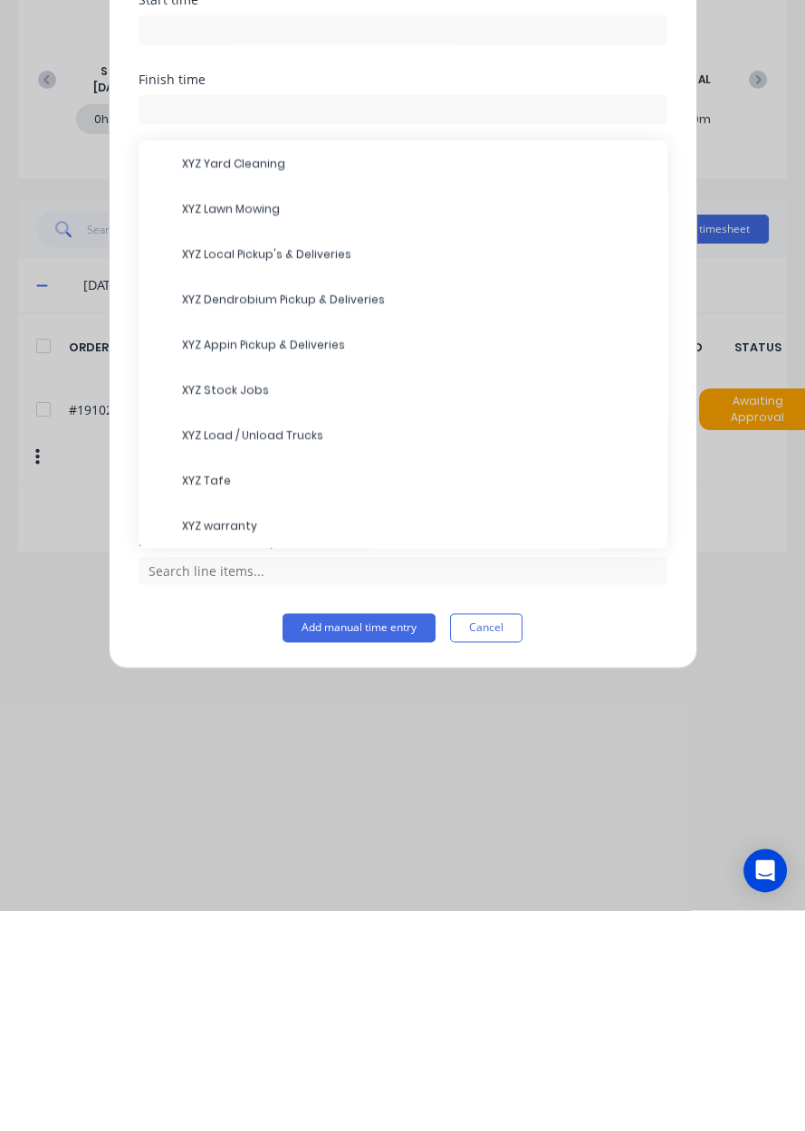
click at [218, 698] on span "XYZ Tafe" at bounding box center [417, 701] width 471 height 16
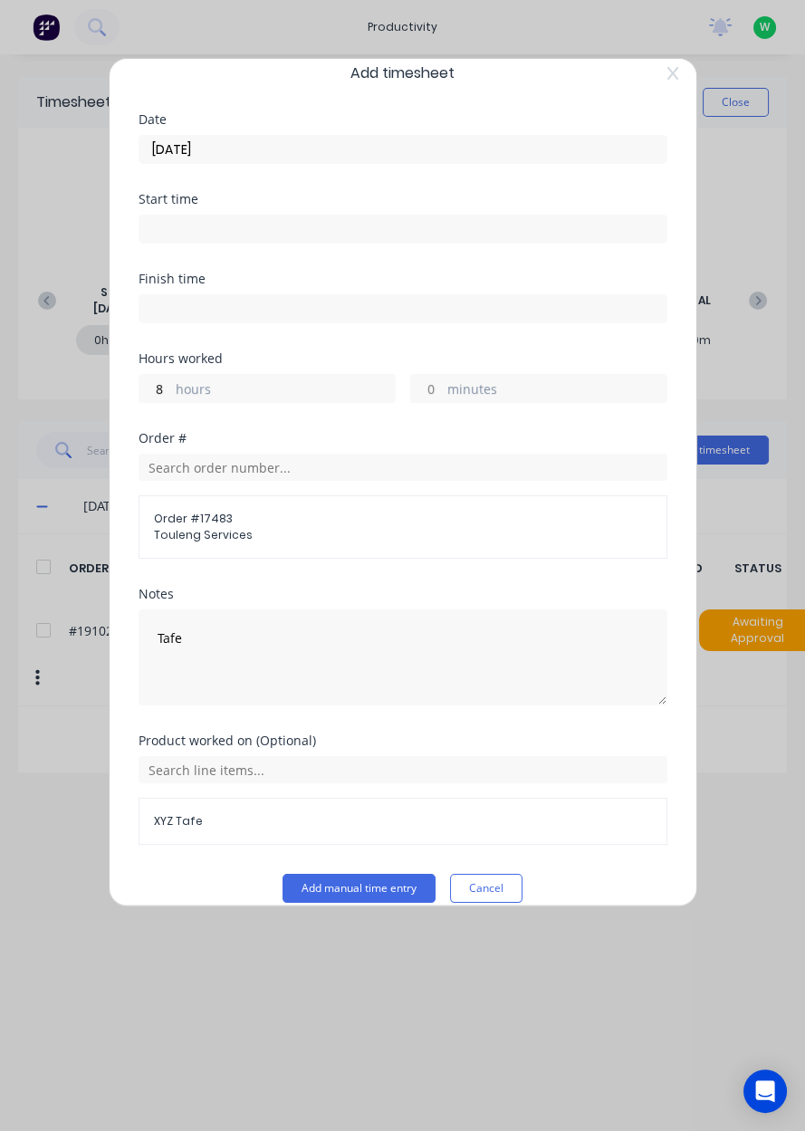
scroll to position [20, 0]
click at [484, 889] on button "Cancel" at bounding box center [486, 889] width 72 height 29
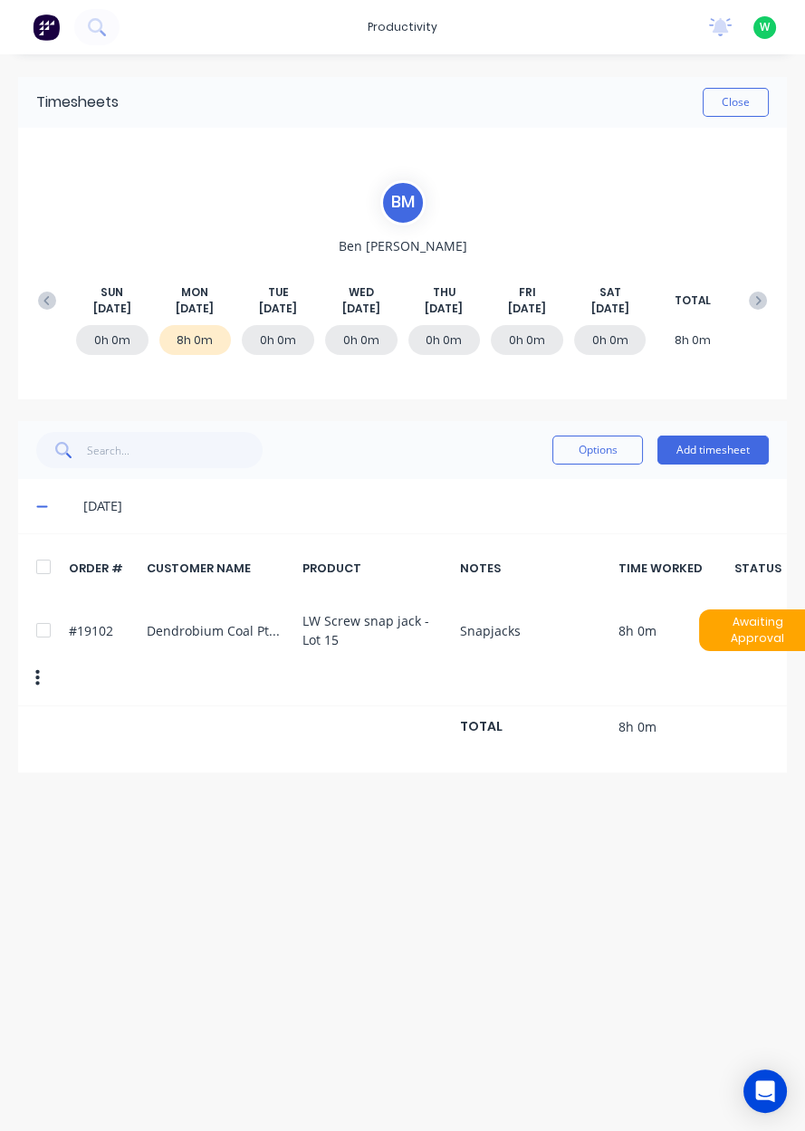
click at [358, 336] on div "0h 0m" at bounding box center [361, 340] width 72 height 30
click at [695, 454] on button "Add timesheet" at bounding box center [712, 449] width 111 height 29
